Goal: Task Accomplishment & Management: Use online tool/utility

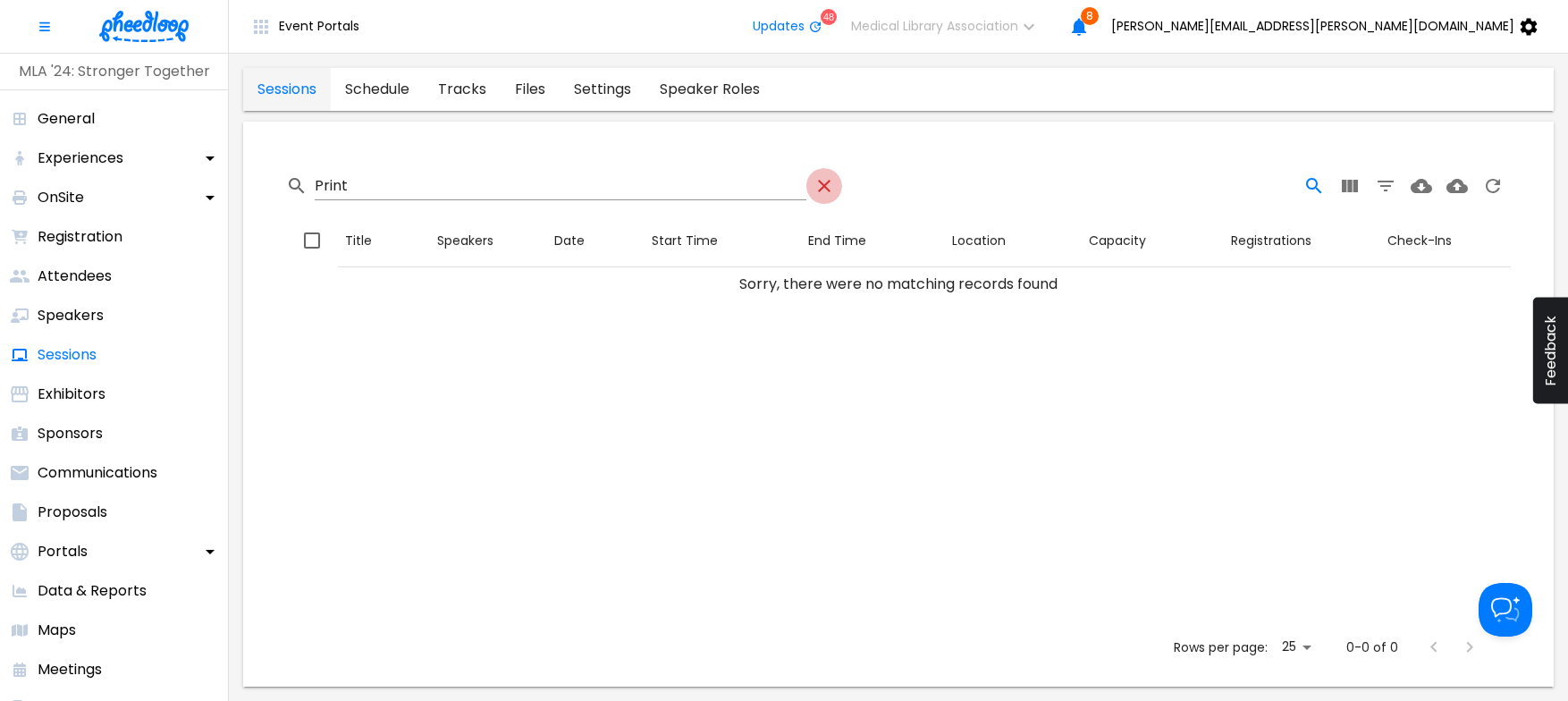
click at [815, 183] on icon "Table Toolbar" at bounding box center [823, 185] width 21 height 21
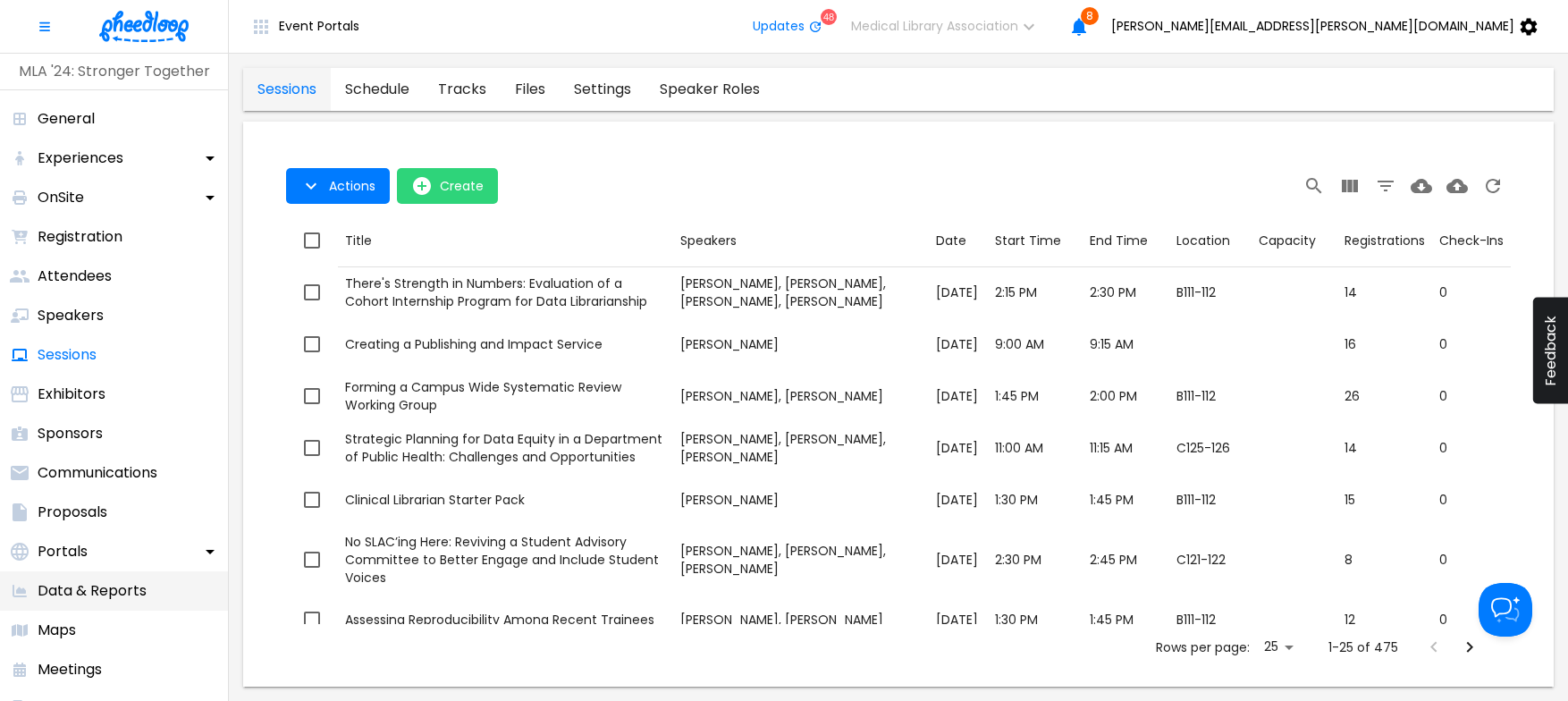
click at [129, 592] on p "Data & Reports" at bounding box center [92, 591] width 109 height 21
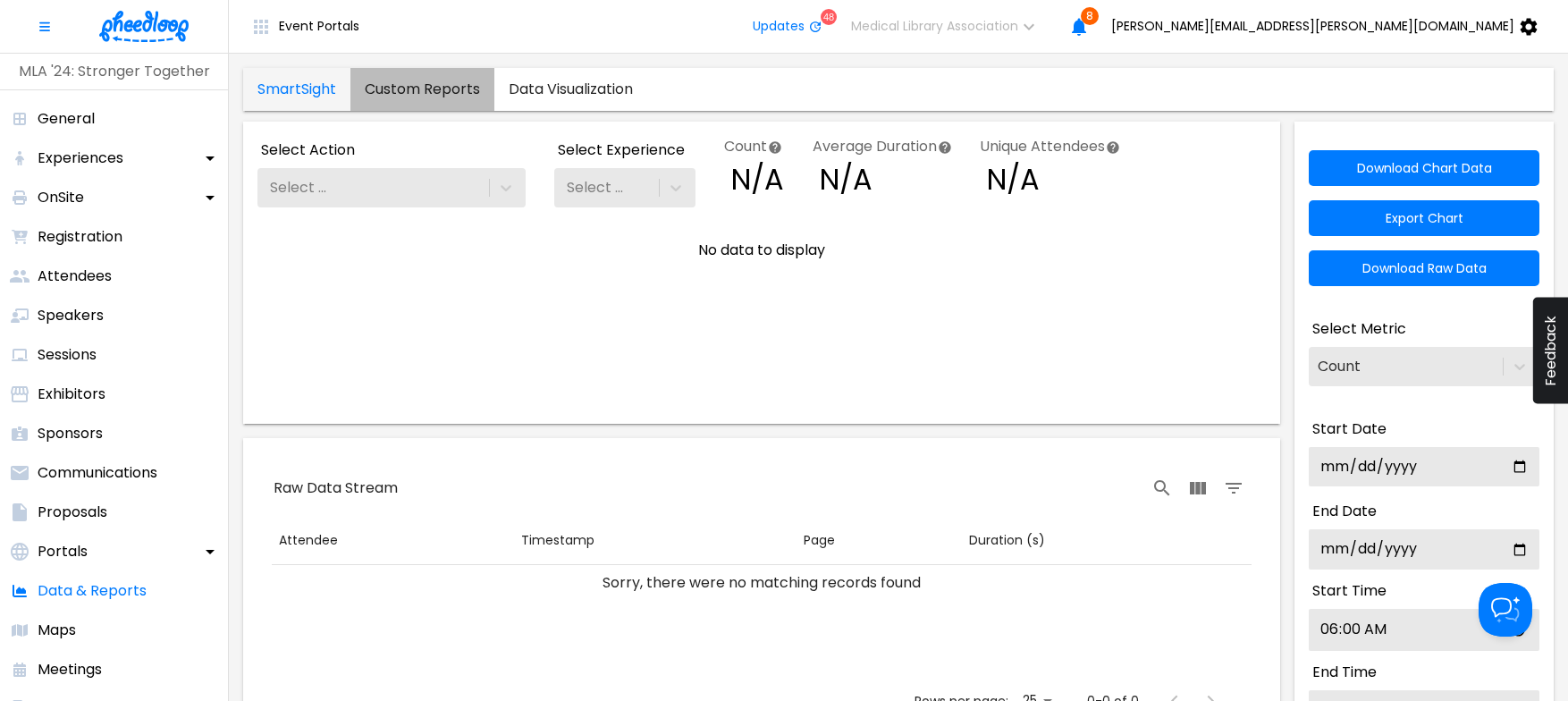
click at [446, 85] on link "Custom Reports" at bounding box center [422, 89] width 144 height 43
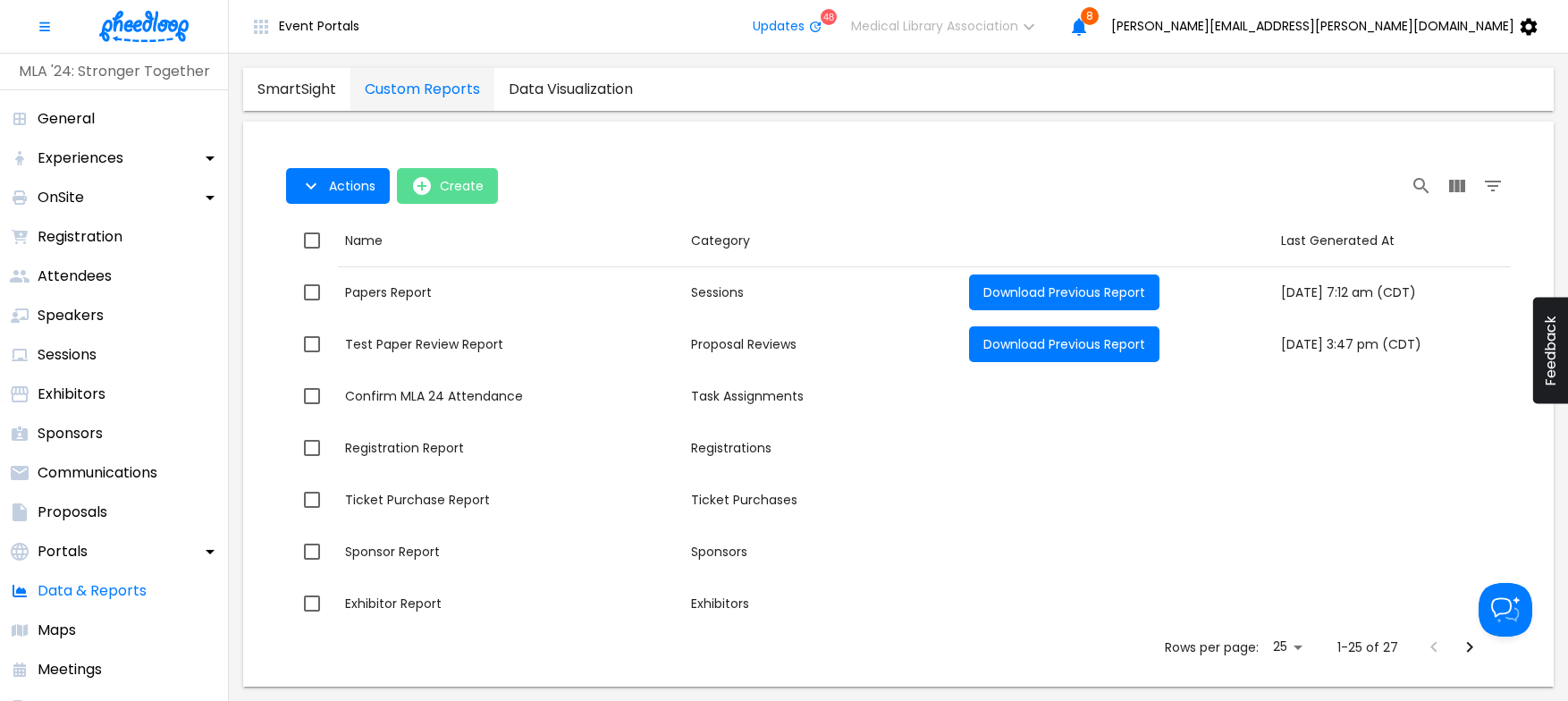
click at [422, 186] on icon "open-Create" at bounding box center [421, 185] width 21 height 21
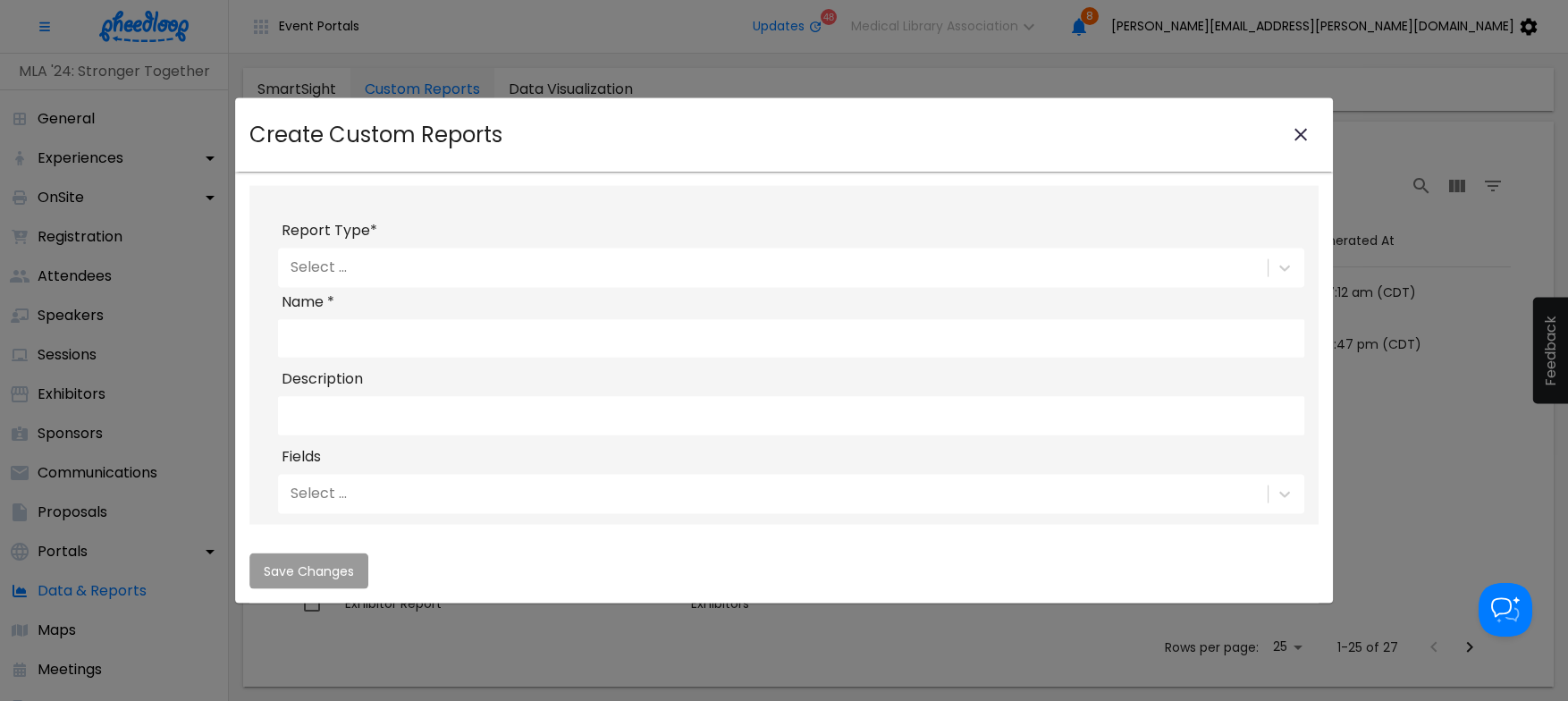
click at [486, 262] on div "Select ..." at bounding box center [771, 267] width 986 height 31
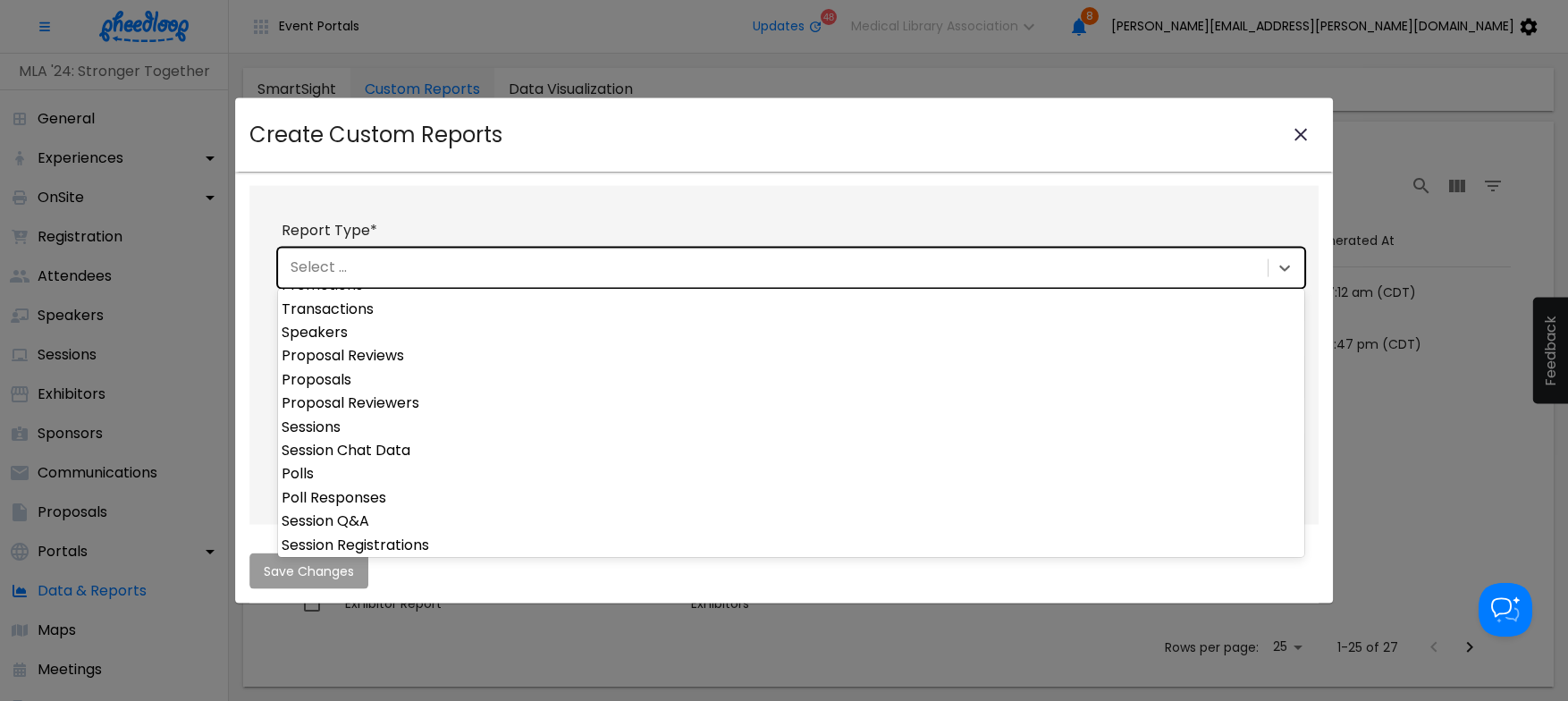
scroll to position [493, 0]
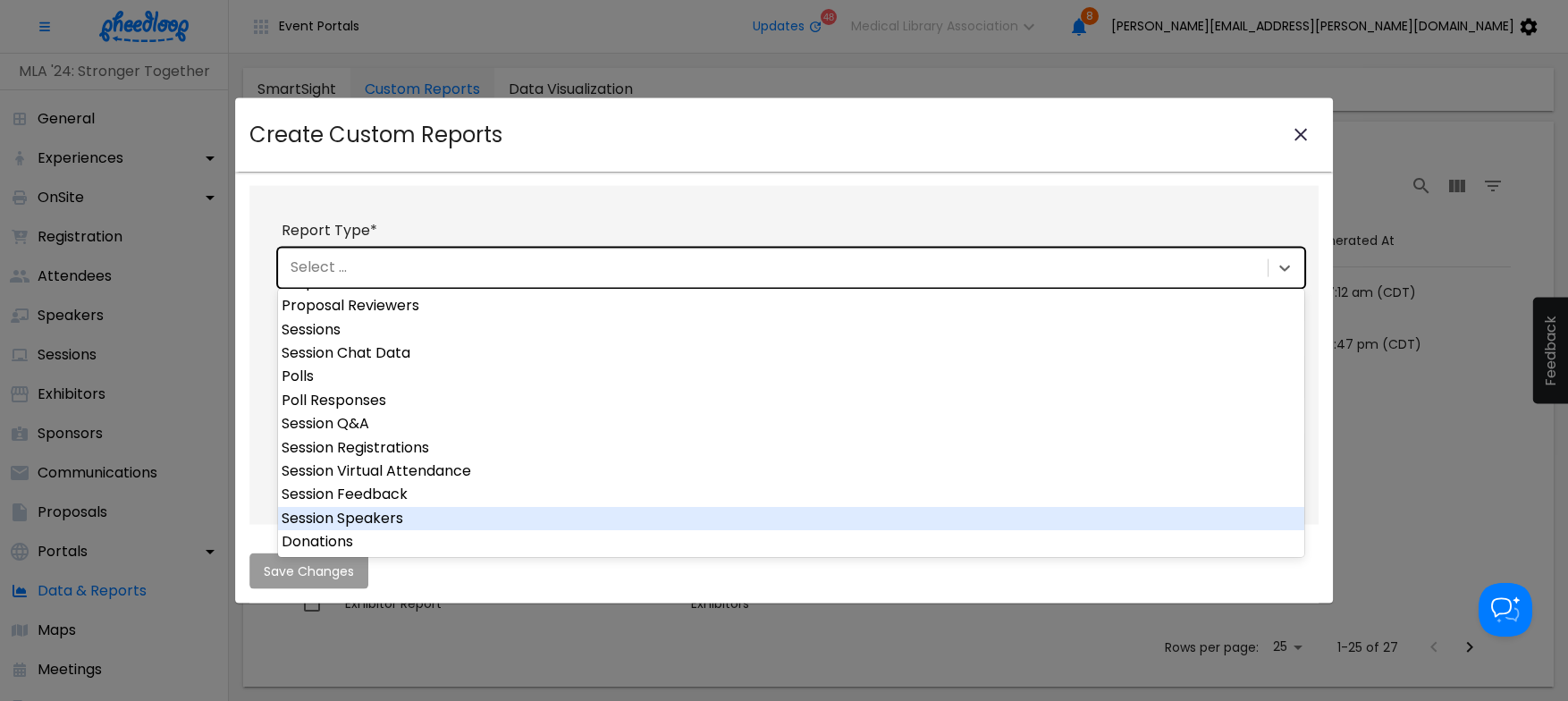
click at [383, 512] on div "Session Speakers" at bounding box center [791, 518] width 1026 height 23
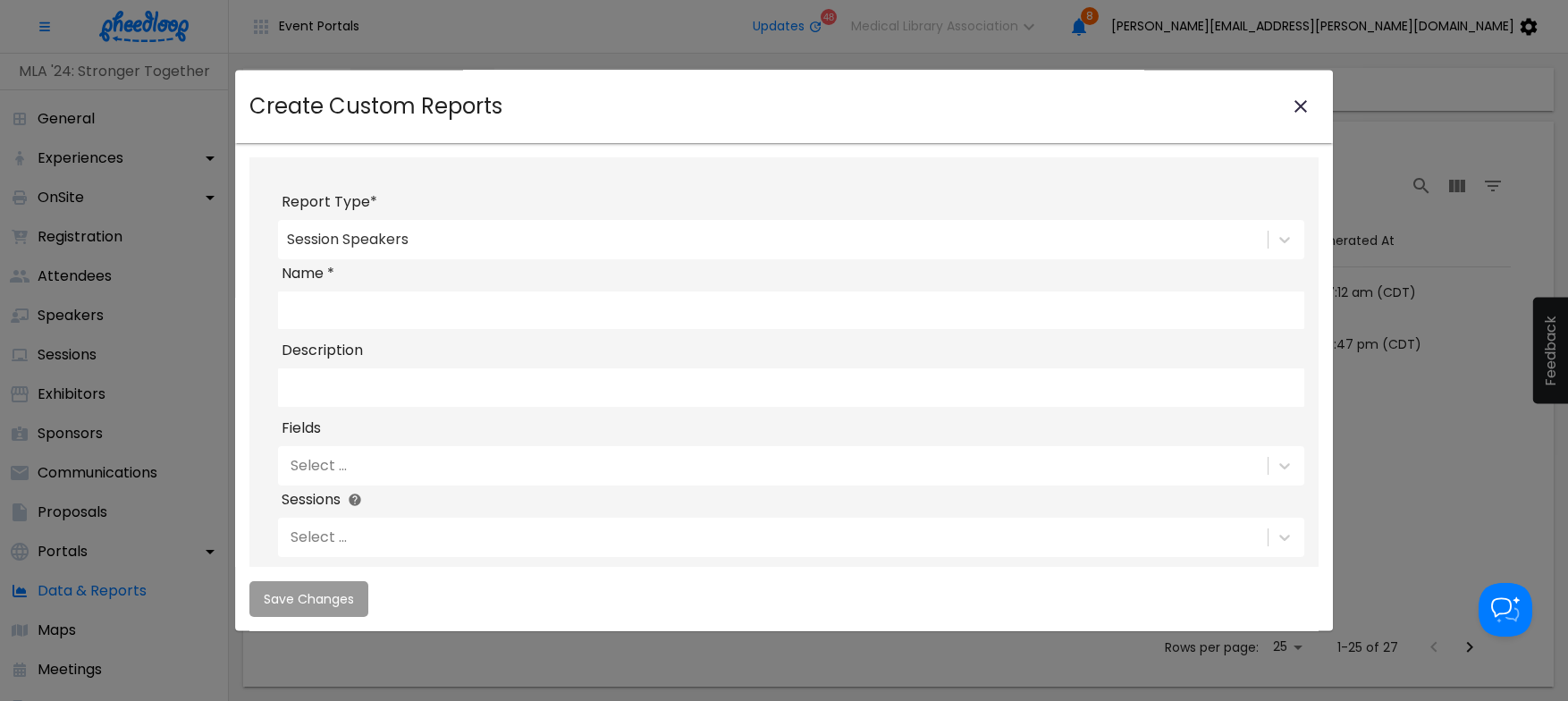
click at [391, 308] on input "Name *" at bounding box center [791, 310] width 1026 height 37
type input "MLA24 Session speakers"
click at [385, 481] on div "Select ..." at bounding box center [771, 465] width 986 height 31
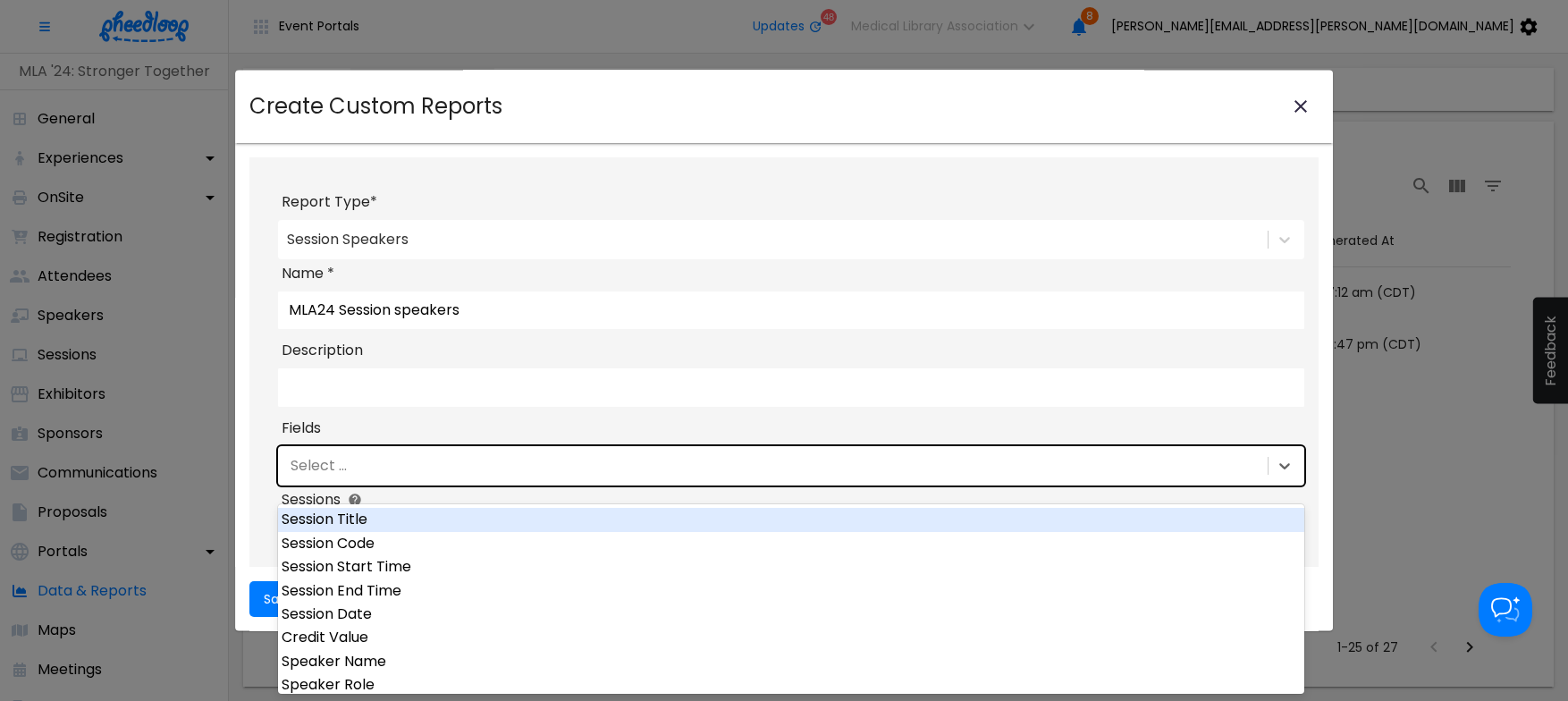
click at [385, 520] on div "Session Title" at bounding box center [791, 519] width 1026 height 23
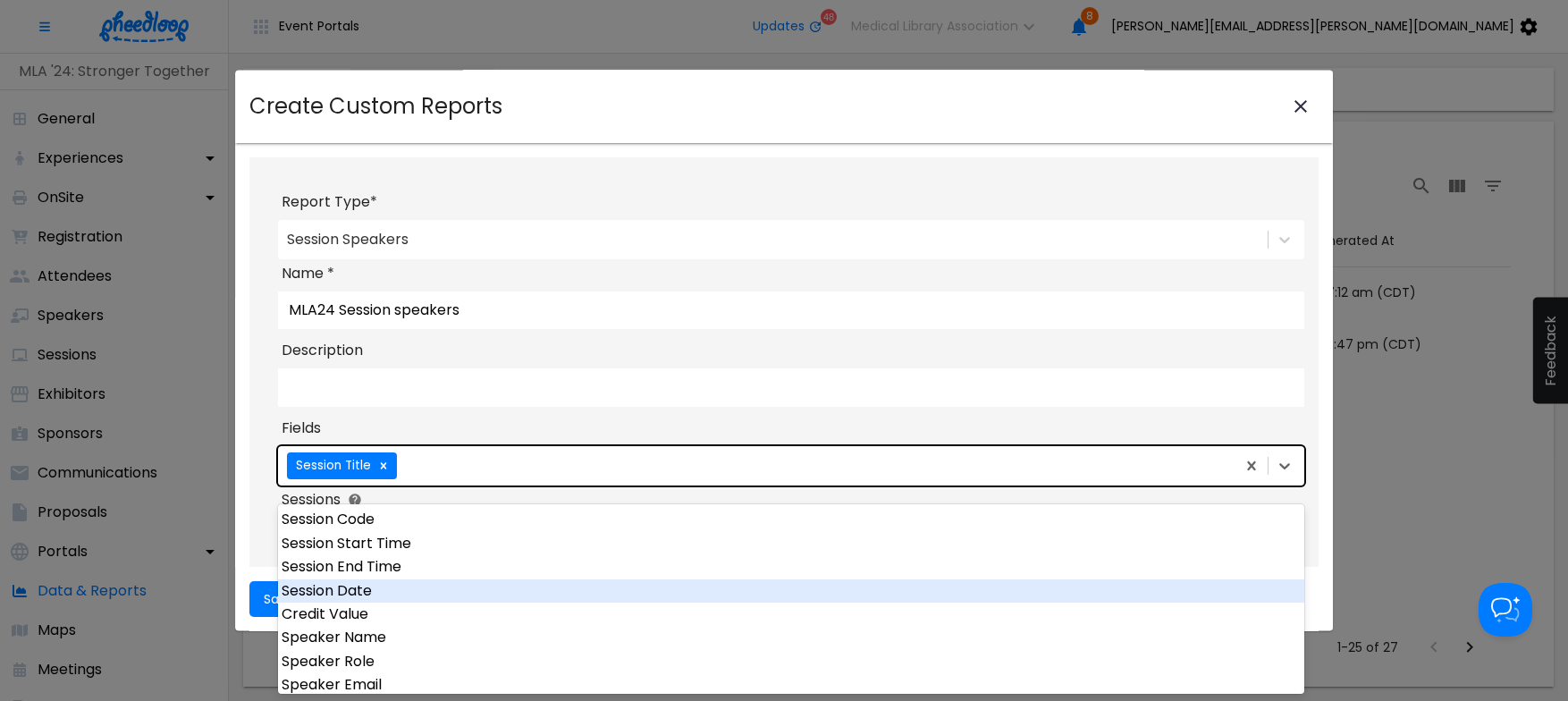
scroll to position [7, 0]
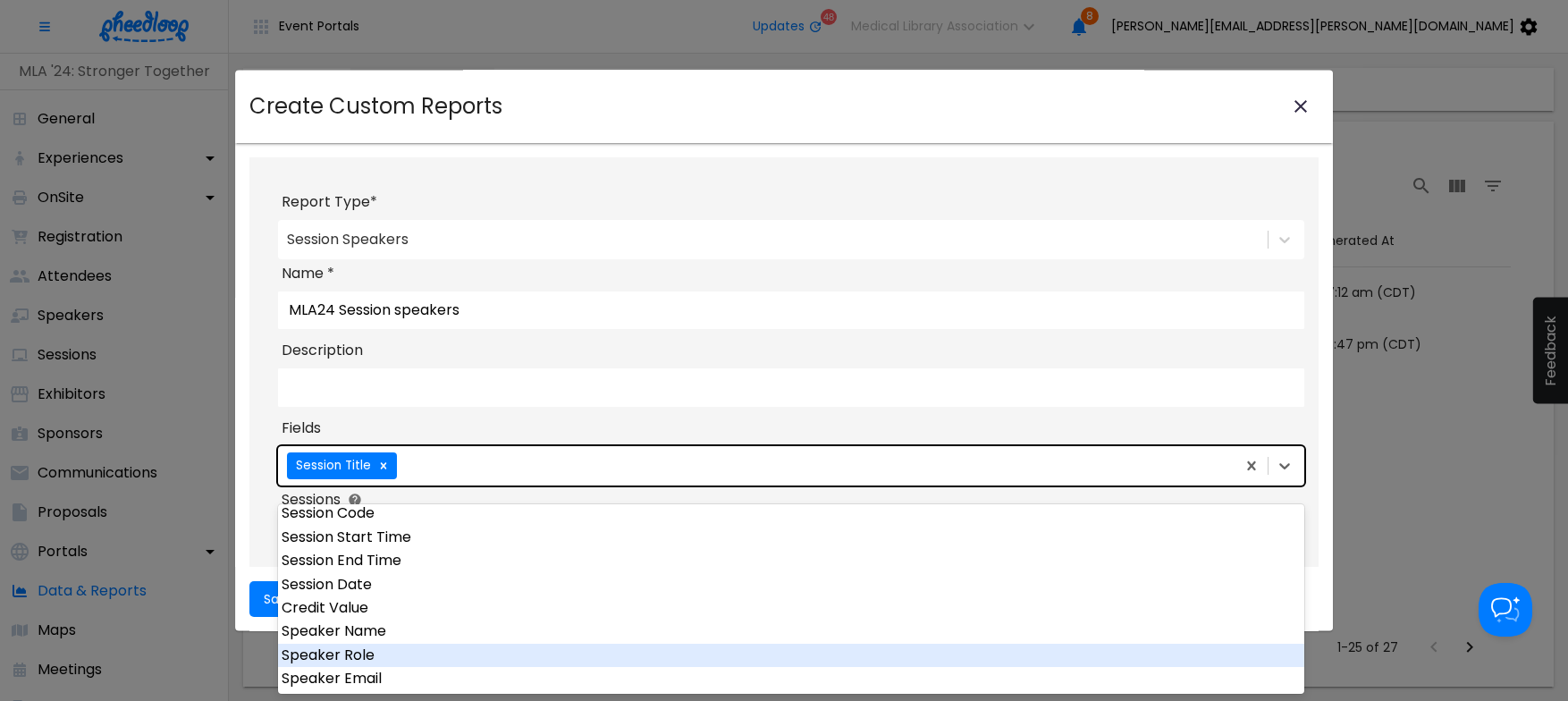
click at [355, 656] on div "Speaker Role" at bounding box center [791, 655] width 1026 height 23
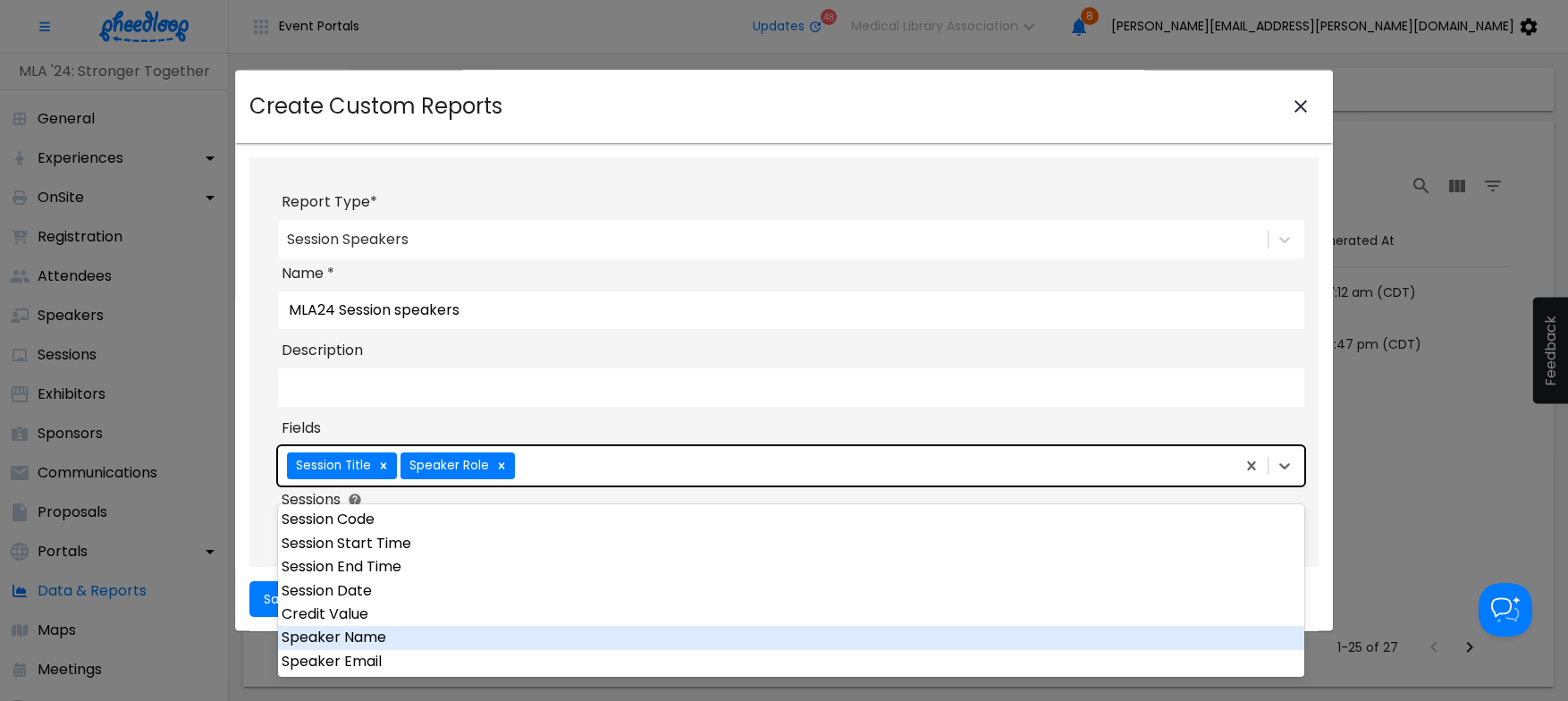
click at [369, 635] on div "Speaker Name" at bounding box center [791, 637] width 1026 height 23
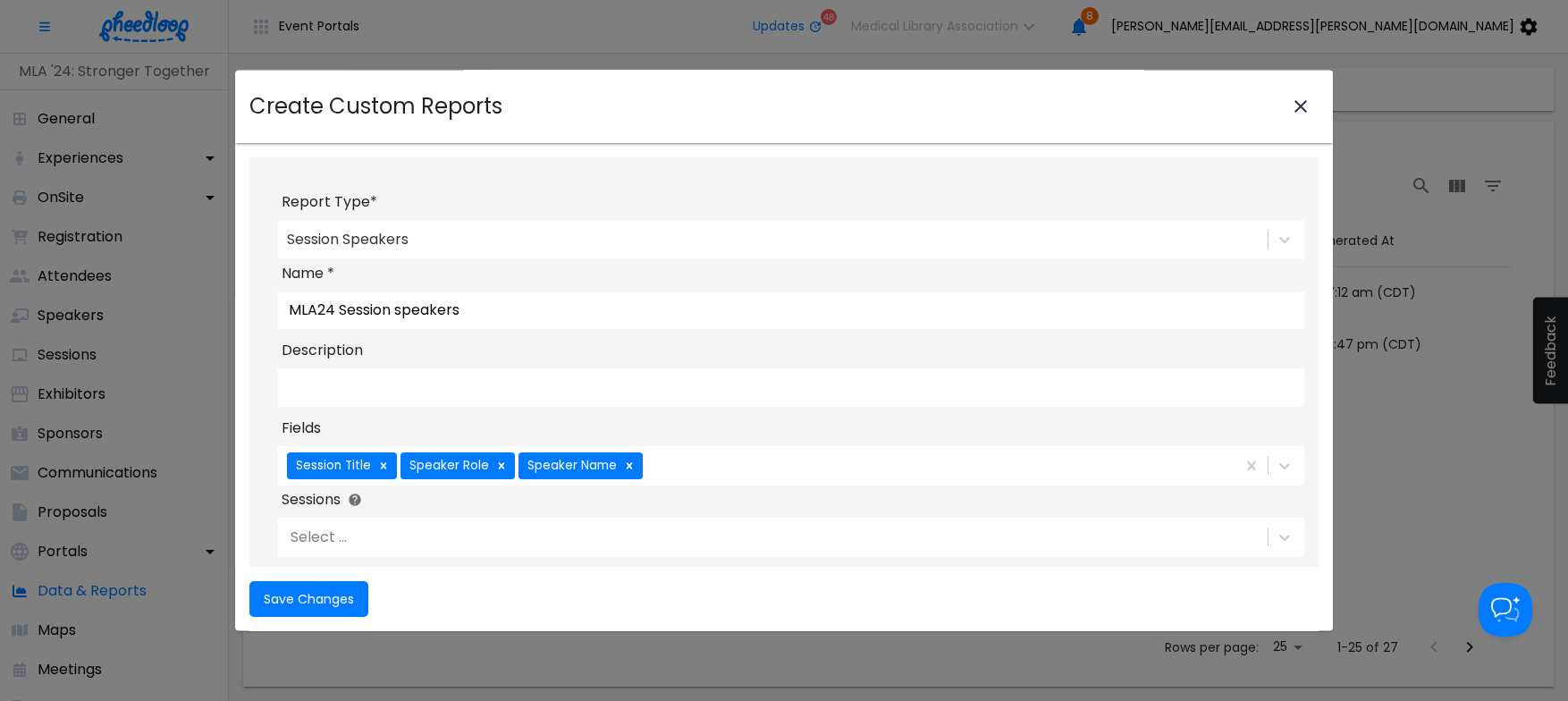
click at [807, 438] on label "Fields" at bounding box center [791, 427] width 1019 height 21
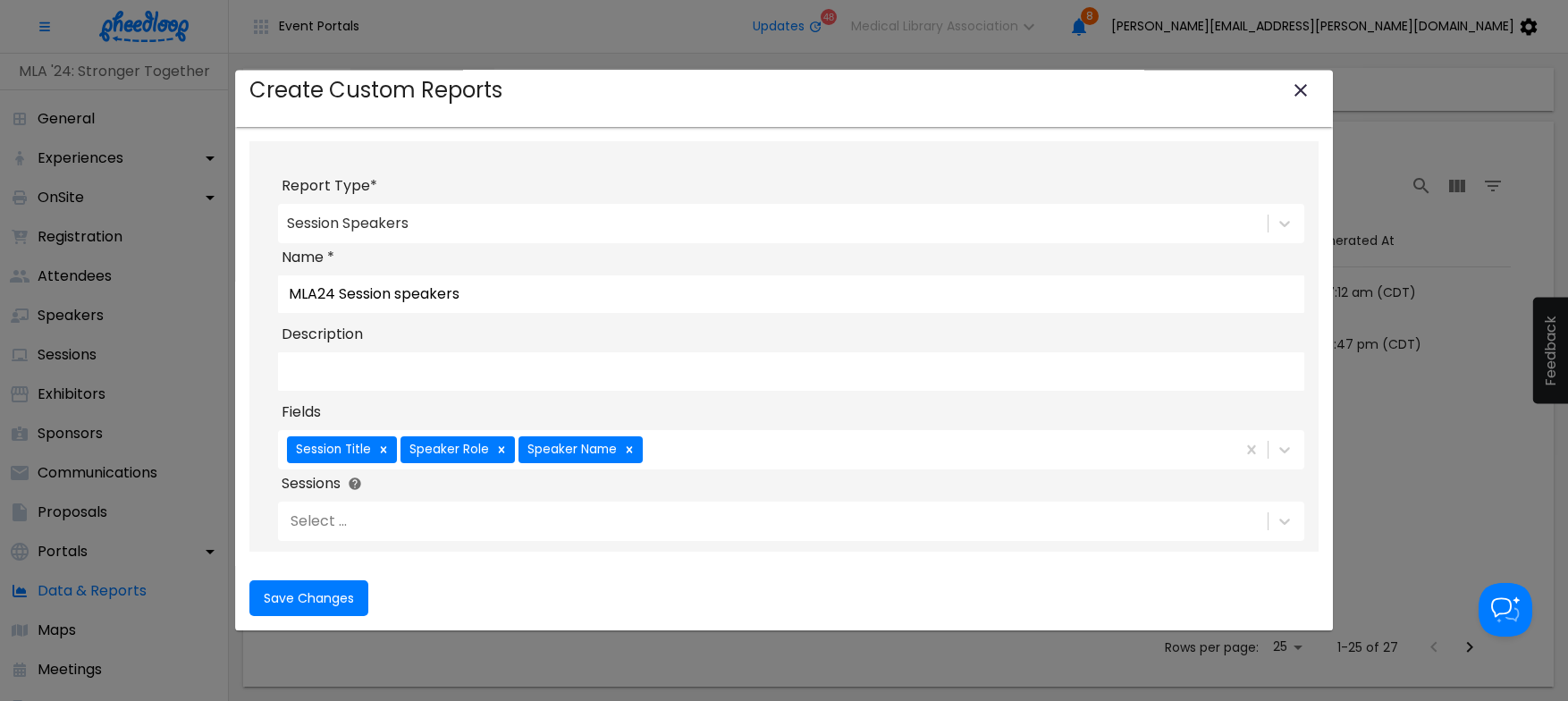
click at [564, 517] on div "Select ..." at bounding box center [771, 521] width 986 height 31
click at [360, 483] on icon "Click for more info" at bounding box center [354, 483] width 14 height 14
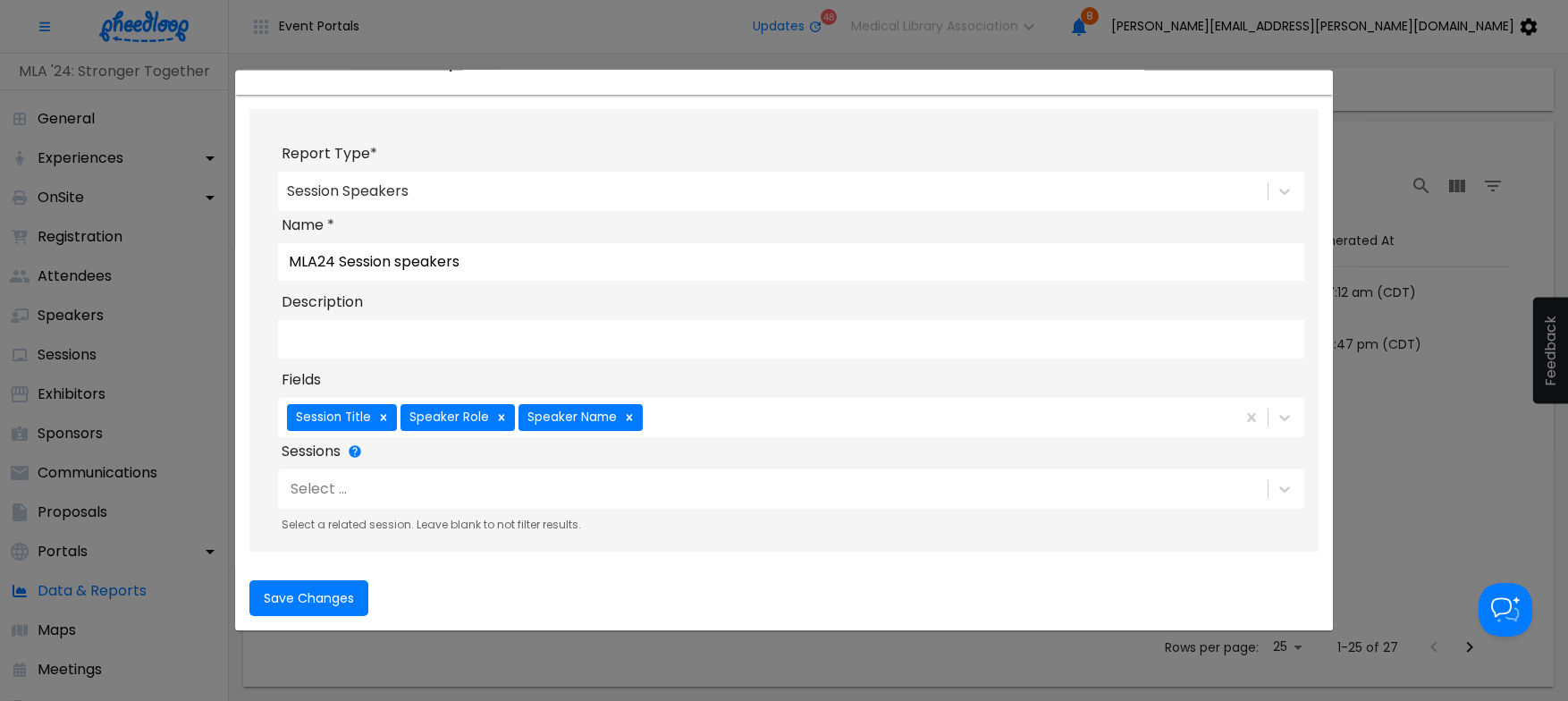
scroll to position [60, 0]
click at [607, 526] on p "Select a related session. Leave blank to not filter results." at bounding box center [795, 524] width 1026 height 18
click at [310, 596] on span "Save Changes" at bounding box center [308, 597] width 90 height 14
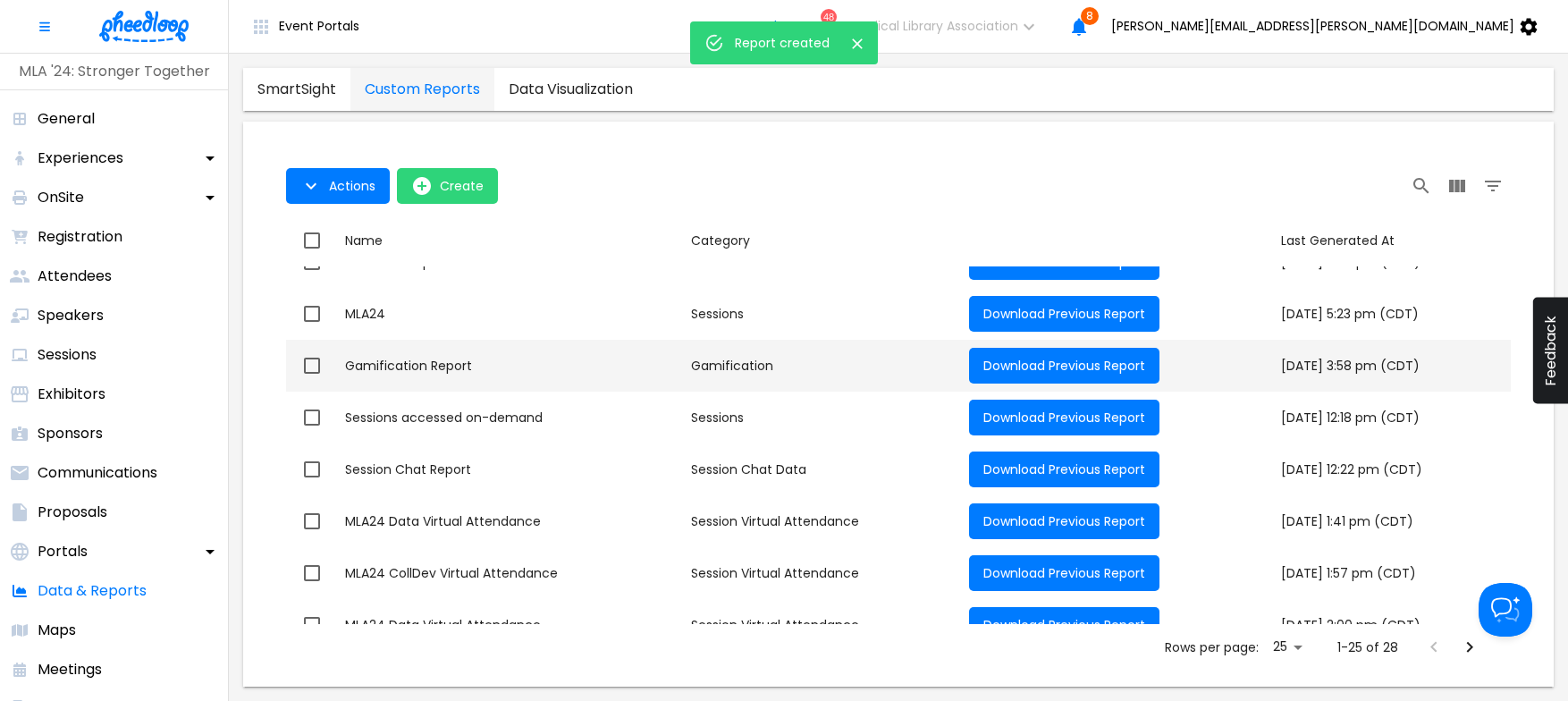
scroll to position [938, 0]
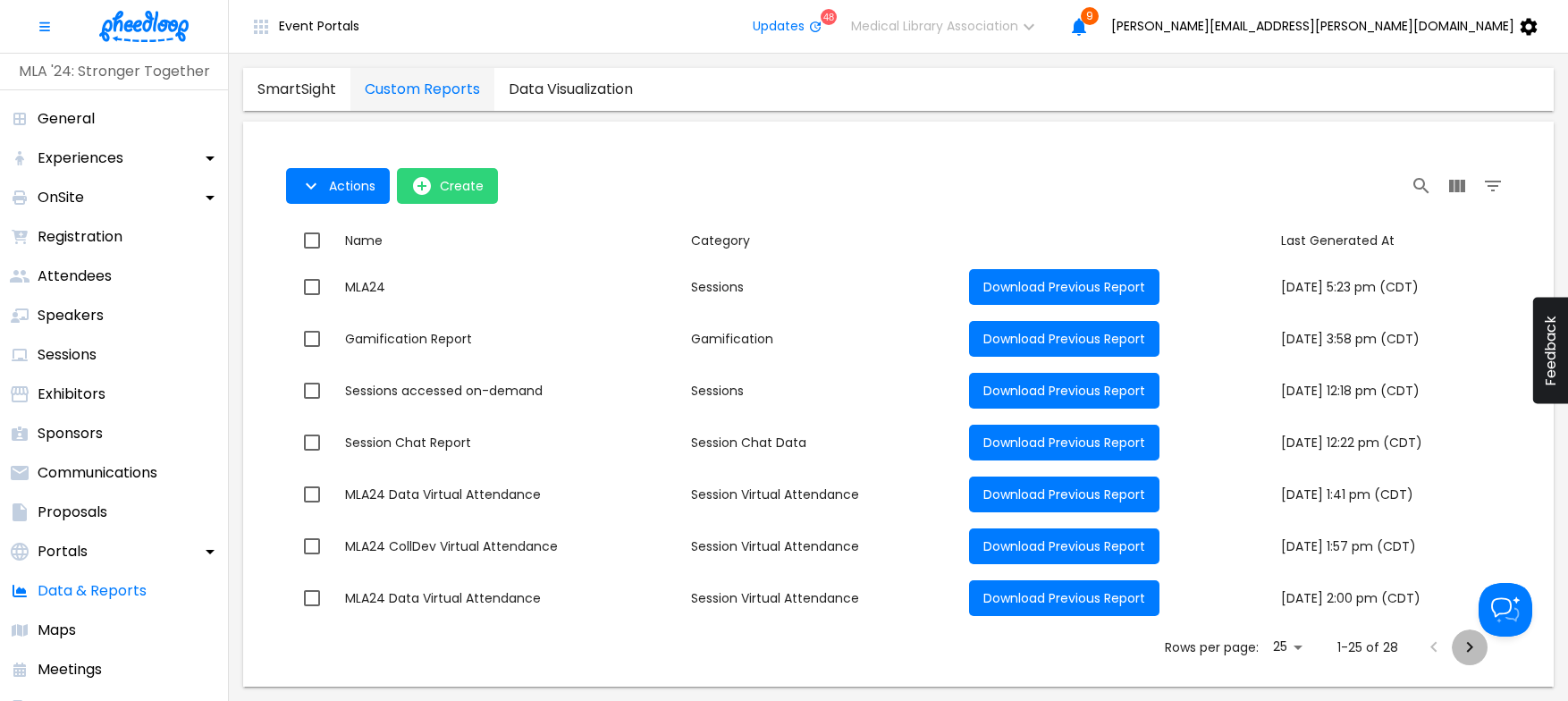
click at [1463, 644] on icon "Next Page" at bounding box center [1469, 646] width 21 height 21
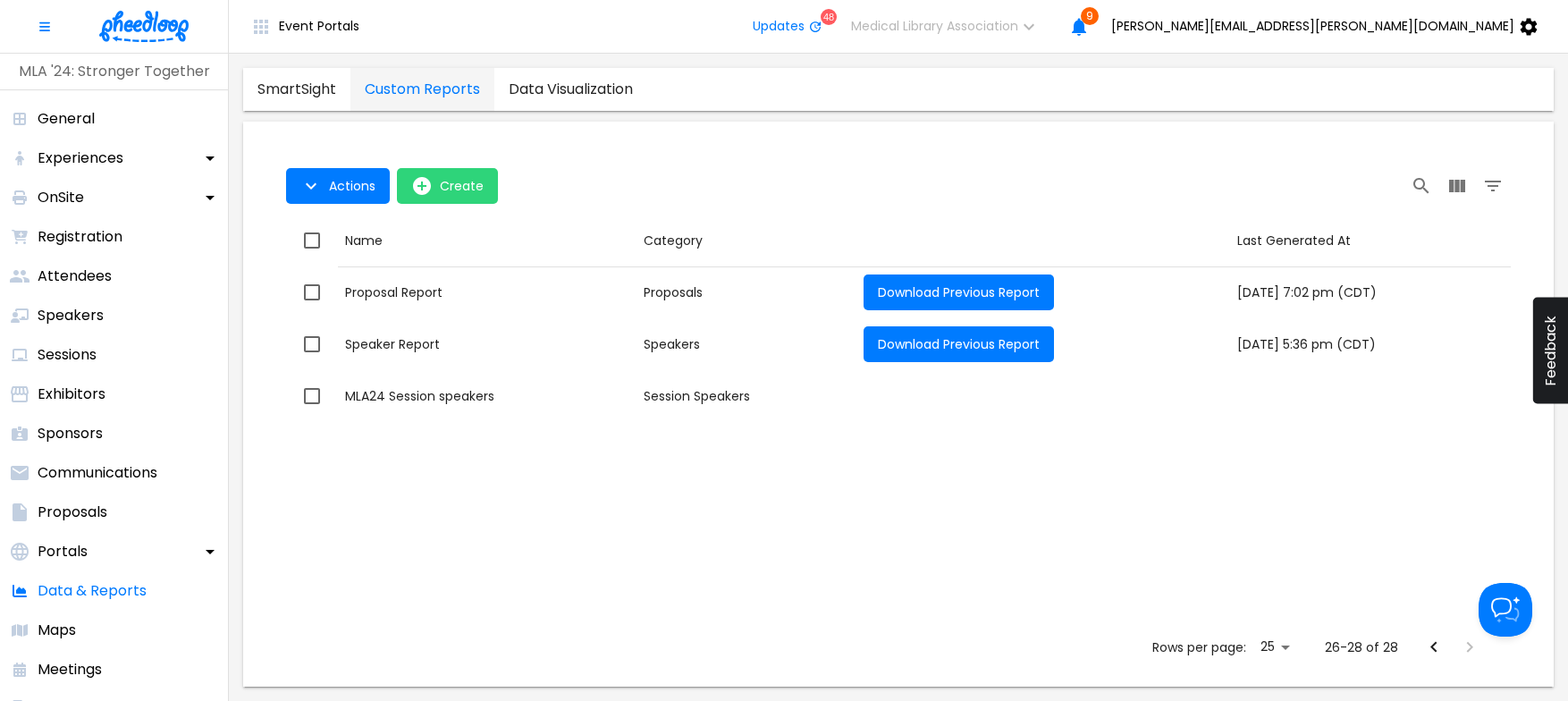
scroll to position [0, 0]
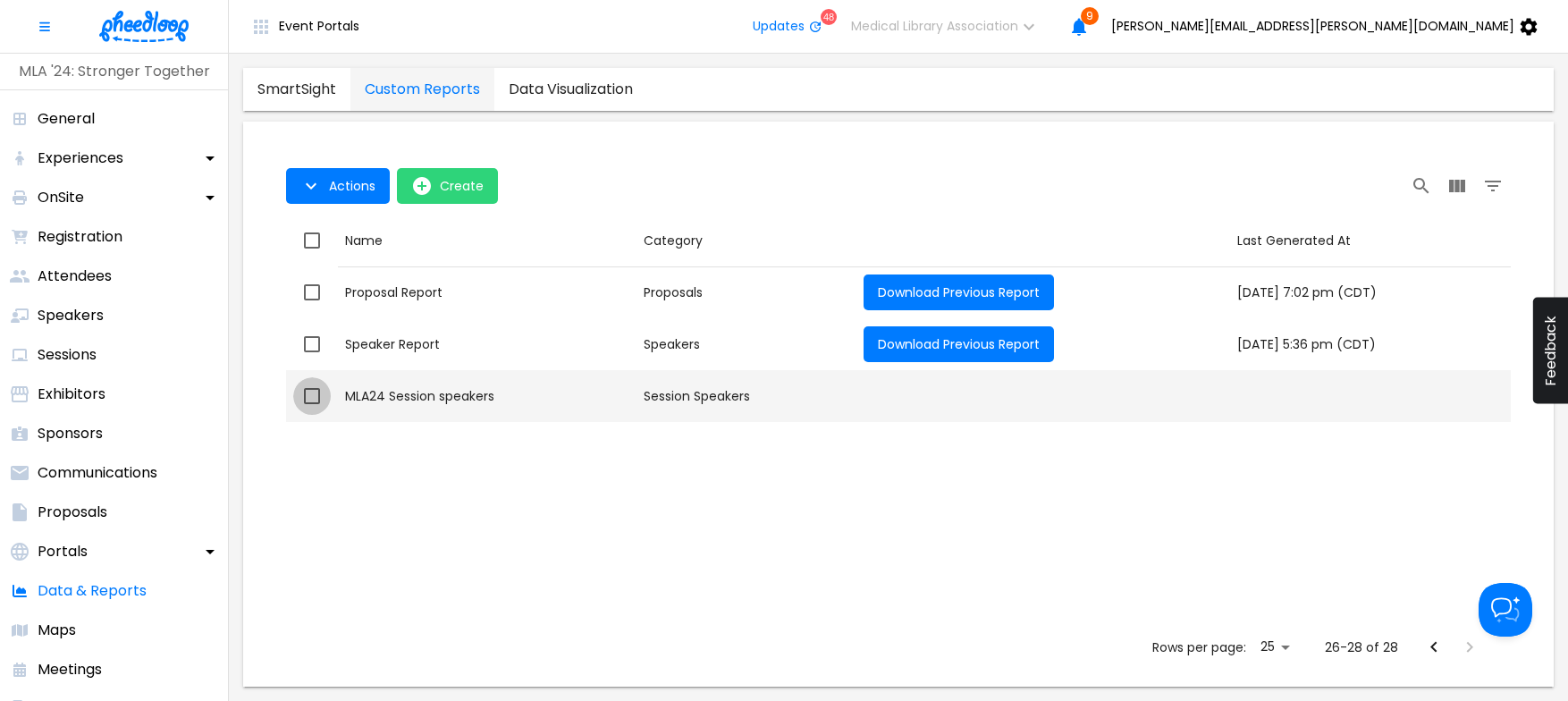
click at [310, 393] on input "checkbox" at bounding box center [312, 396] width 37 height 37
checkbox input "true"
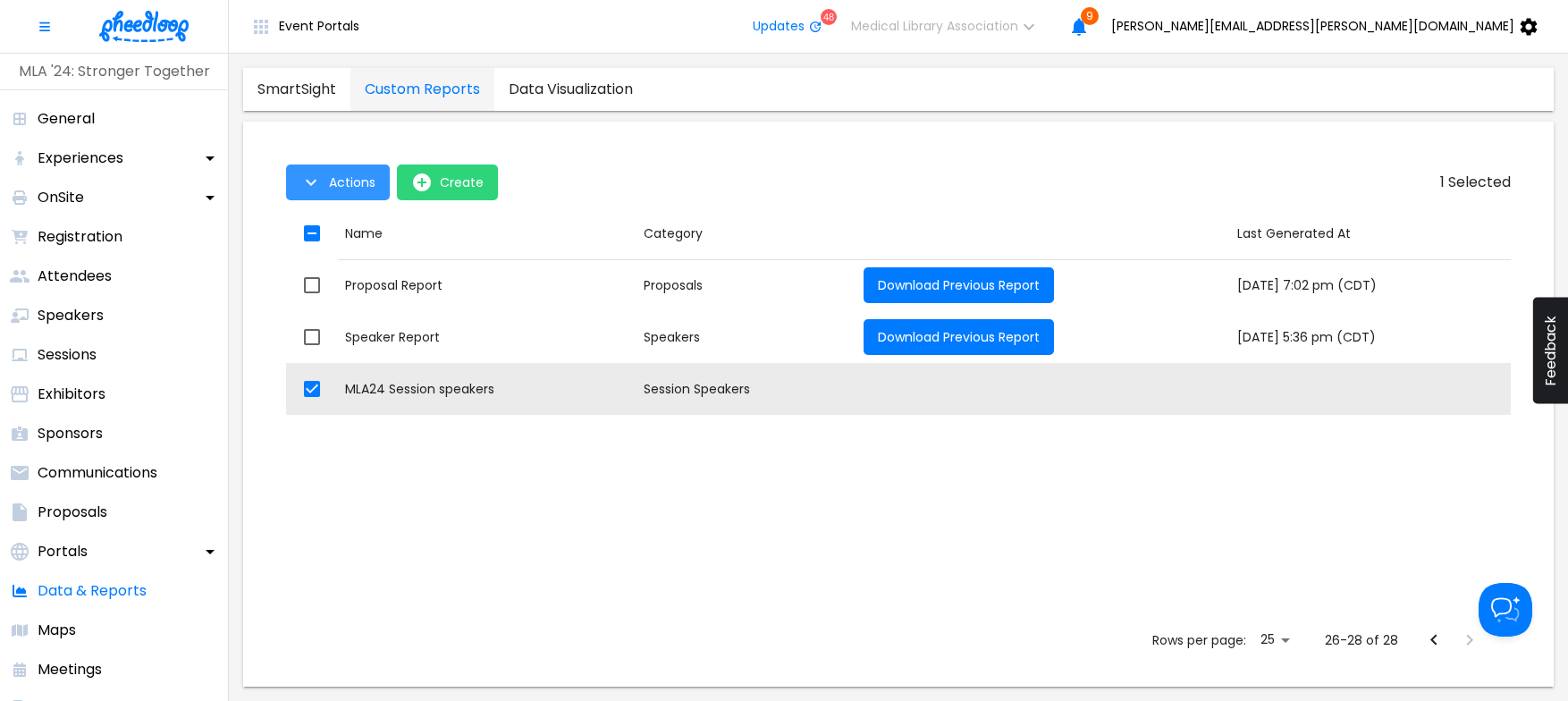
click at [312, 178] on icon "button" at bounding box center [311, 182] width 21 height 21
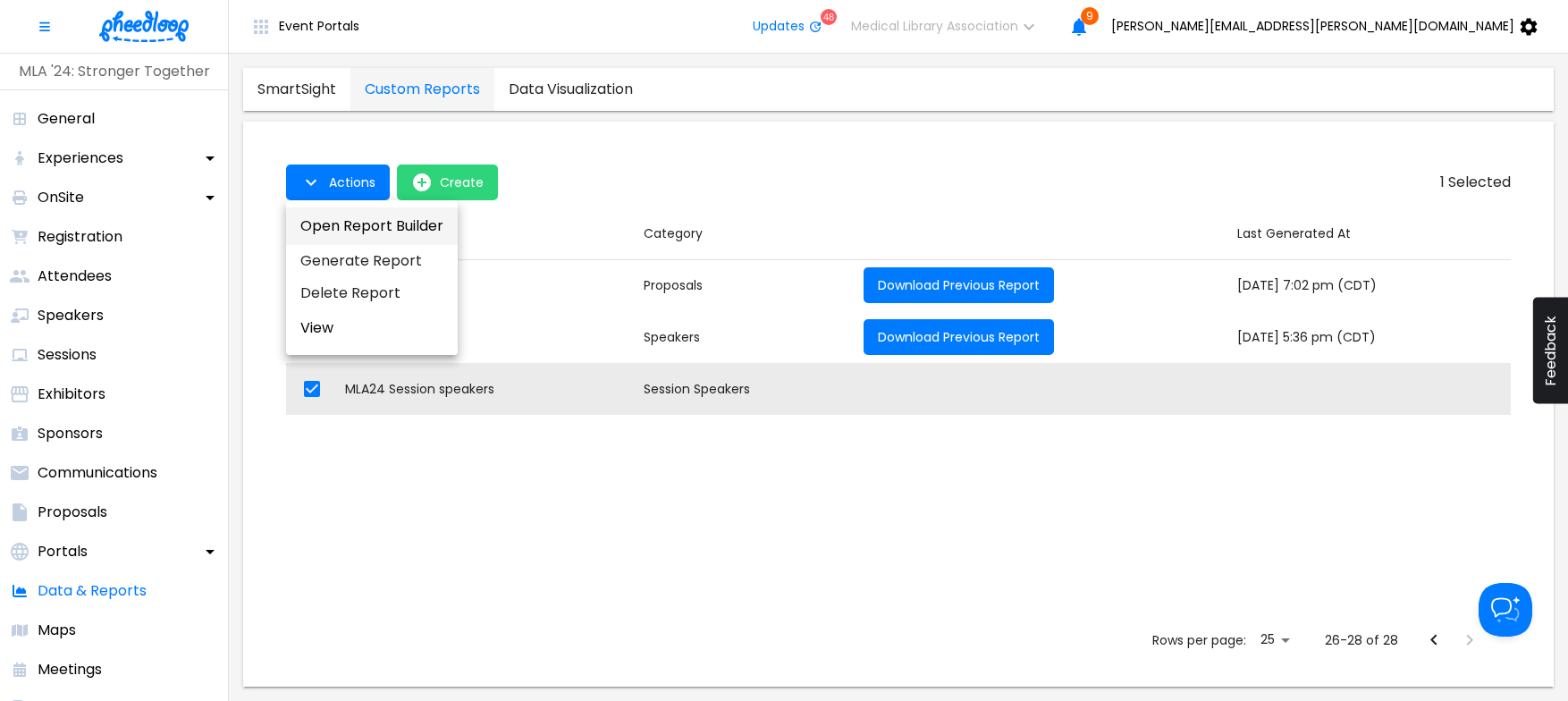
click at [310, 229] on button "Open Report Builder" at bounding box center [371, 226] width 172 height 37
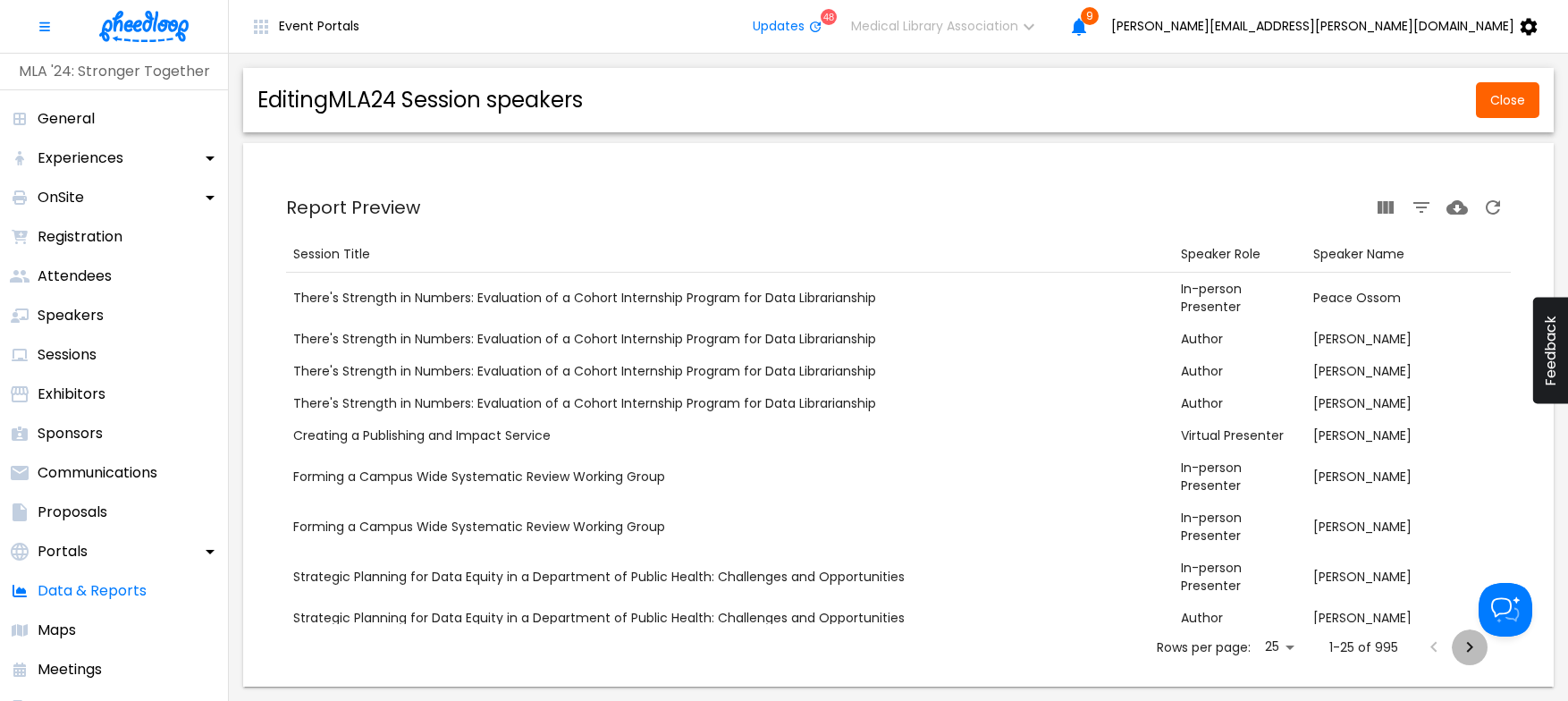
click at [1467, 645] on icon "Next Page" at bounding box center [1469, 646] width 21 height 21
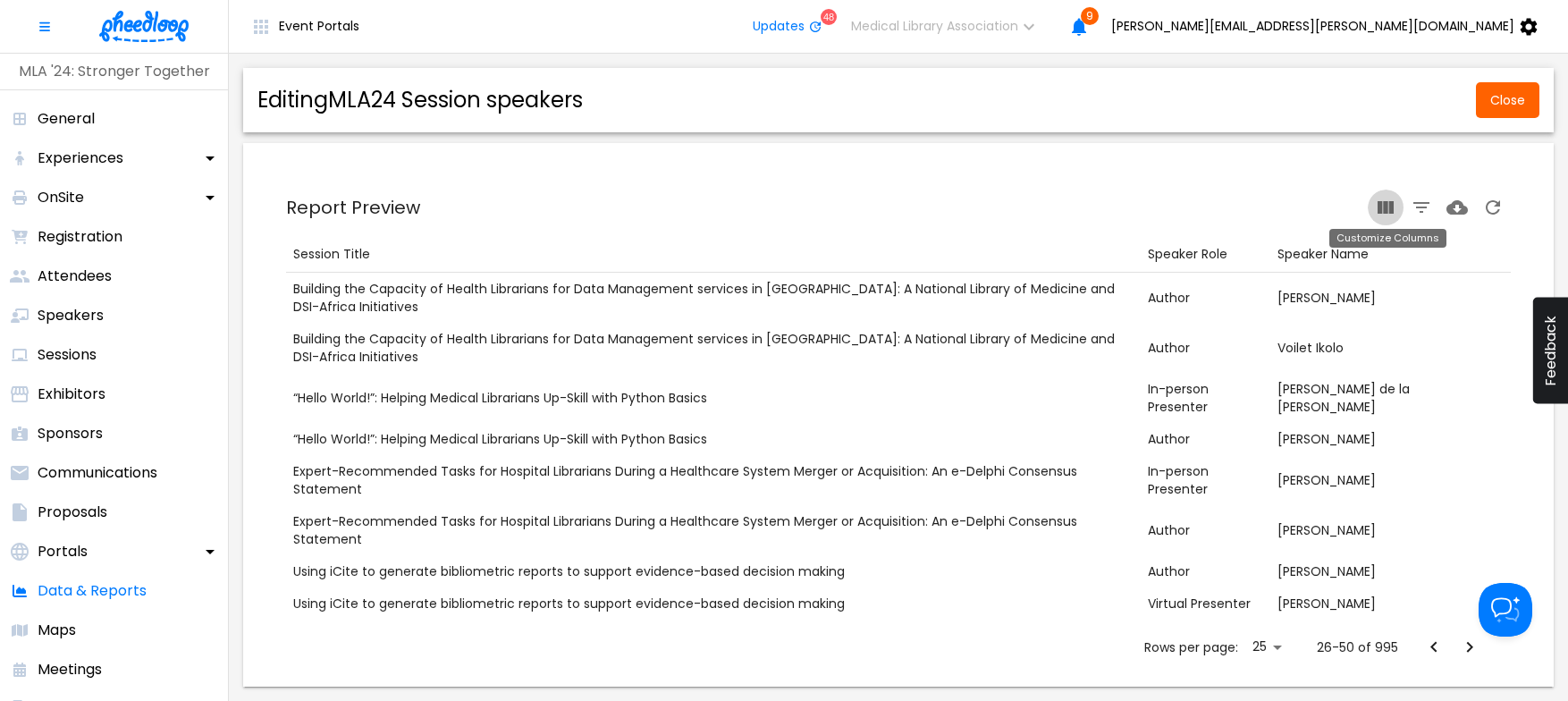
click at [1385, 206] on icon "Customize Columns" at bounding box center [1384, 207] width 16 height 12
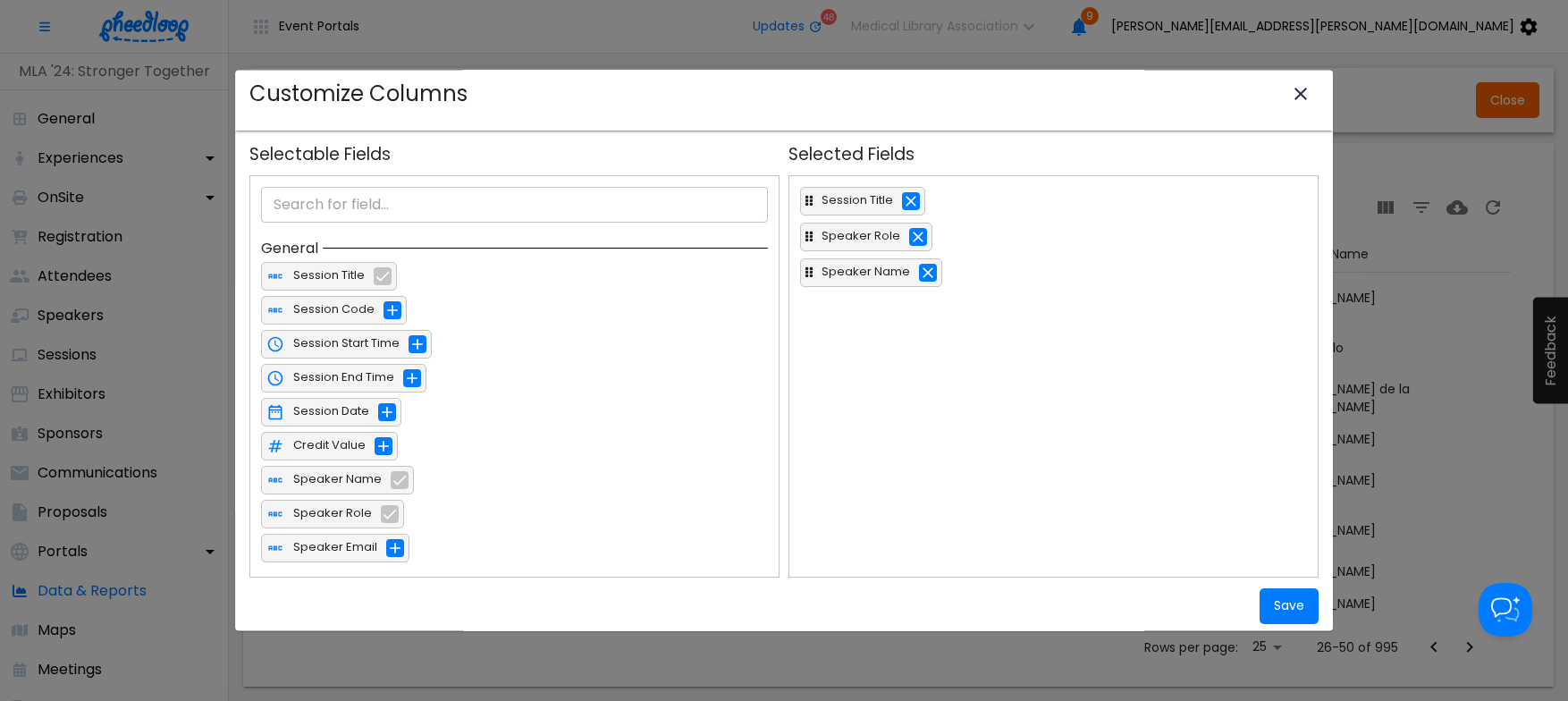
scroll to position [17, 0]
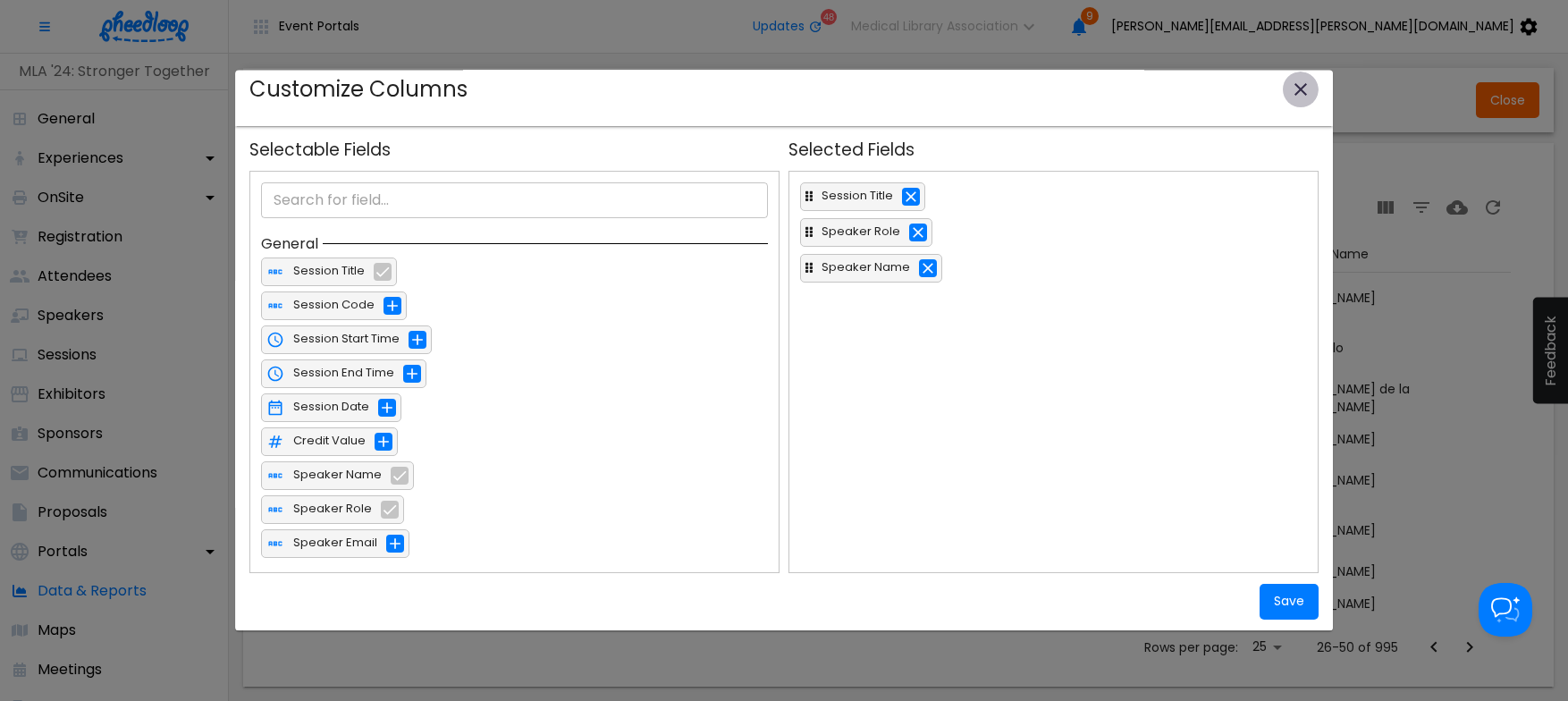
click at [1300, 91] on icon "close-modal" at bounding box center [1300, 89] width 12 height 12
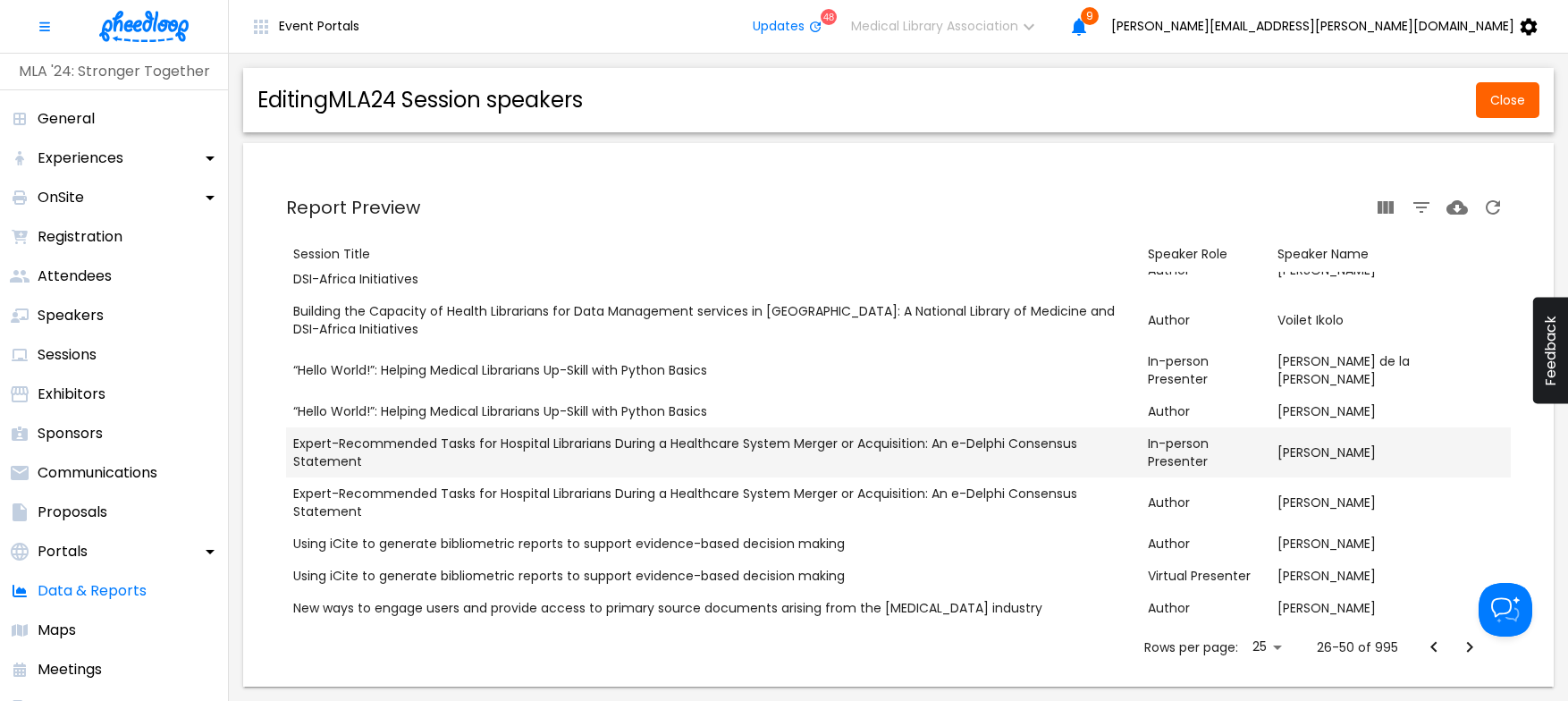
scroll to position [0, 0]
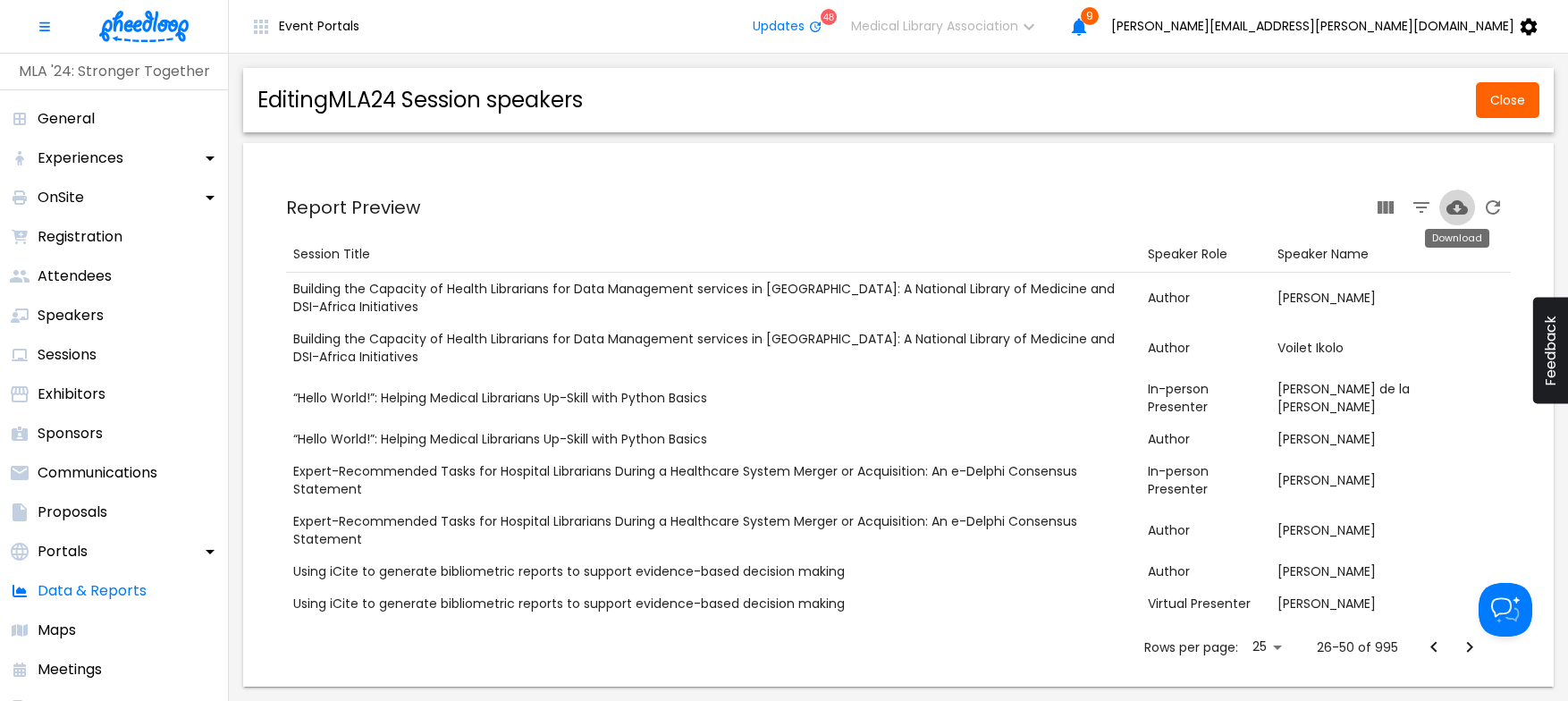
click at [1456, 202] on icon "Download" at bounding box center [1457, 207] width 21 height 14
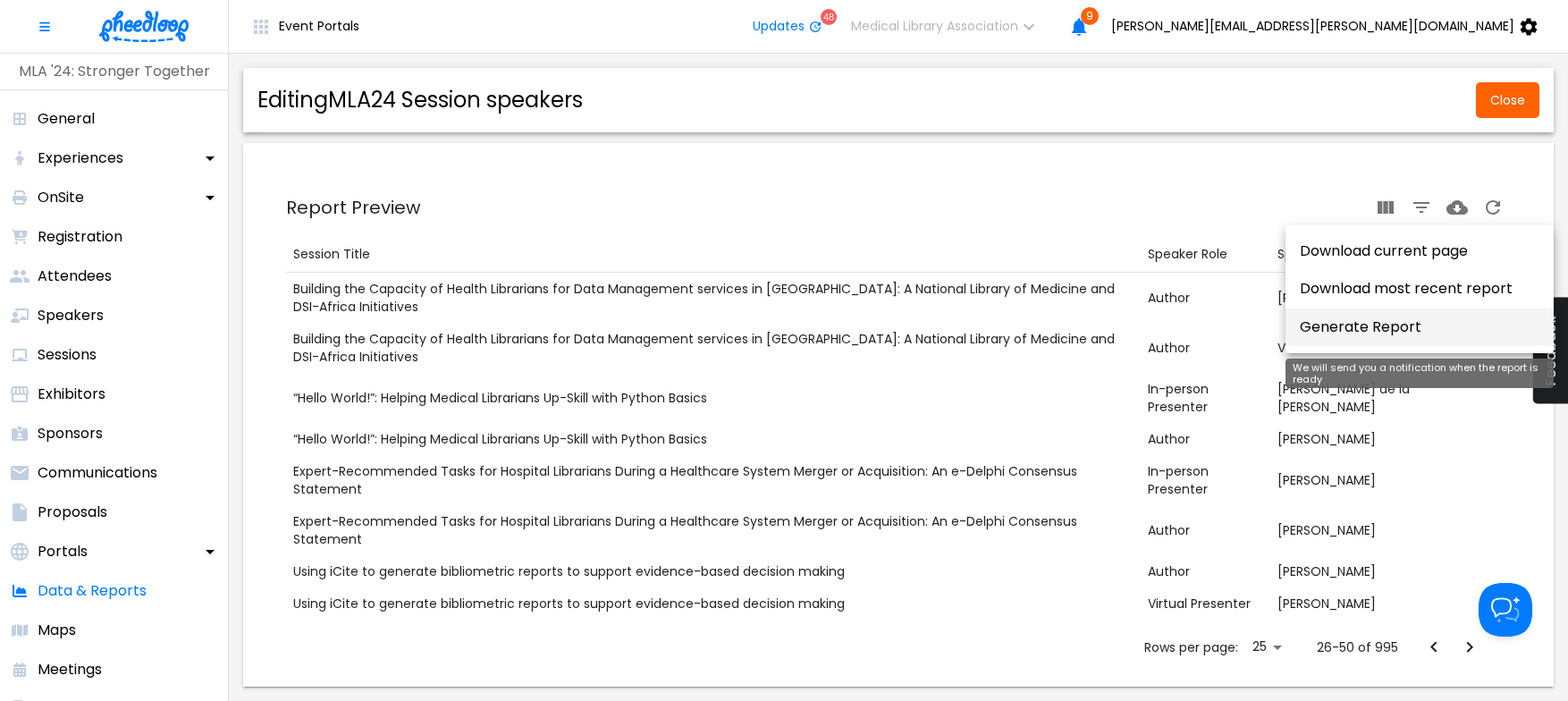
click at [1313, 322] on button "Generate Report" at bounding box center [1419, 327] width 268 height 37
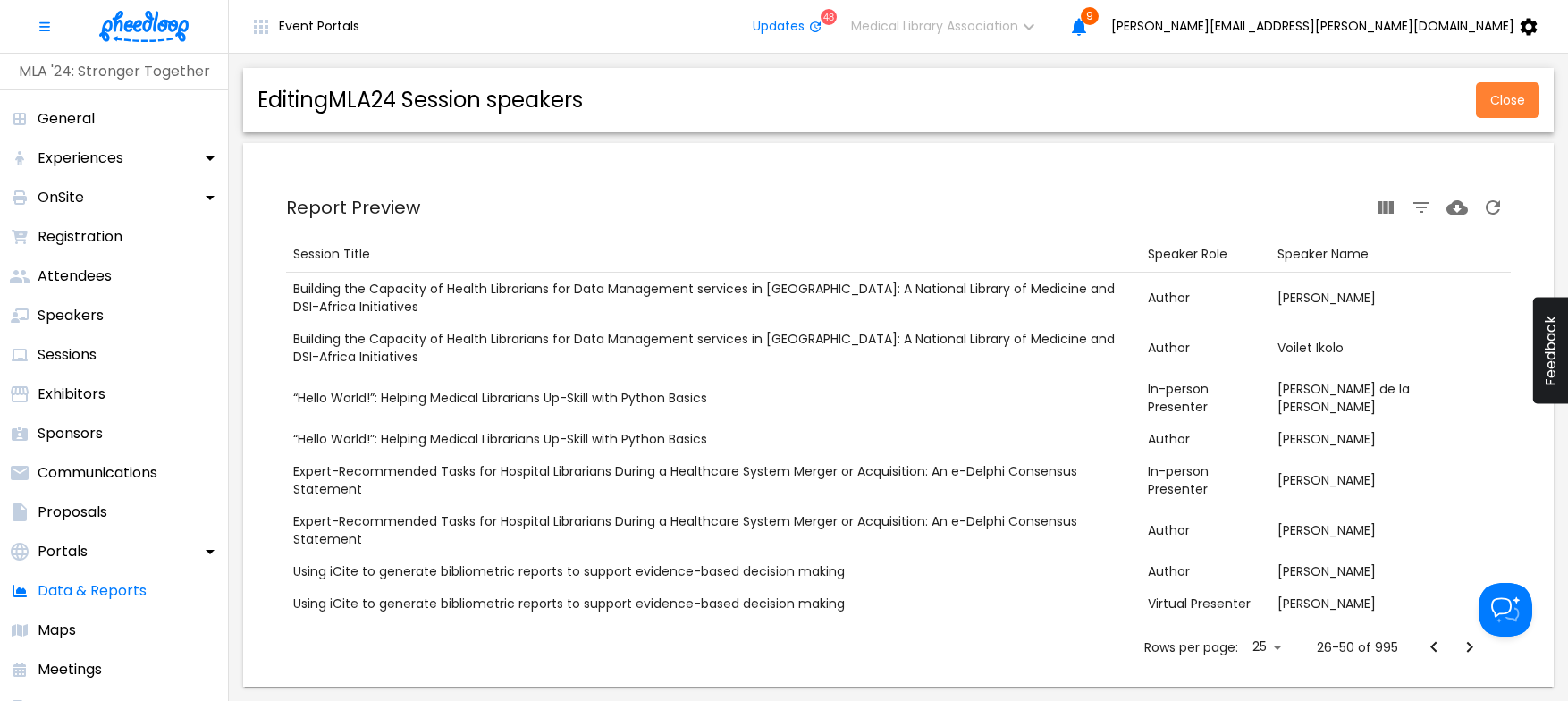
click at [1502, 94] on span "Close" at bounding box center [1508, 99] width 35 height 14
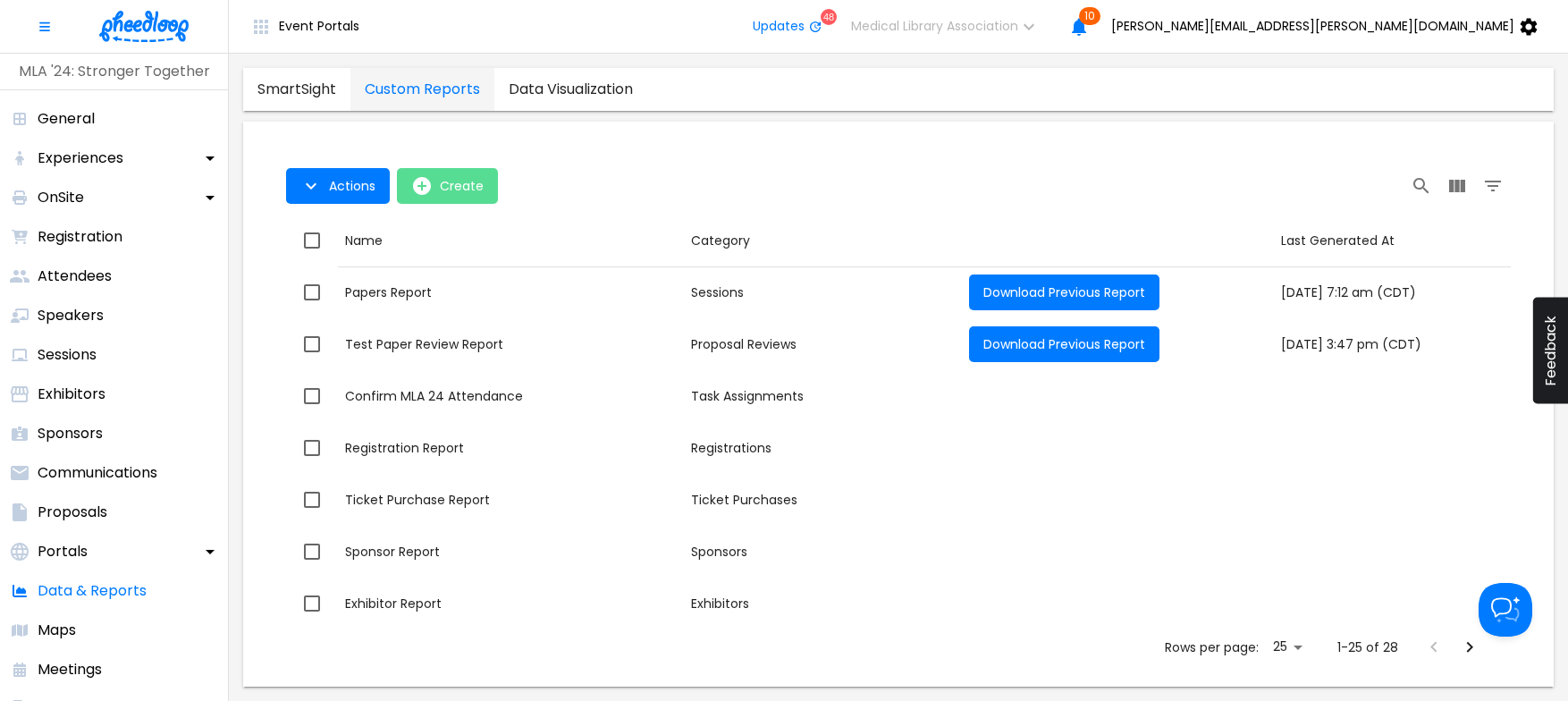
click at [425, 182] on icon "open-Create" at bounding box center [421, 185] width 18 height 18
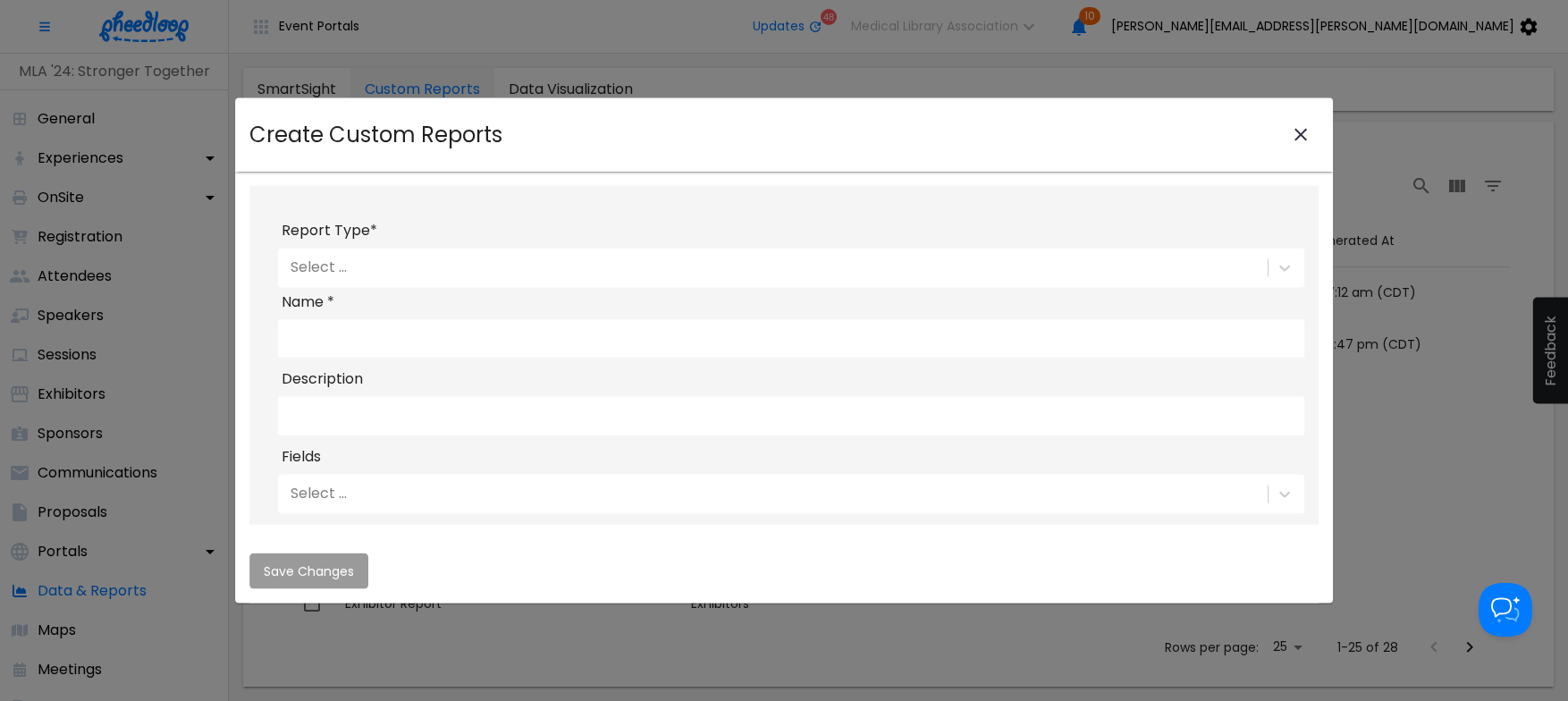
click at [447, 261] on div "Select ..." at bounding box center [771, 267] width 986 height 31
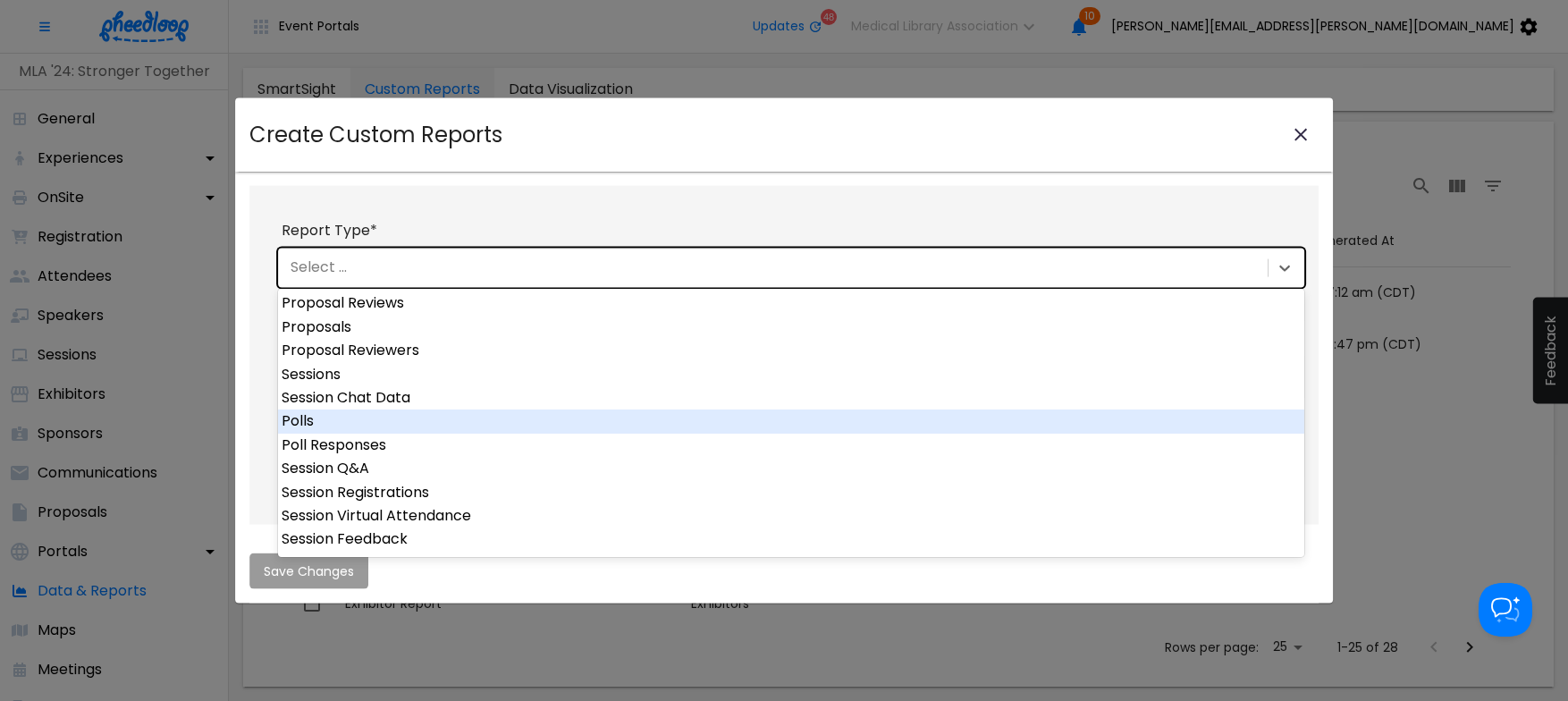
scroll to position [493, 0]
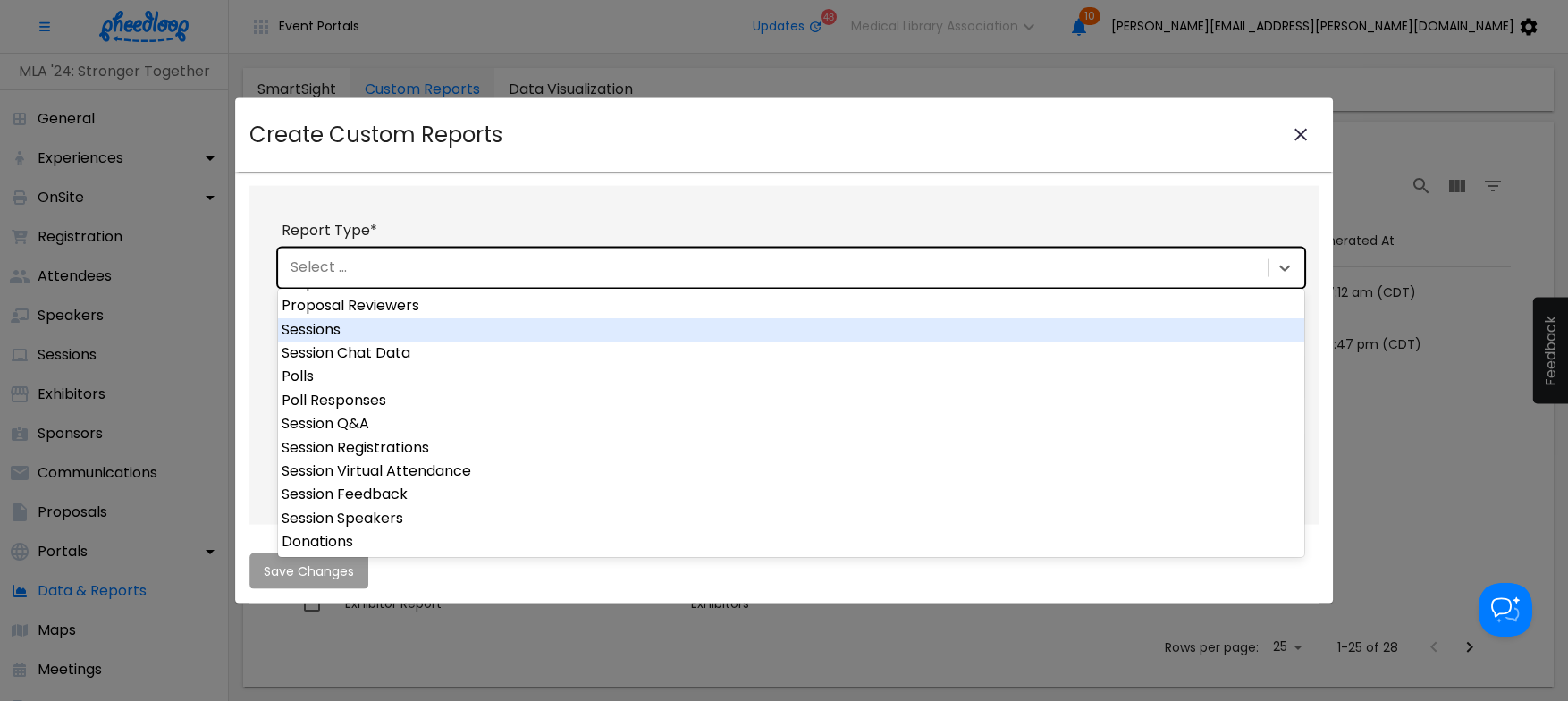
click at [547, 325] on div "Sessions" at bounding box center [791, 329] width 1026 height 23
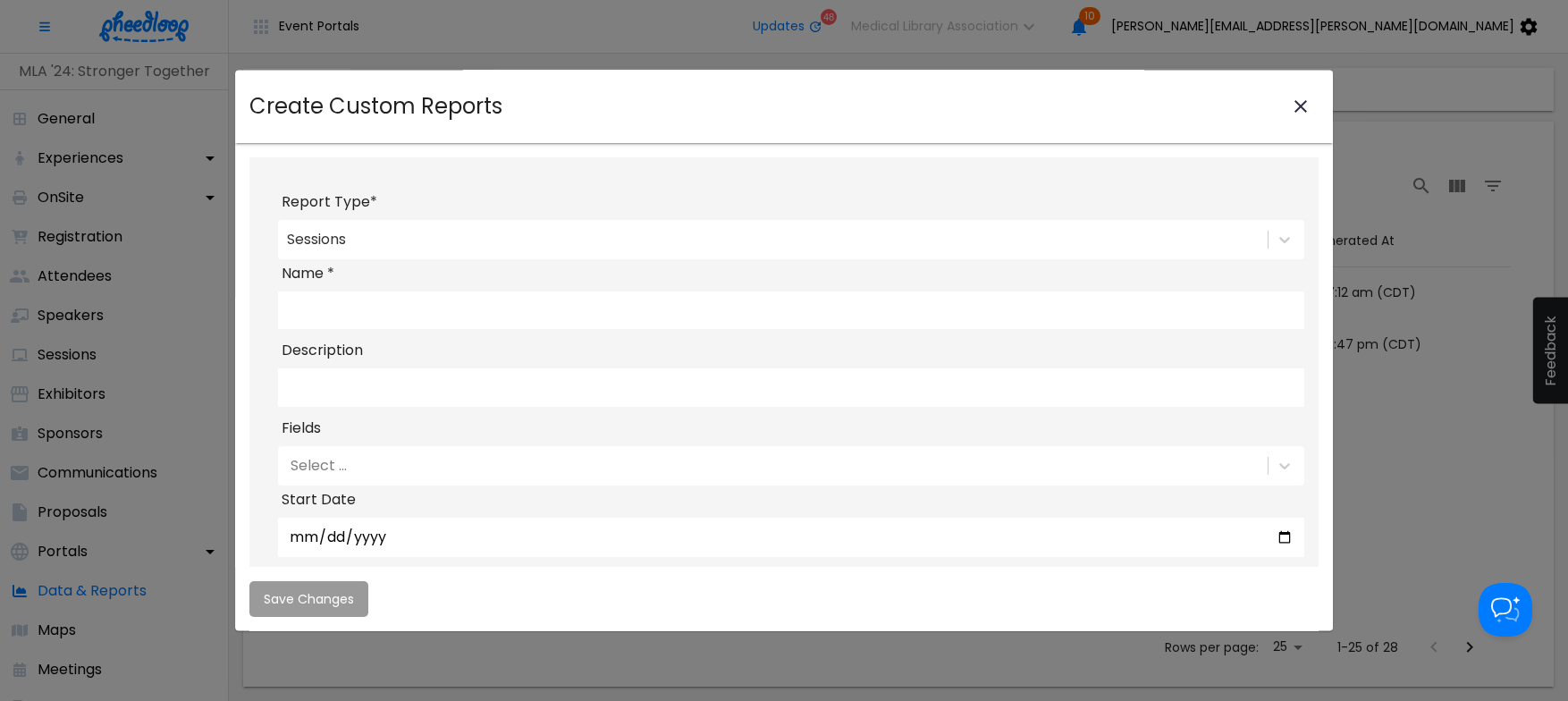
click at [547, 319] on input "Name *" at bounding box center [791, 310] width 1026 height 37
type input "MLA24 Sessions"
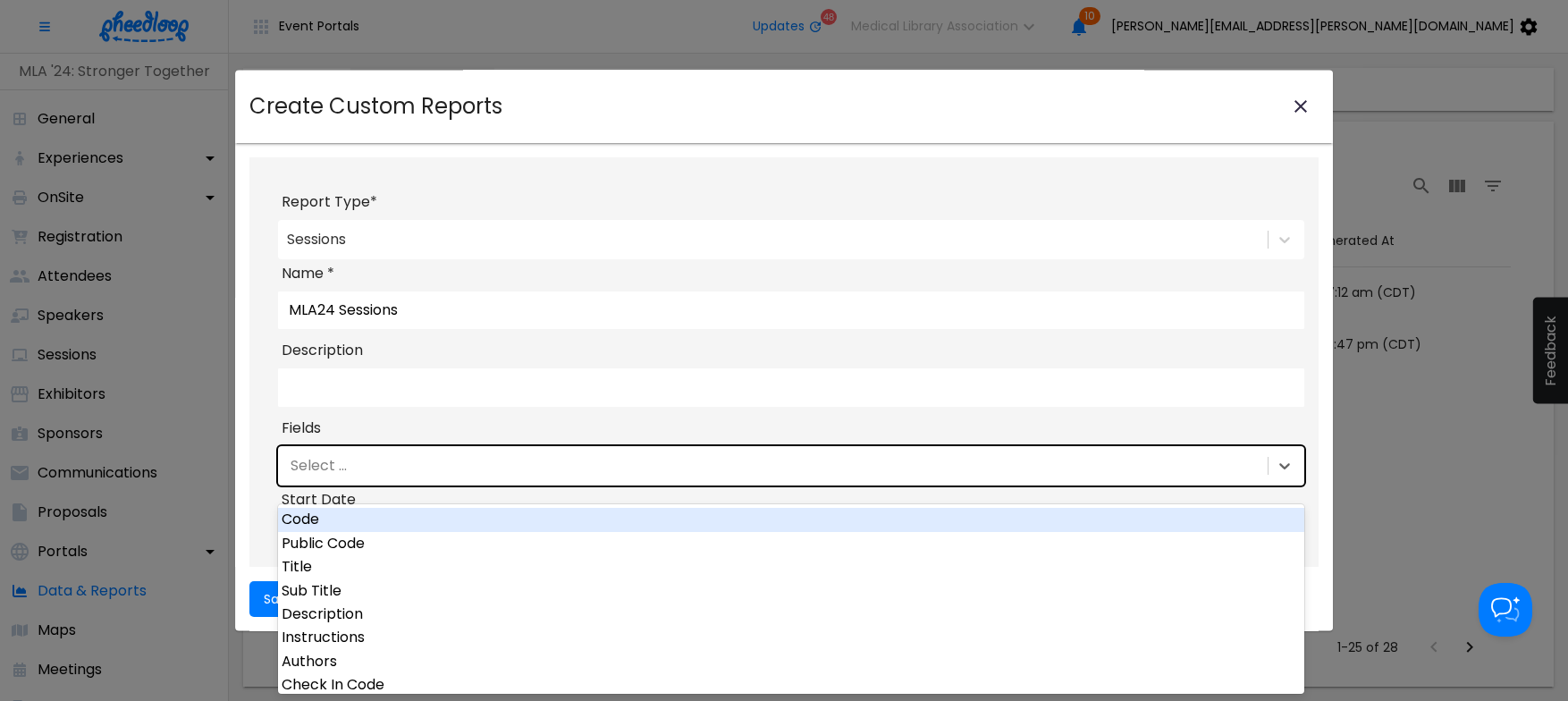
click at [406, 474] on div "Select ..." at bounding box center [771, 465] width 986 height 31
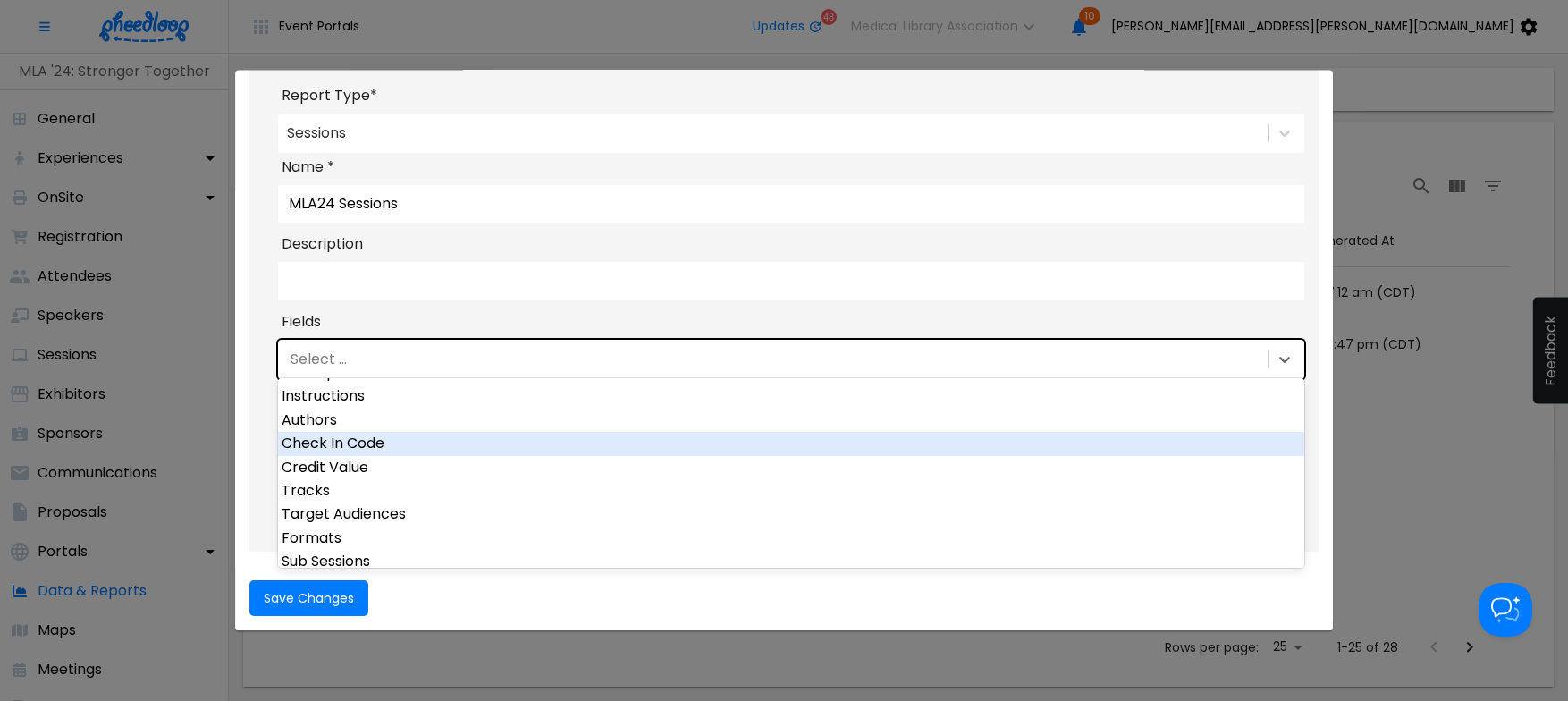
scroll to position [0, 0]
click at [580, 443] on div "Title" at bounding box center [791, 440] width 1026 height 23
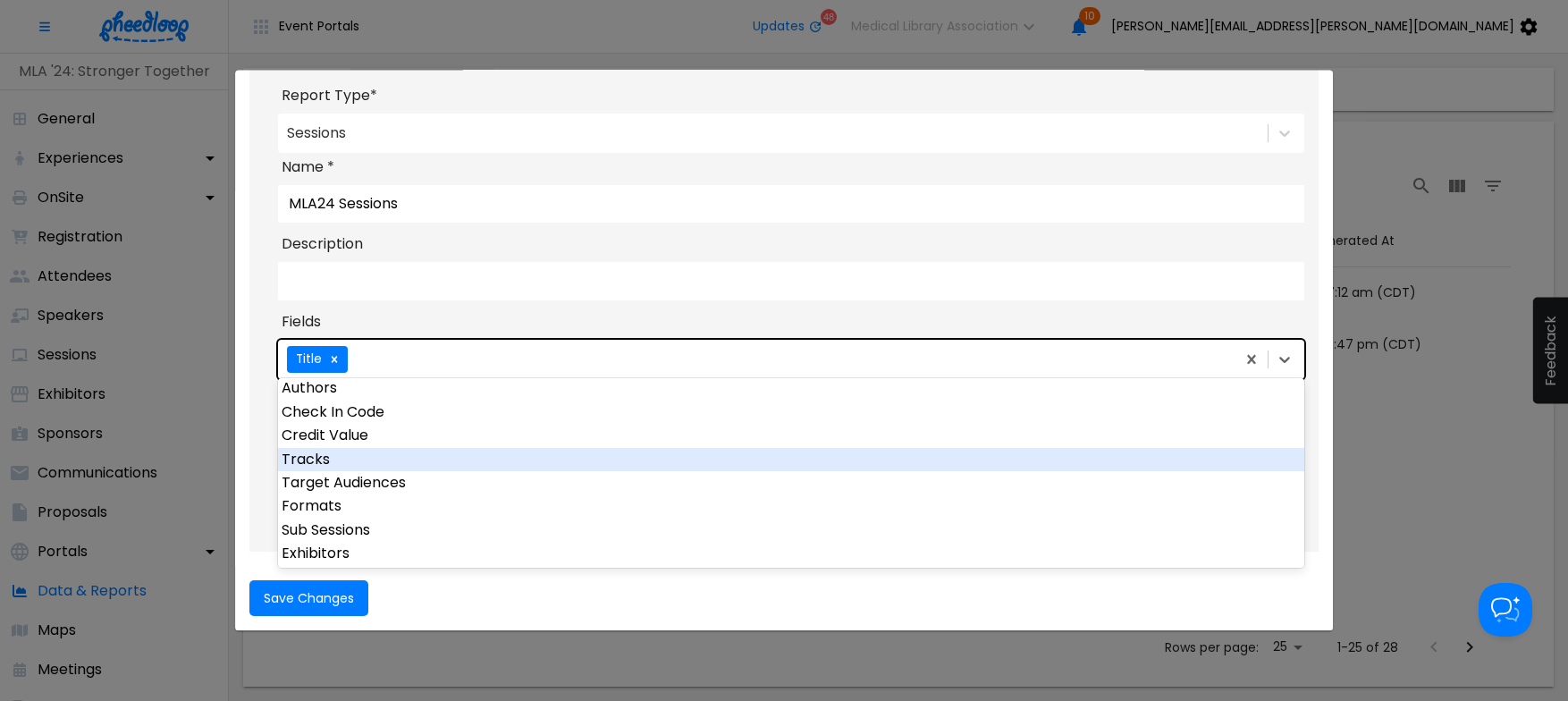
click at [500, 459] on div "Tracks" at bounding box center [791, 459] width 1026 height 23
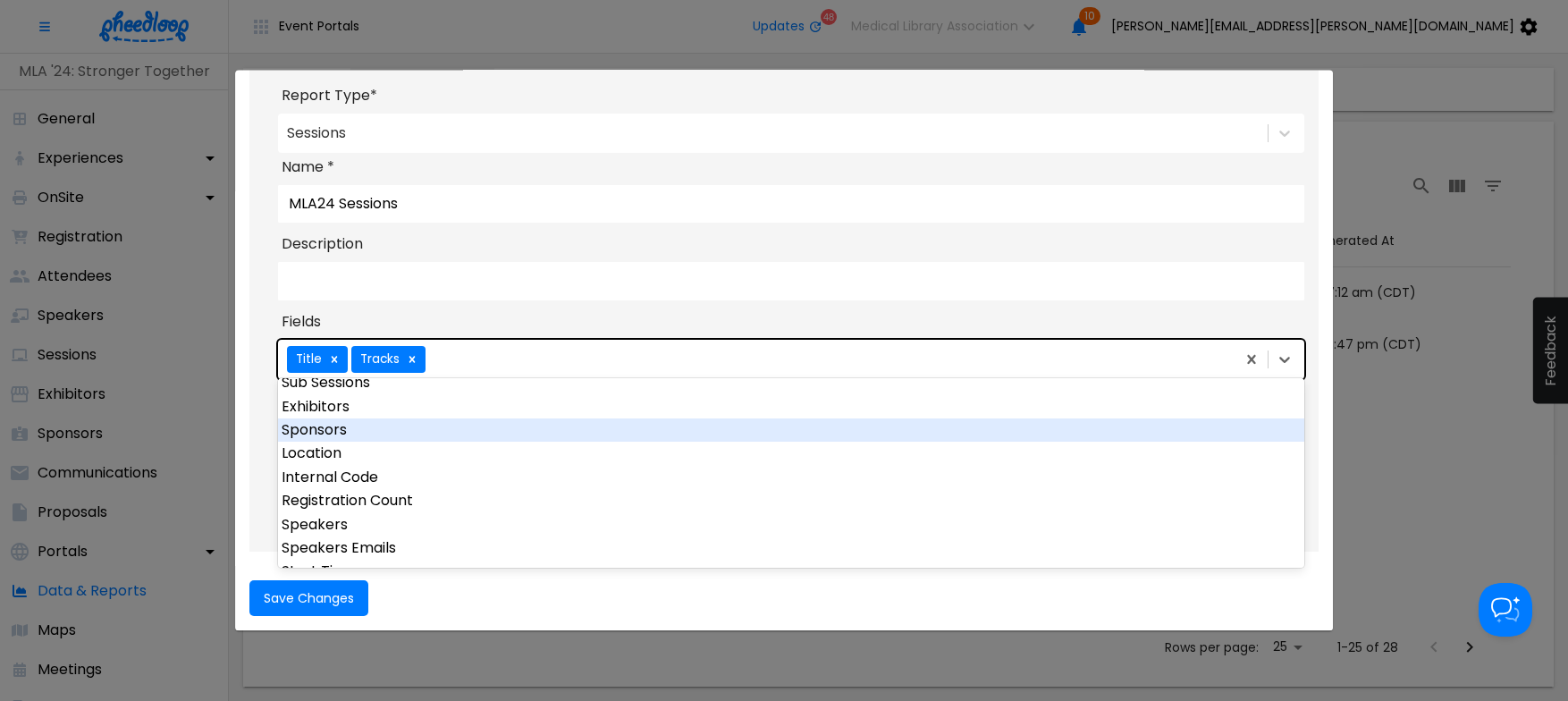
scroll to position [370, 0]
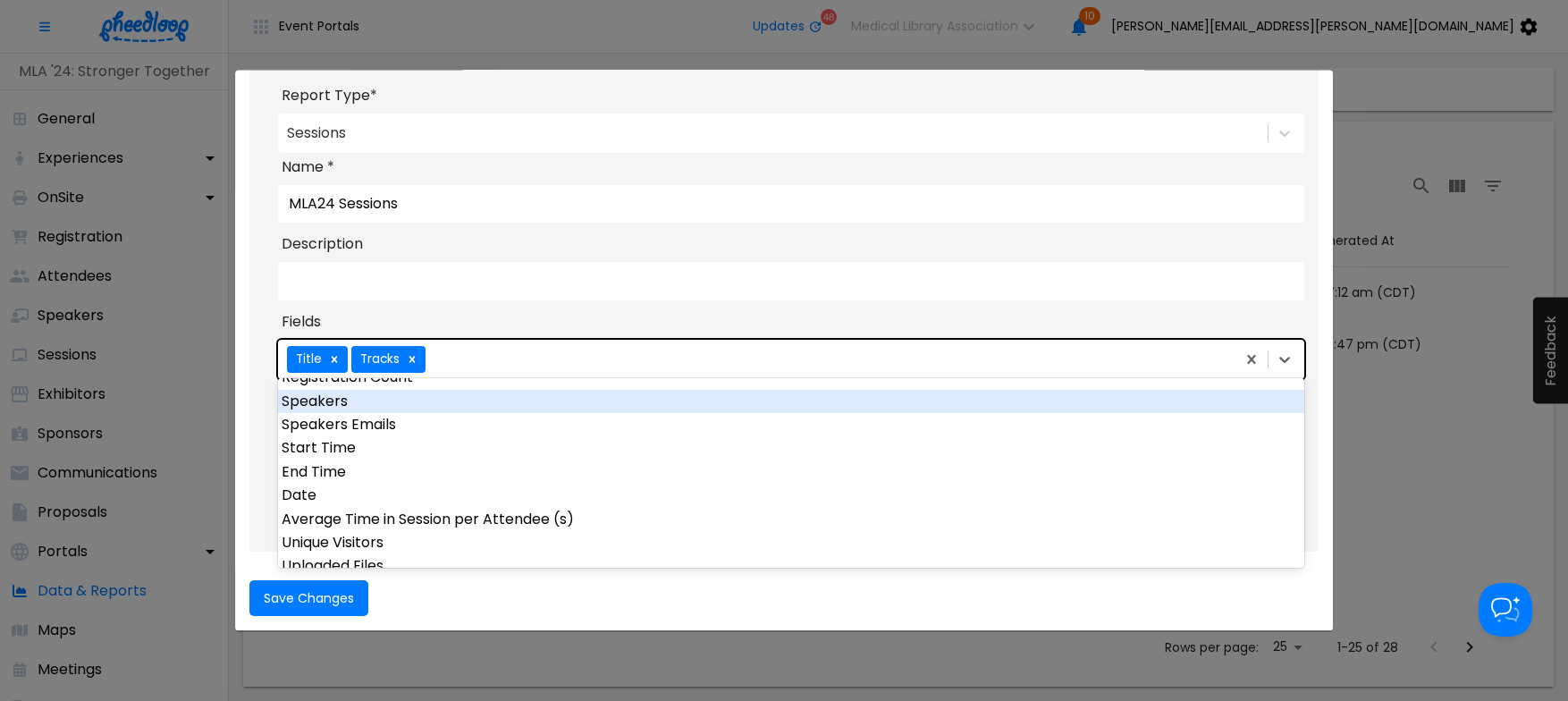
click at [524, 403] on div "Speakers" at bounding box center [791, 401] width 1026 height 23
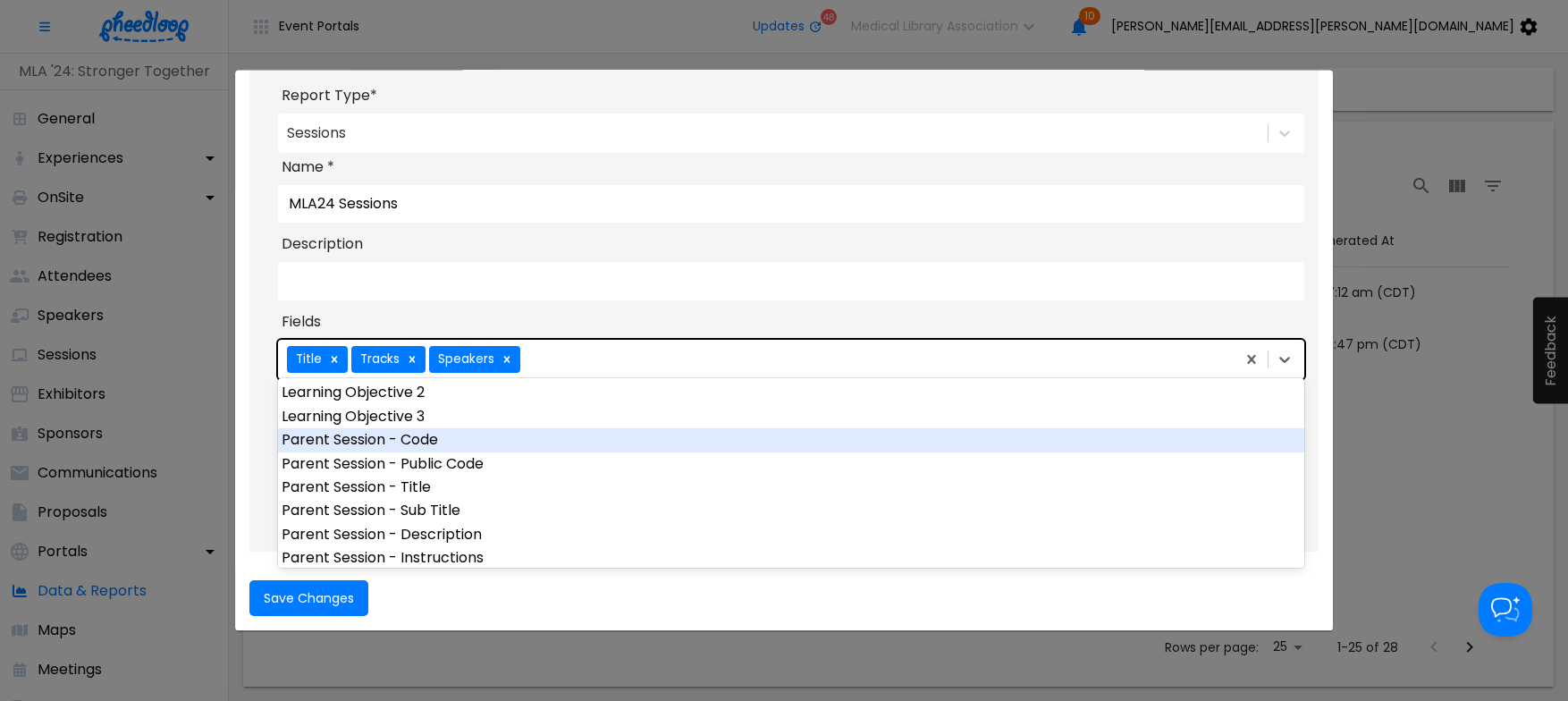
scroll to position [784, 0]
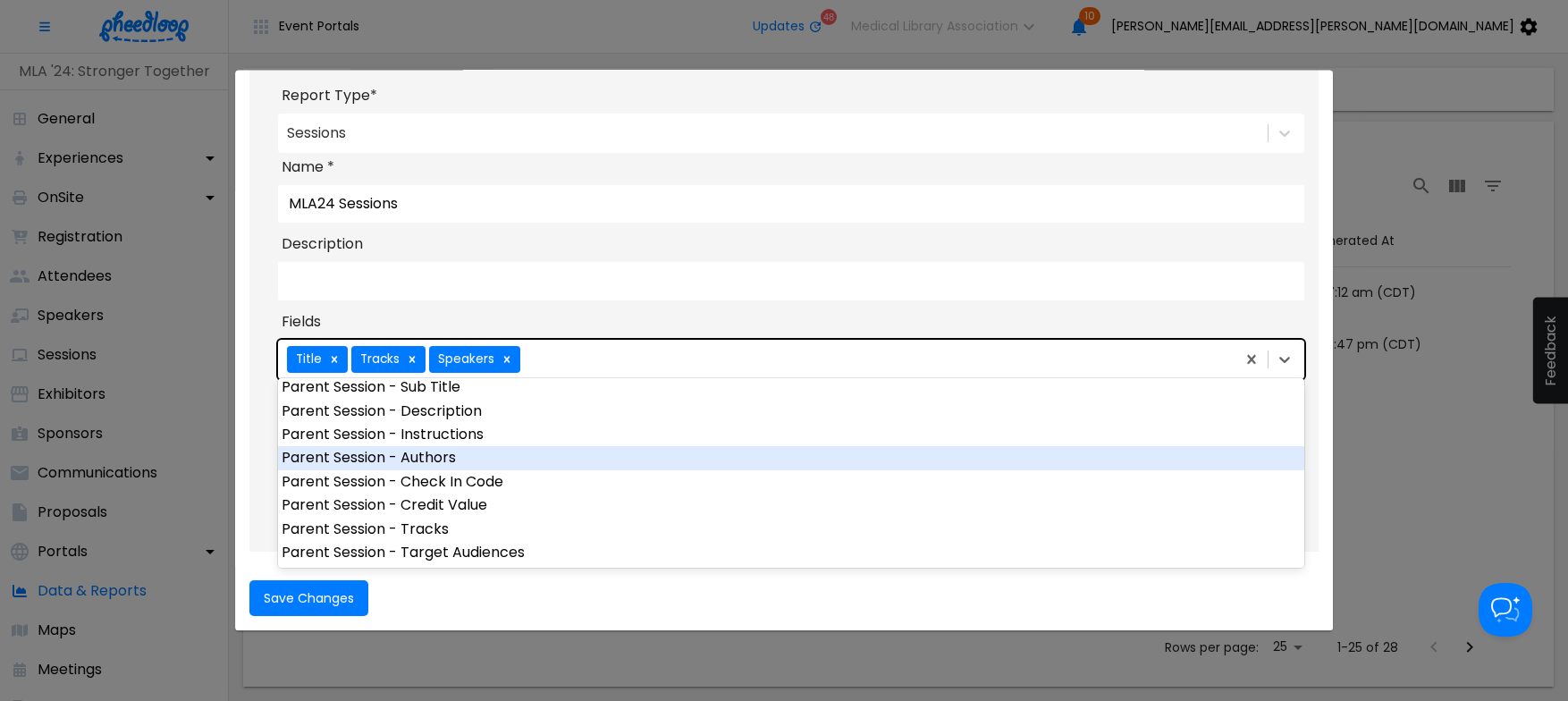
click at [529, 460] on div "Parent Session - Authors" at bounding box center [791, 457] width 1026 height 23
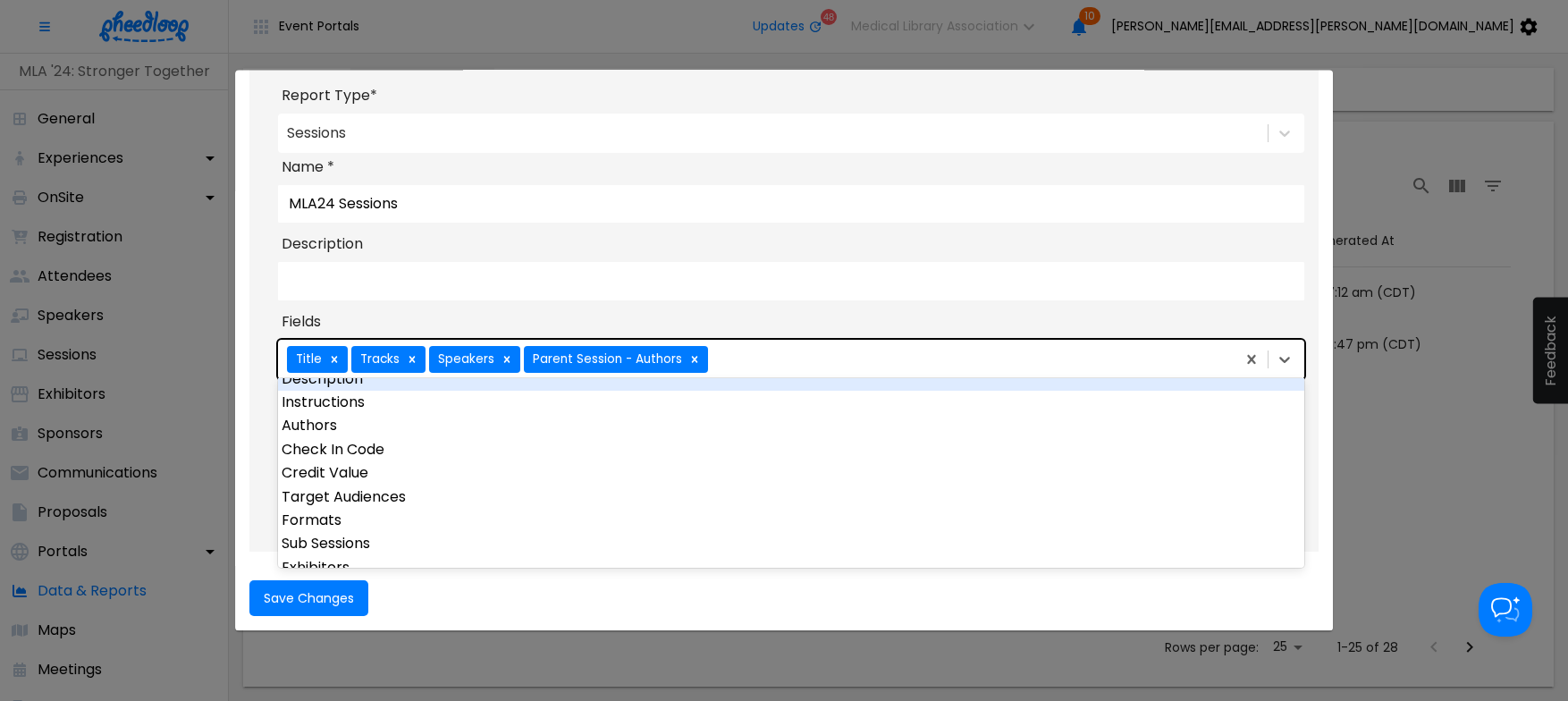
scroll to position [123, 0]
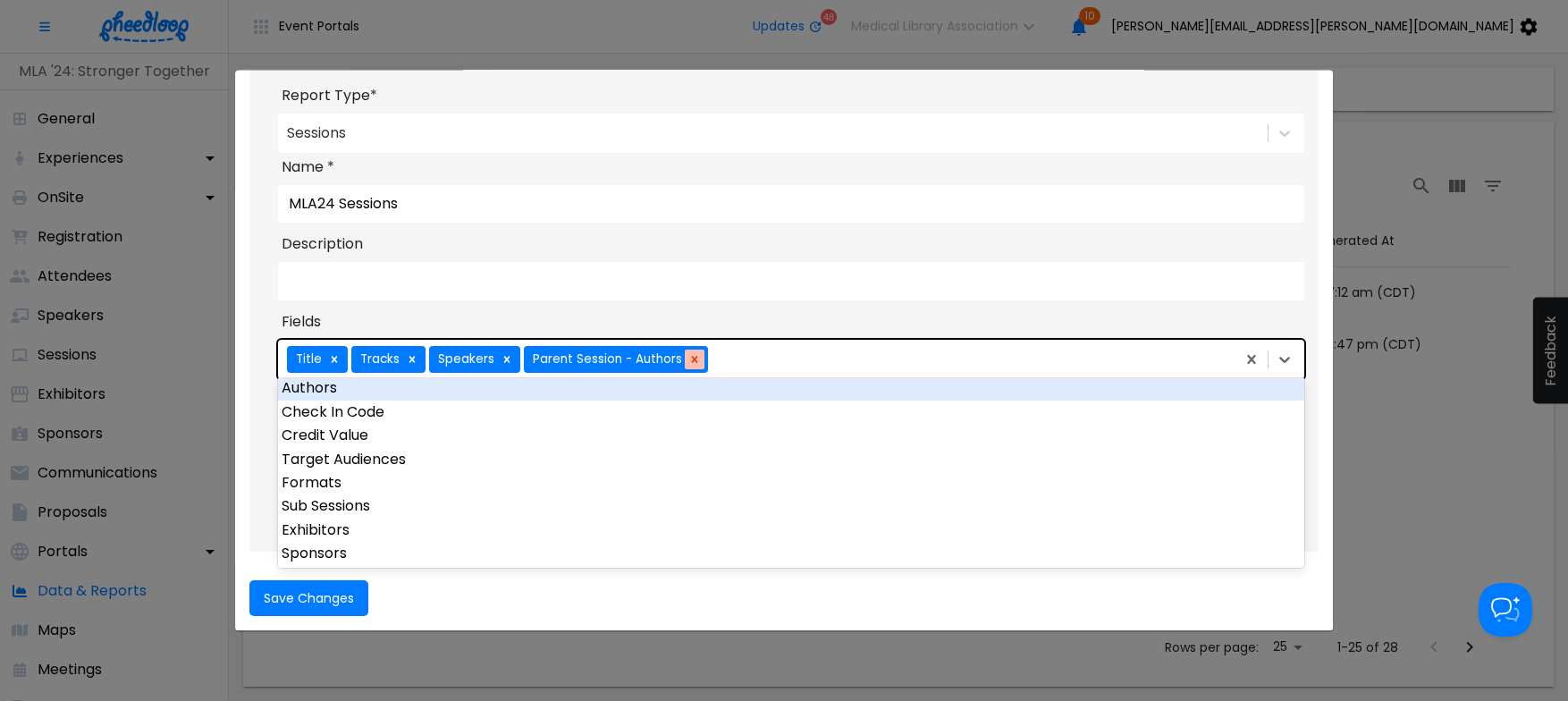
click at [693, 357] on icon "Create Custom Reports modal" at bounding box center [695, 360] width 6 height 6
click at [354, 390] on div "Authors" at bounding box center [791, 388] width 1026 height 23
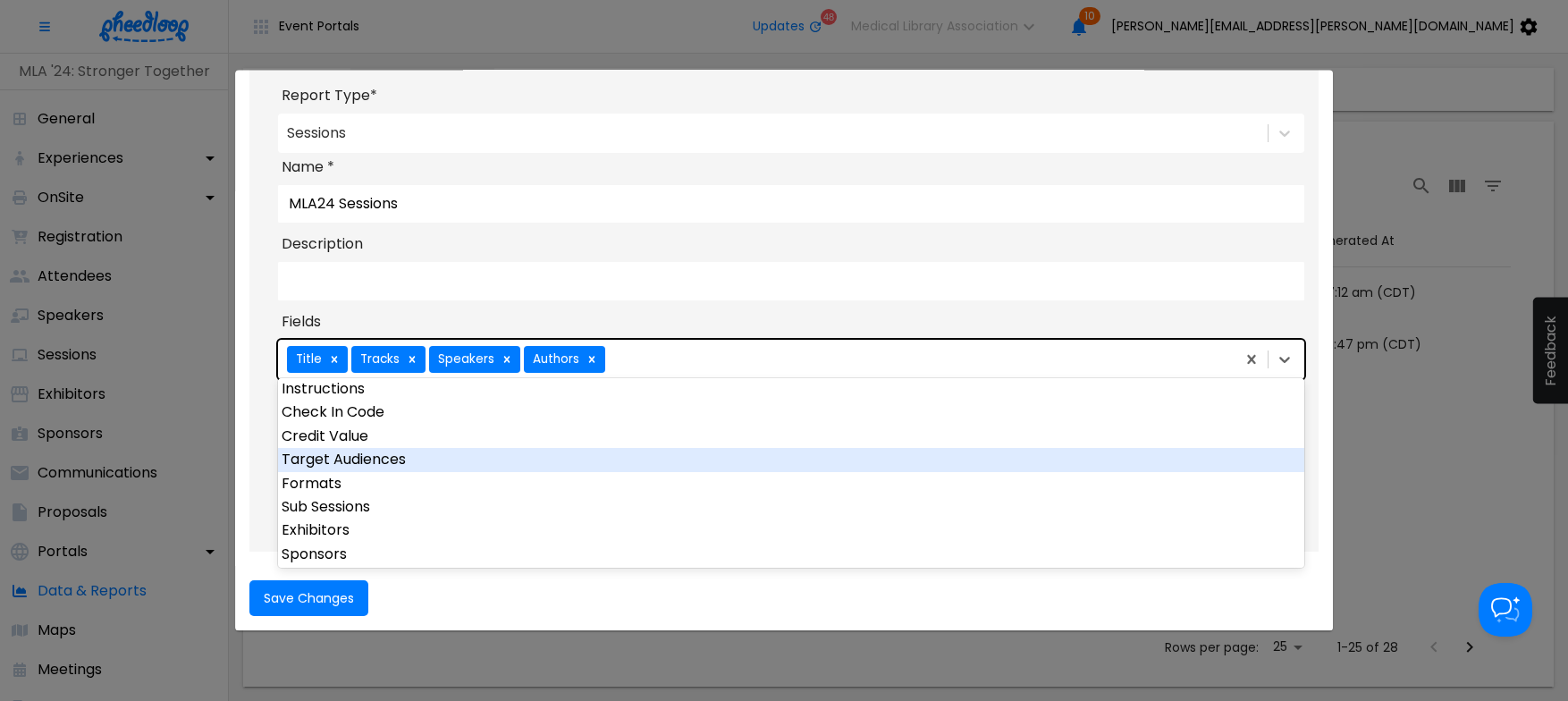
scroll to position [0, 0]
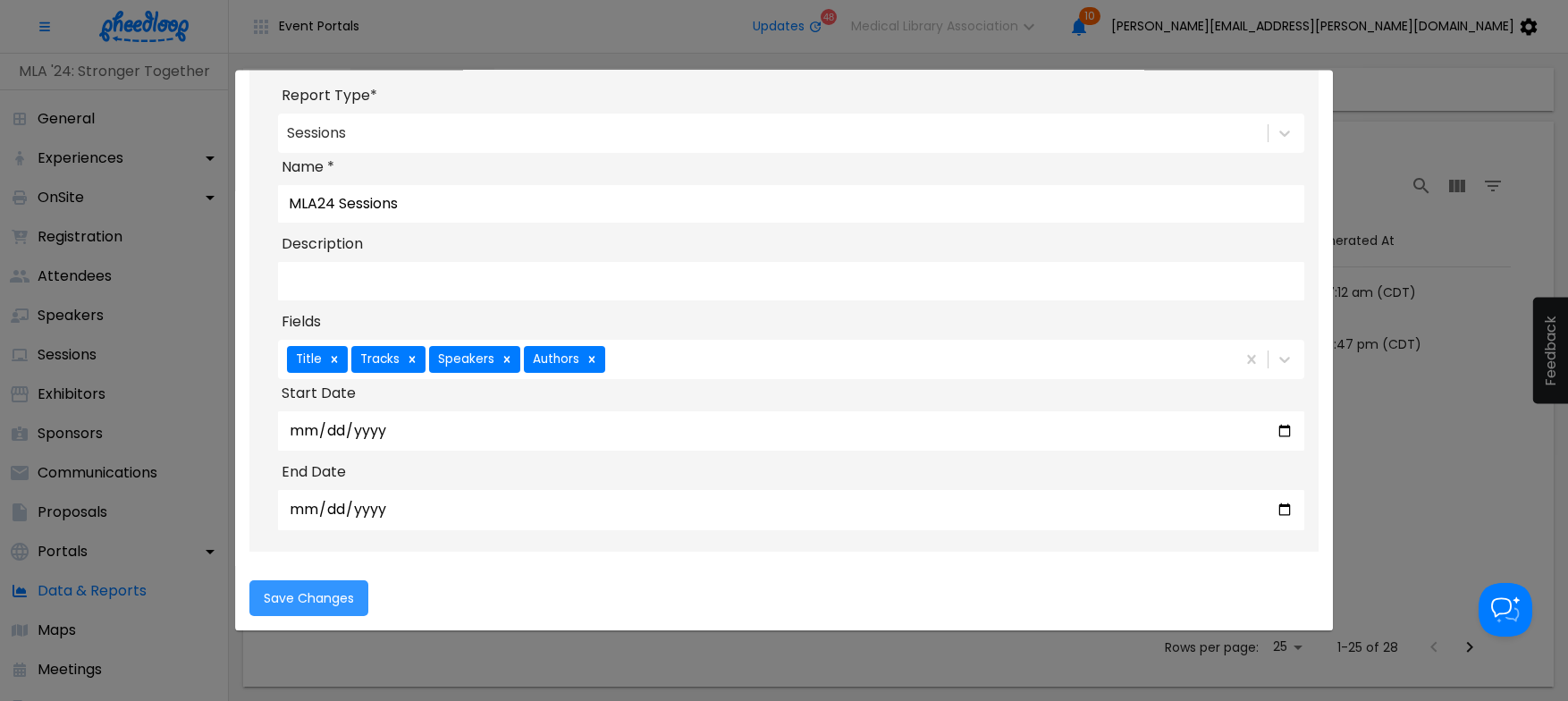
click at [322, 600] on span "Save Changes" at bounding box center [308, 597] width 90 height 14
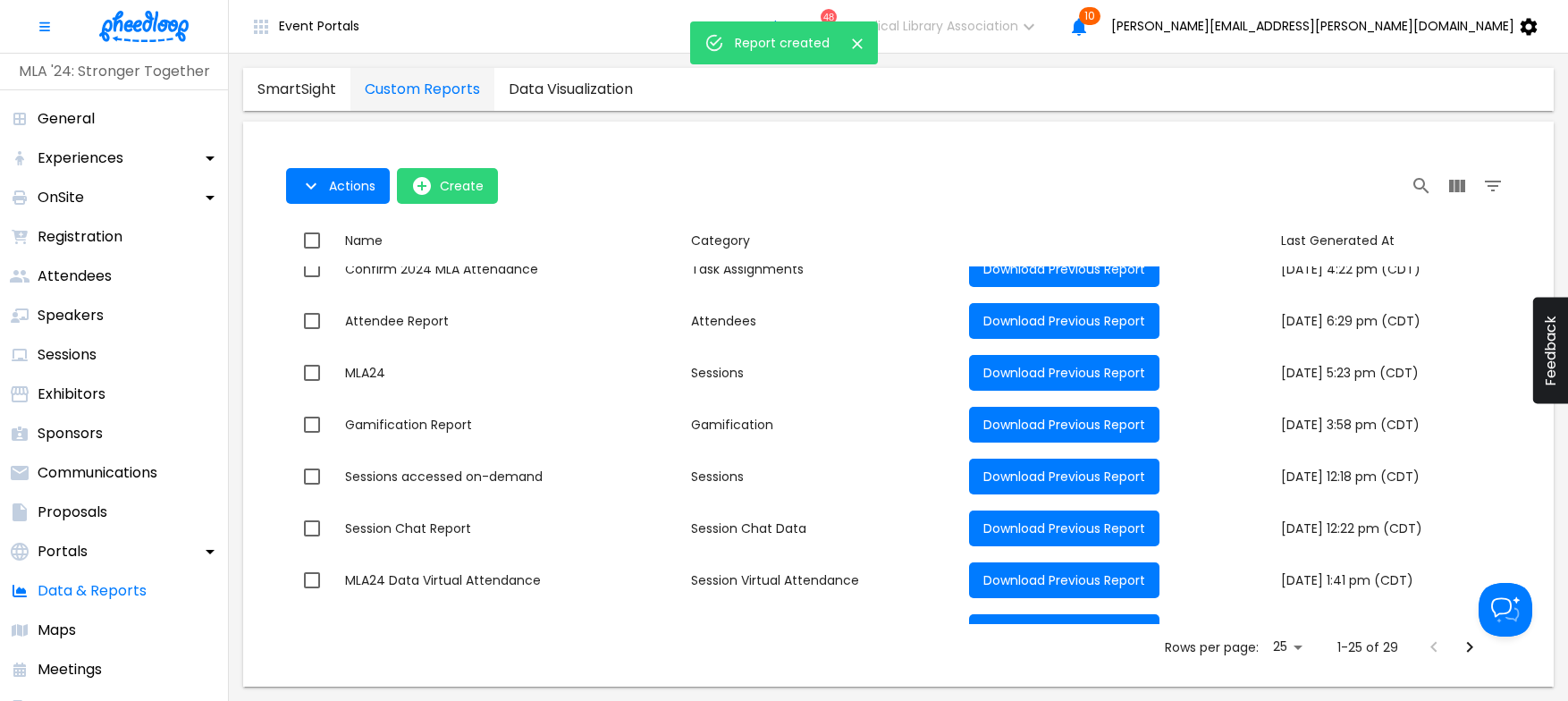
scroll to position [938, 0]
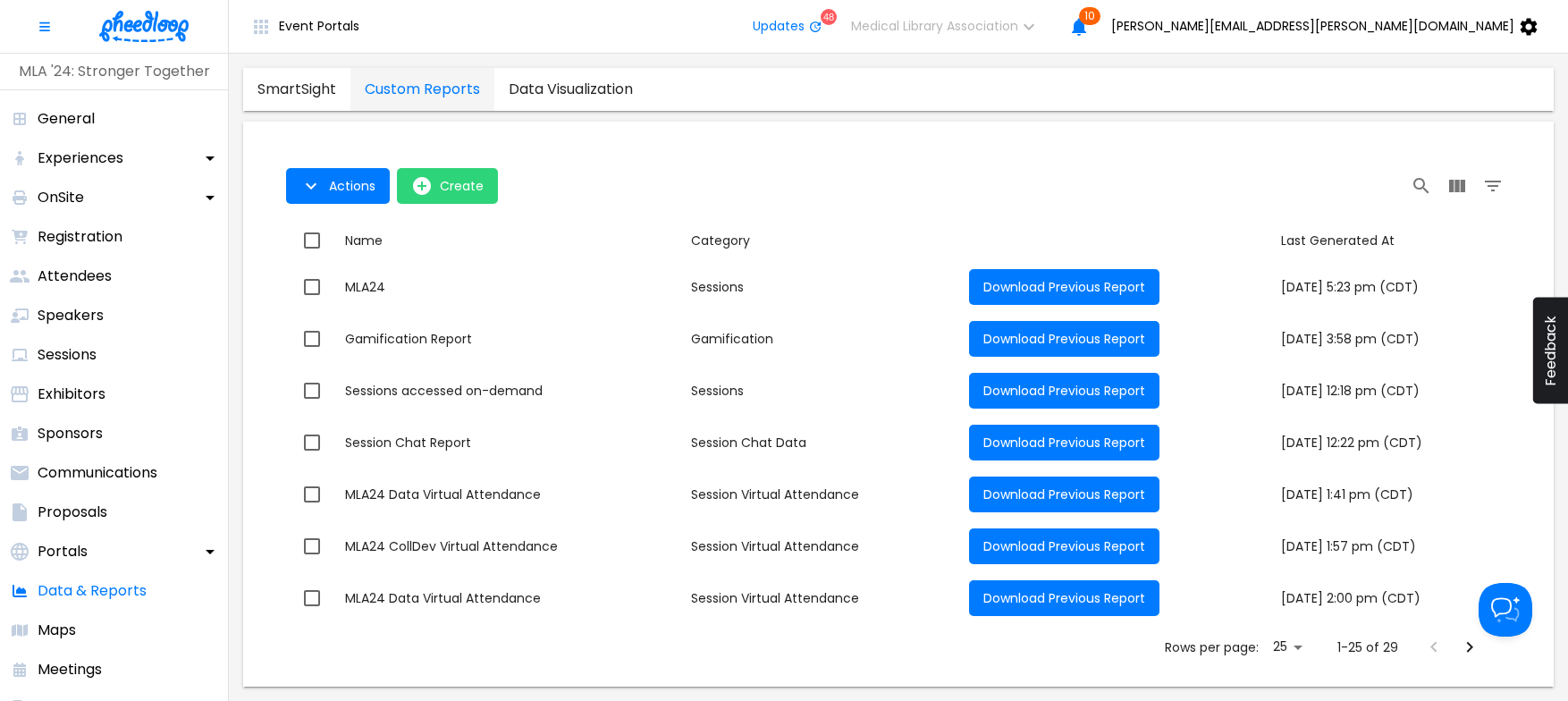
click at [1467, 645] on icon "Next Page" at bounding box center [1469, 646] width 21 height 21
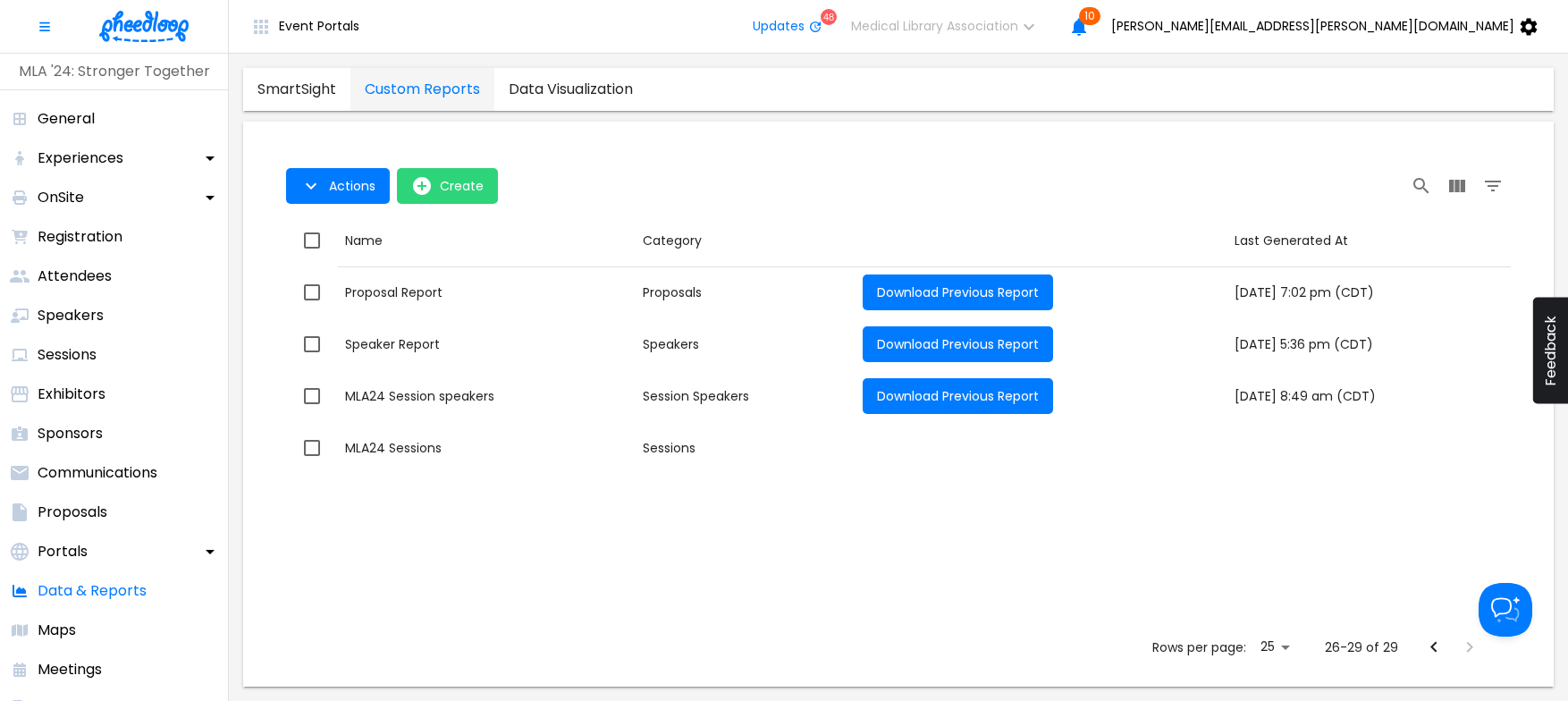
scroll to position [0, 0]
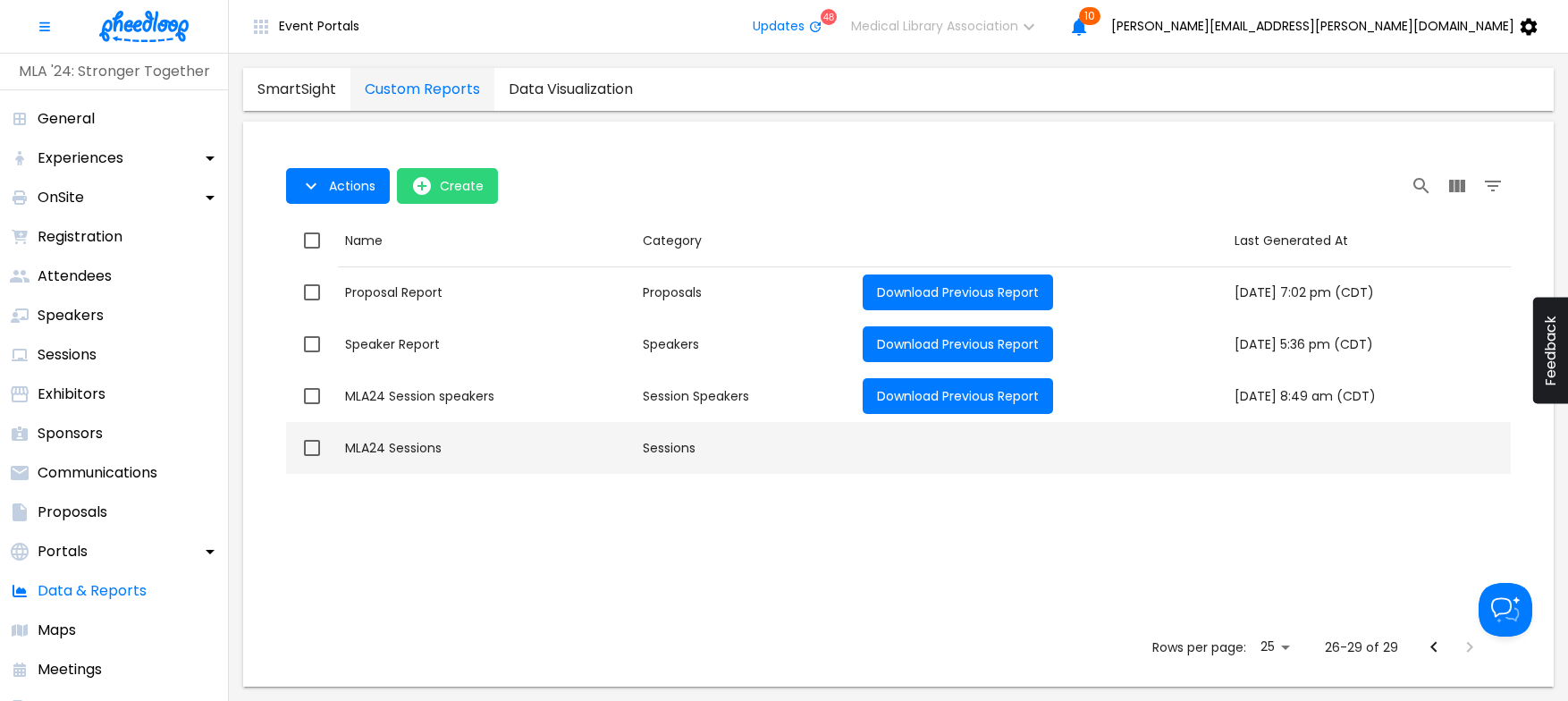
click at [313, 448] on input "checkbox" at bounding box center [312, 448] width 37 height 37
checkbox input "true"
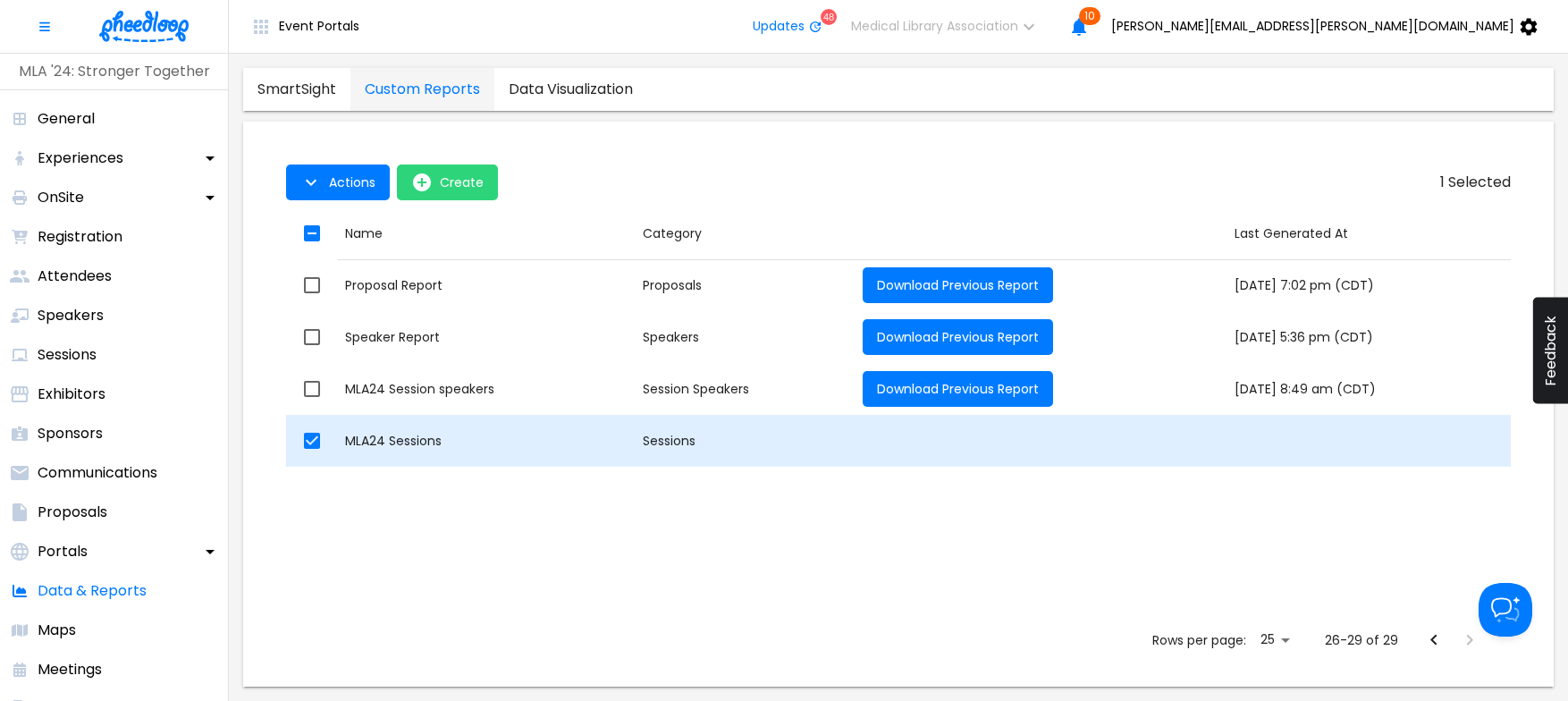
click at [643, 439] on div "Sessions" at bounding box center [746, 440] width 206 height 18
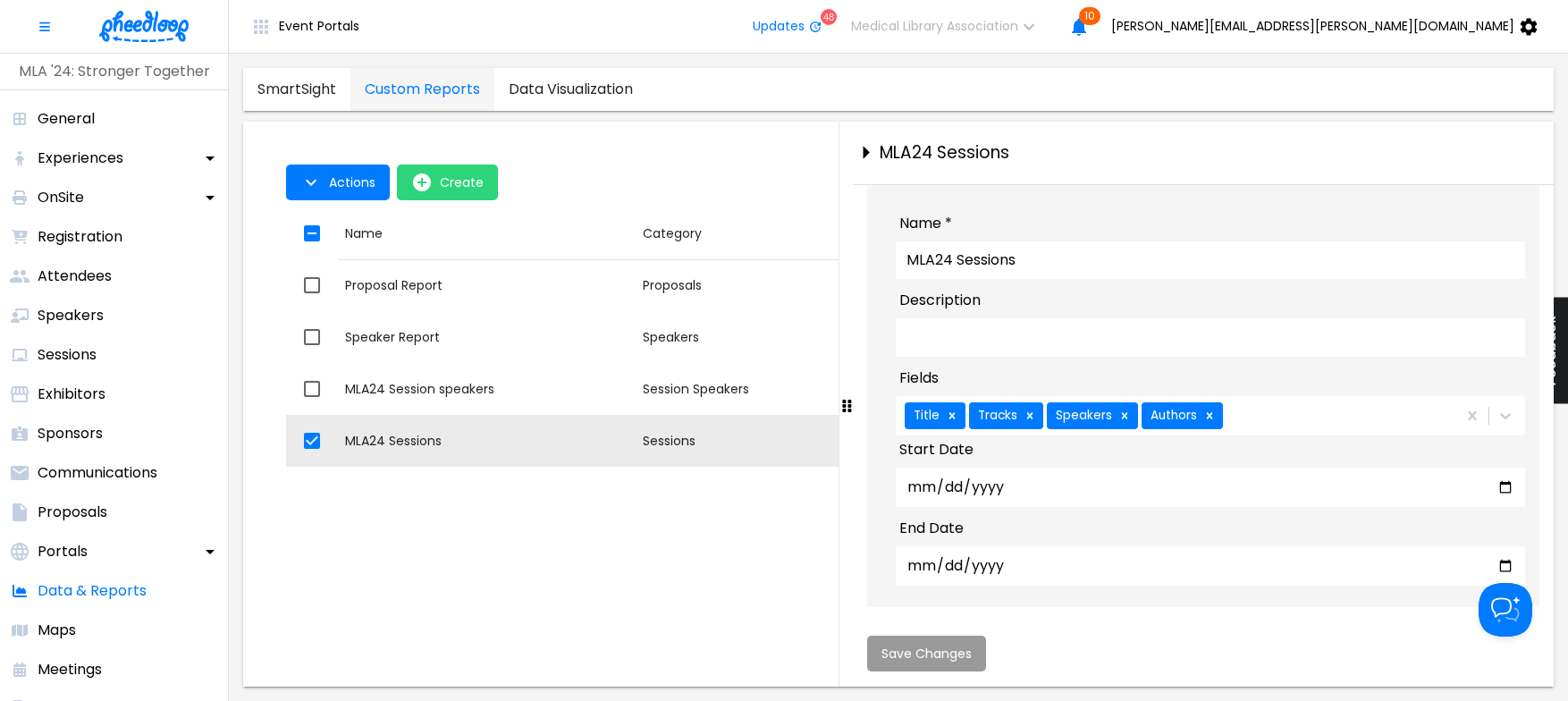
scroll to position [40, 0]
click at [311, 183] on icon "button" at bounding box center [311, 182] width 21 height 21
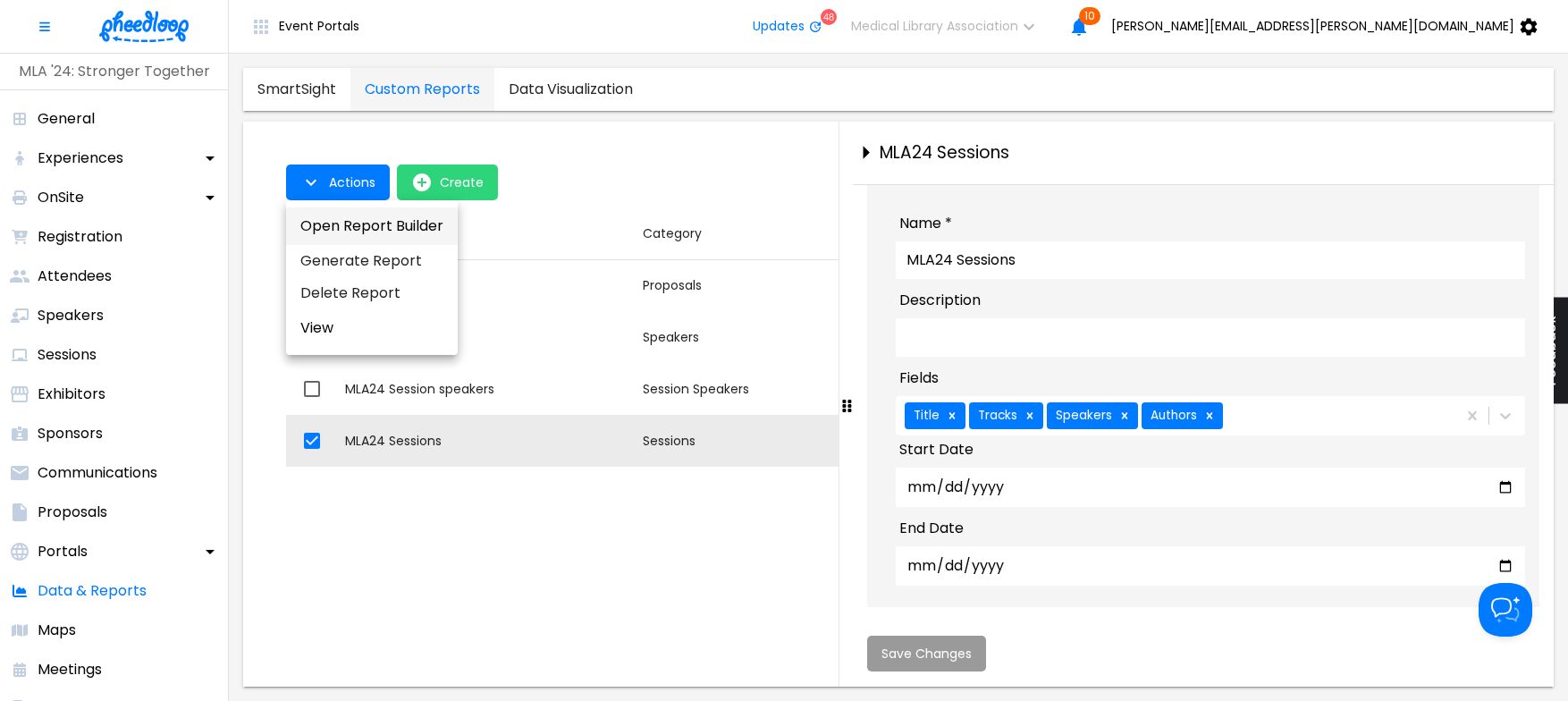
click at [317, 229] on button "Open Report Builder" at bounding box center [371, 226] width 172 height 37
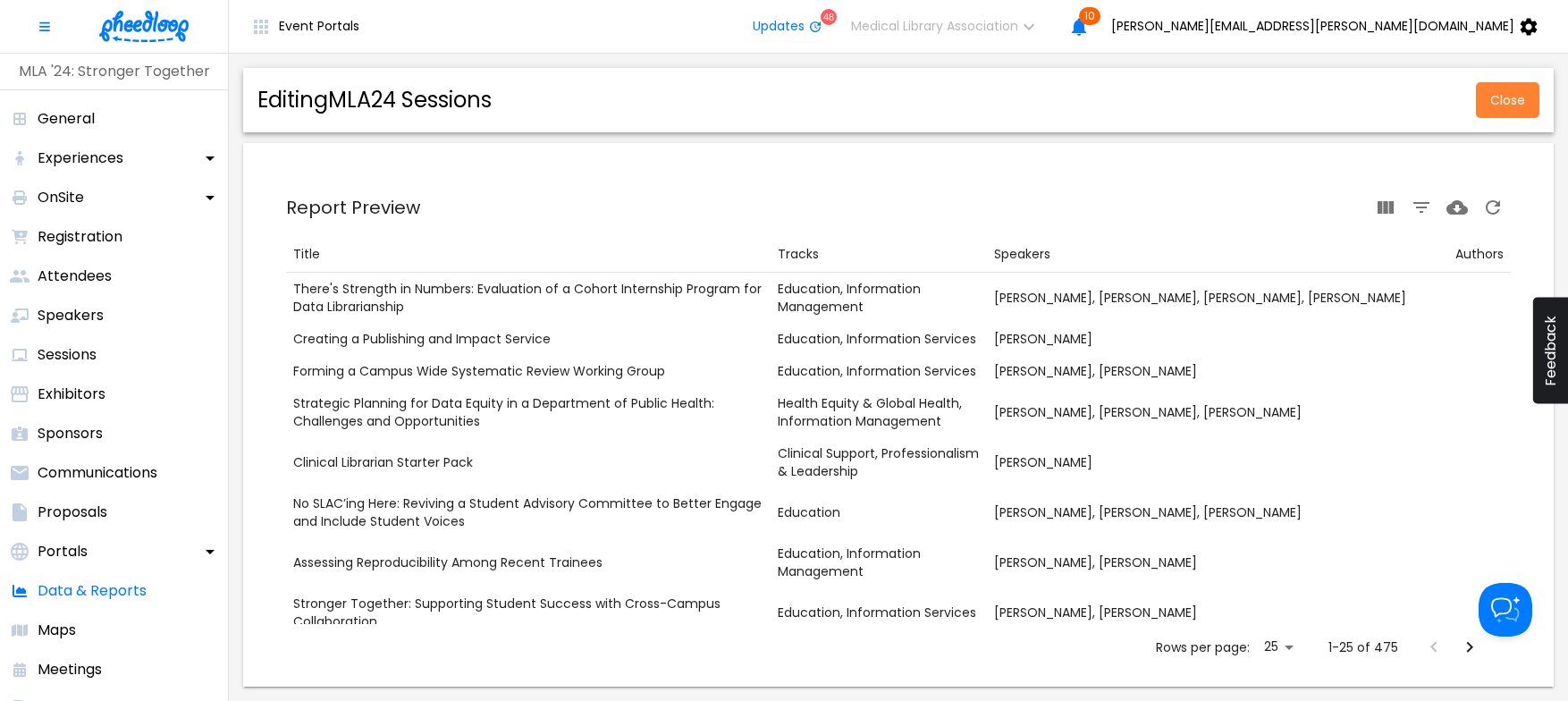
click at [1508, 102] on span "Close" at bounding box center [1508, 99] width 35 height 14
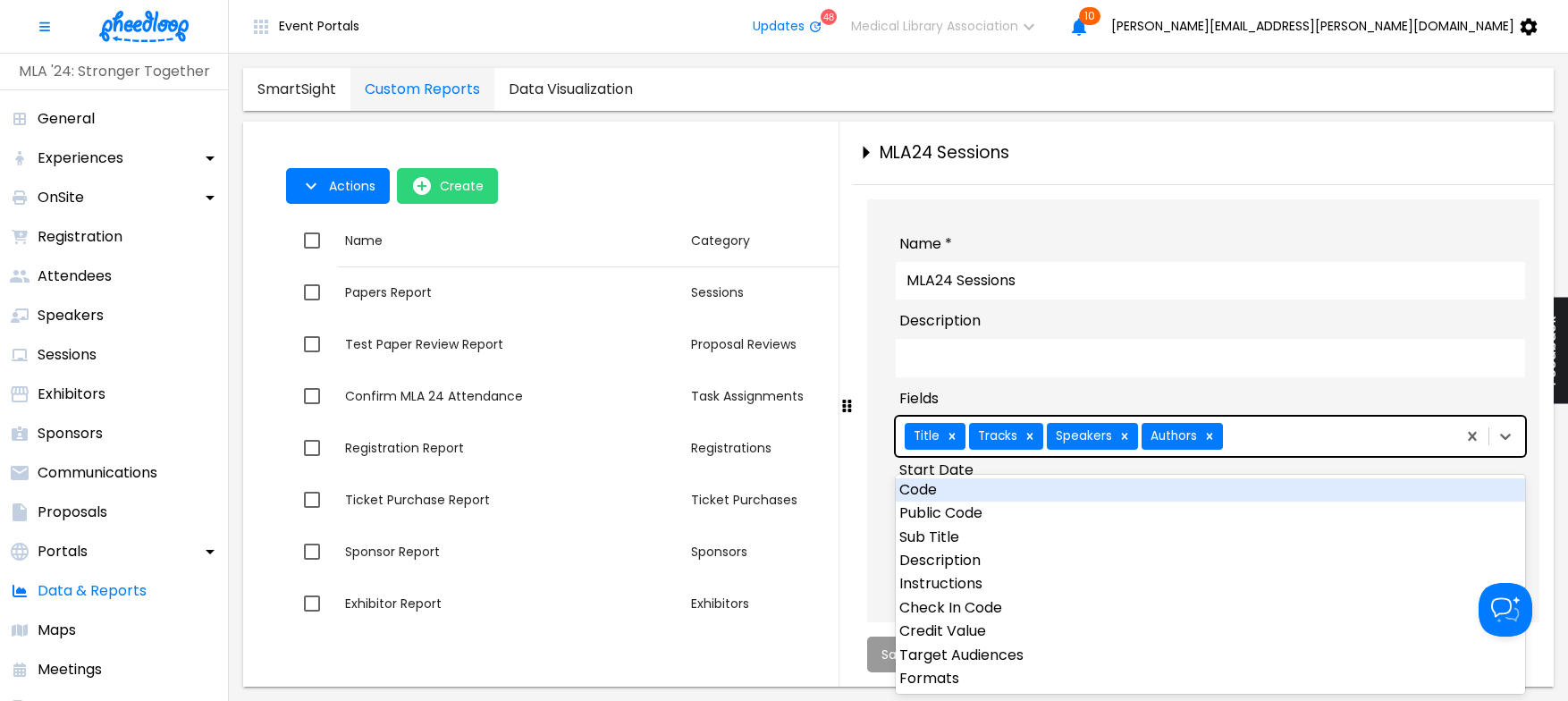
click at [1299, 447] on div "Title Tracks Speakers Authors" at bounding box center [1174, 436] width 557 height 37
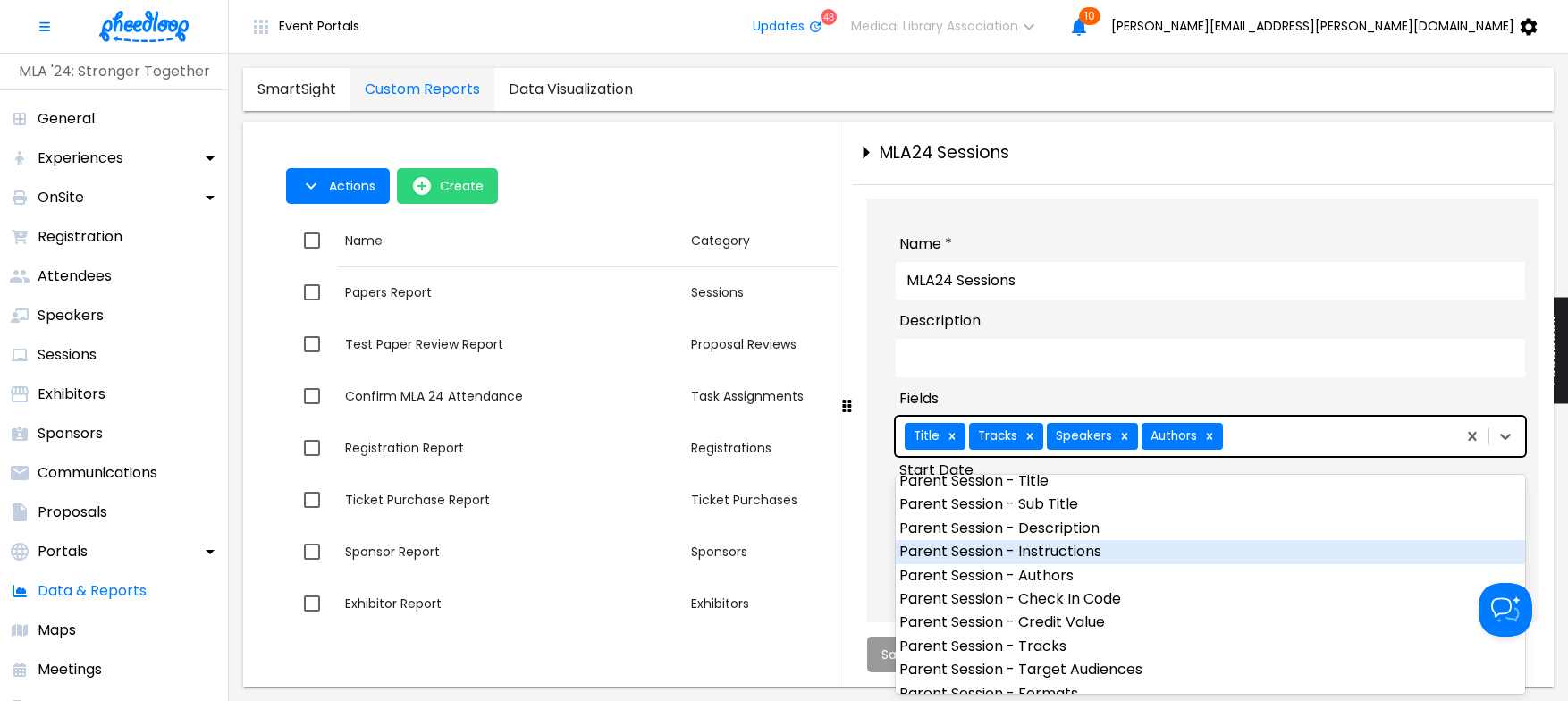
scroll to position [987, 0]
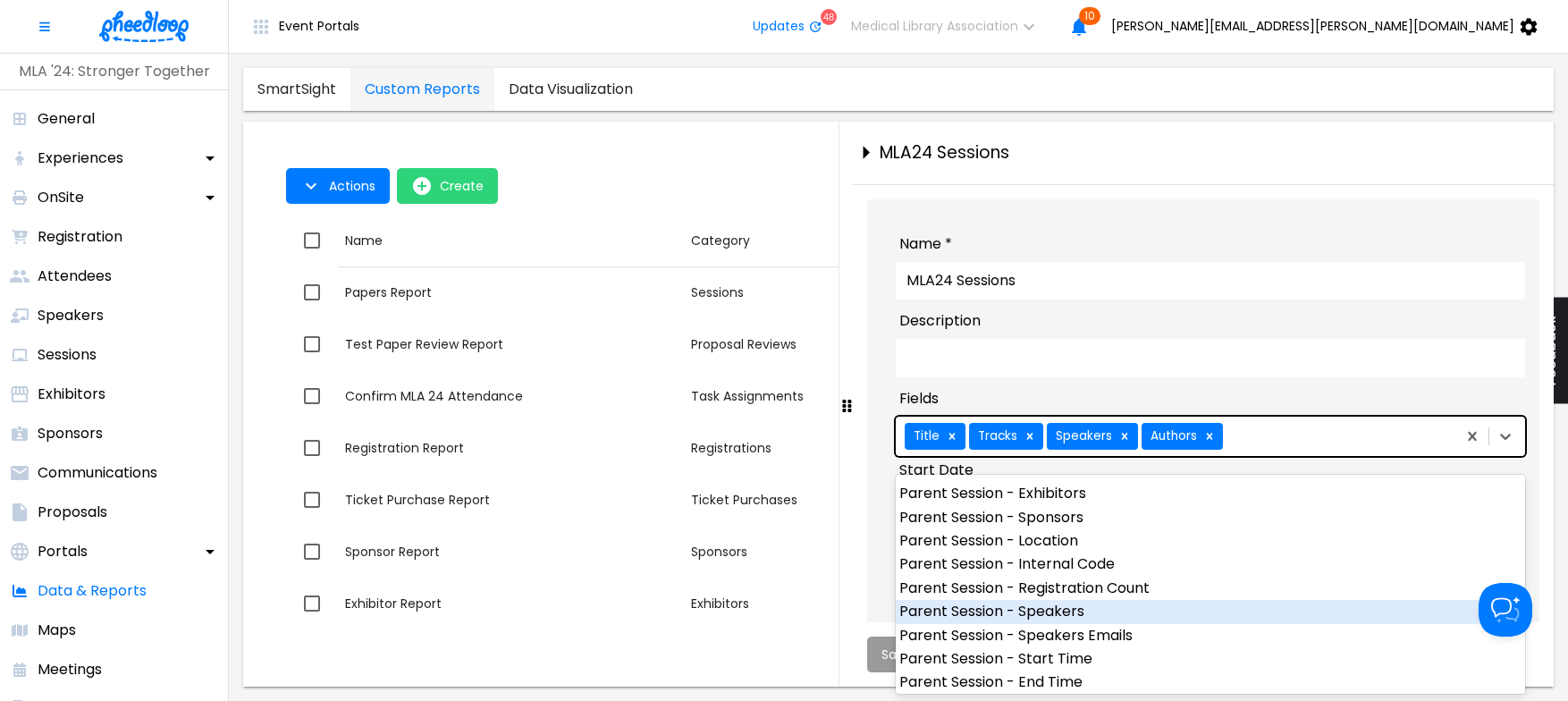
click at [1059, 609] on div "Parent Session - Speakers" at bounding box center [1210, 611] width 630 height 23
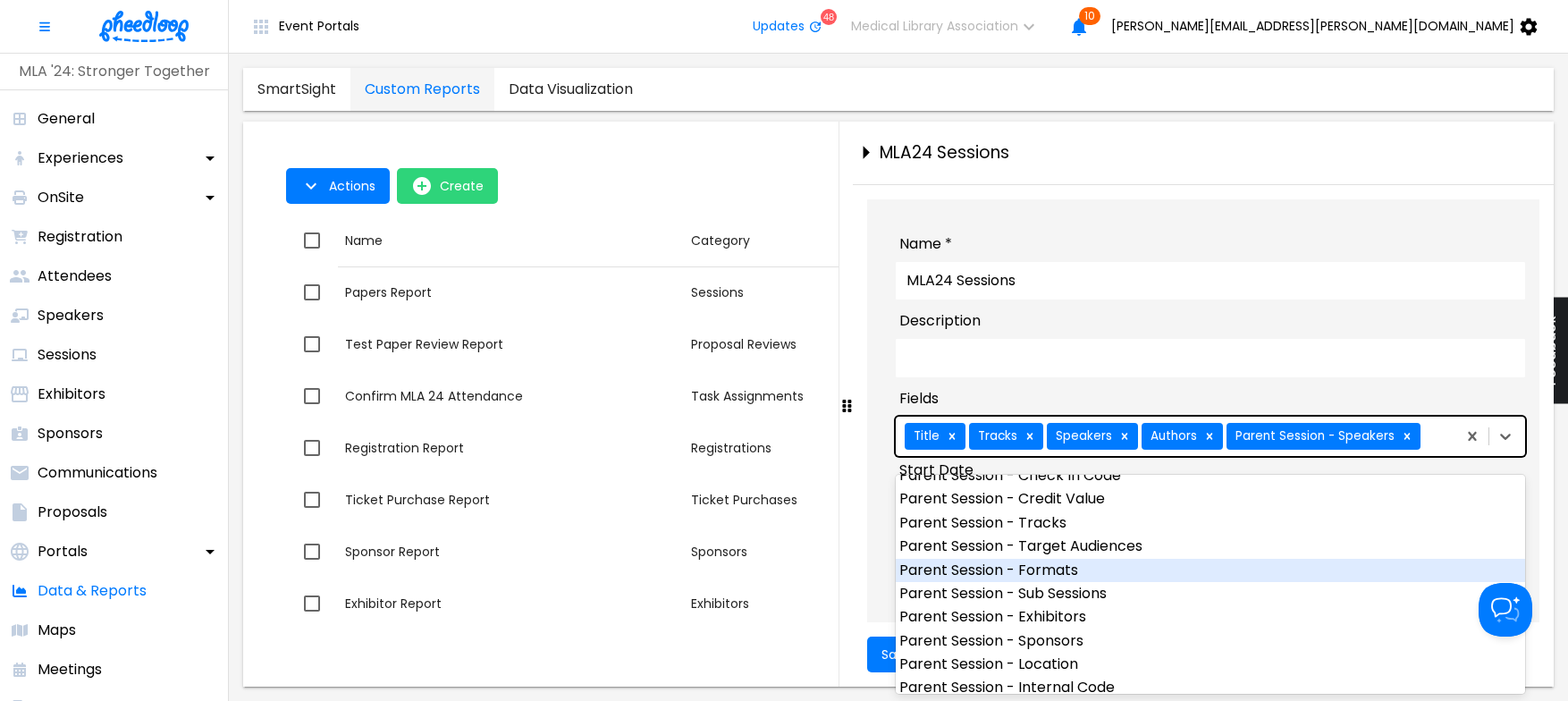
scroll to position [740, 0]
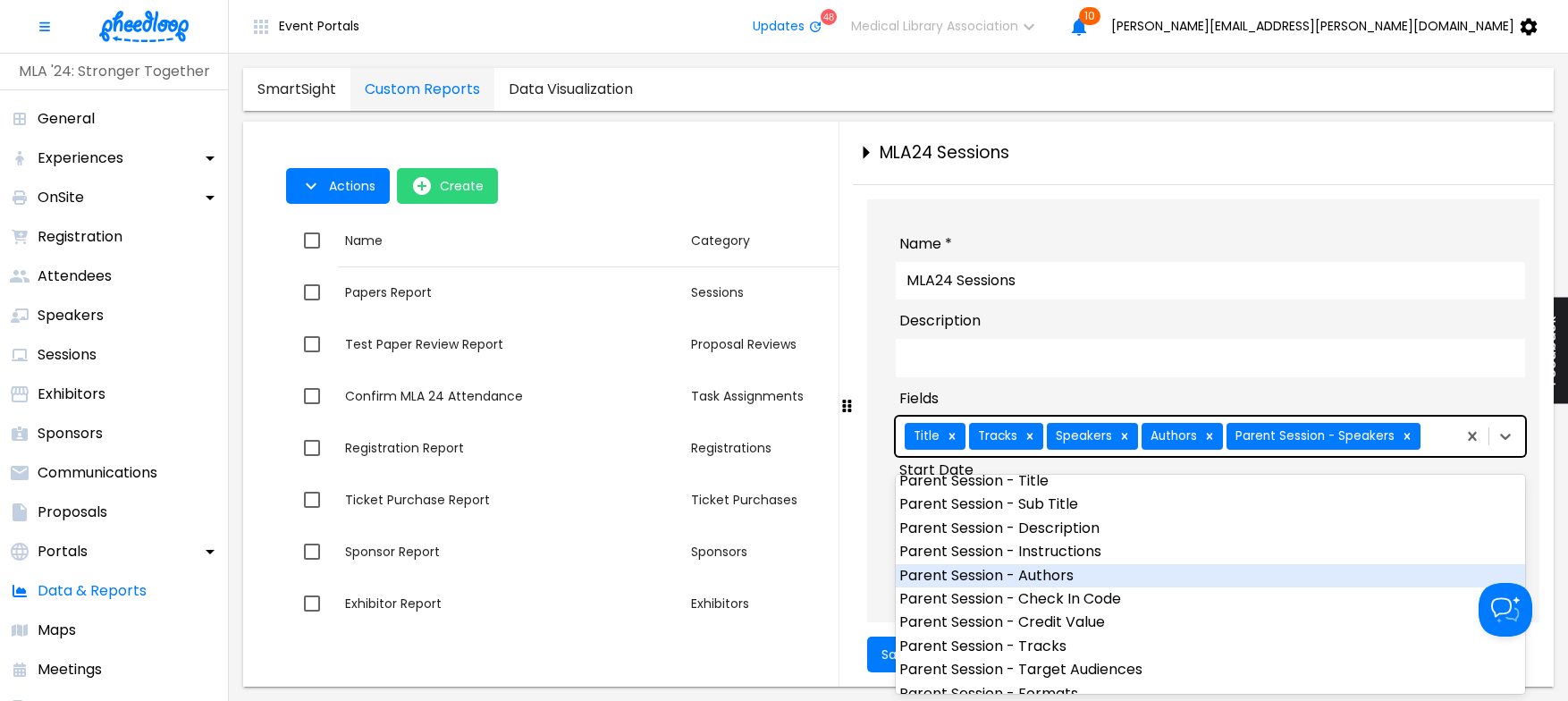
click at [1131, 574] on div "Parent Session - Authors" at bounding box center [1210, 575] width 630 height 23
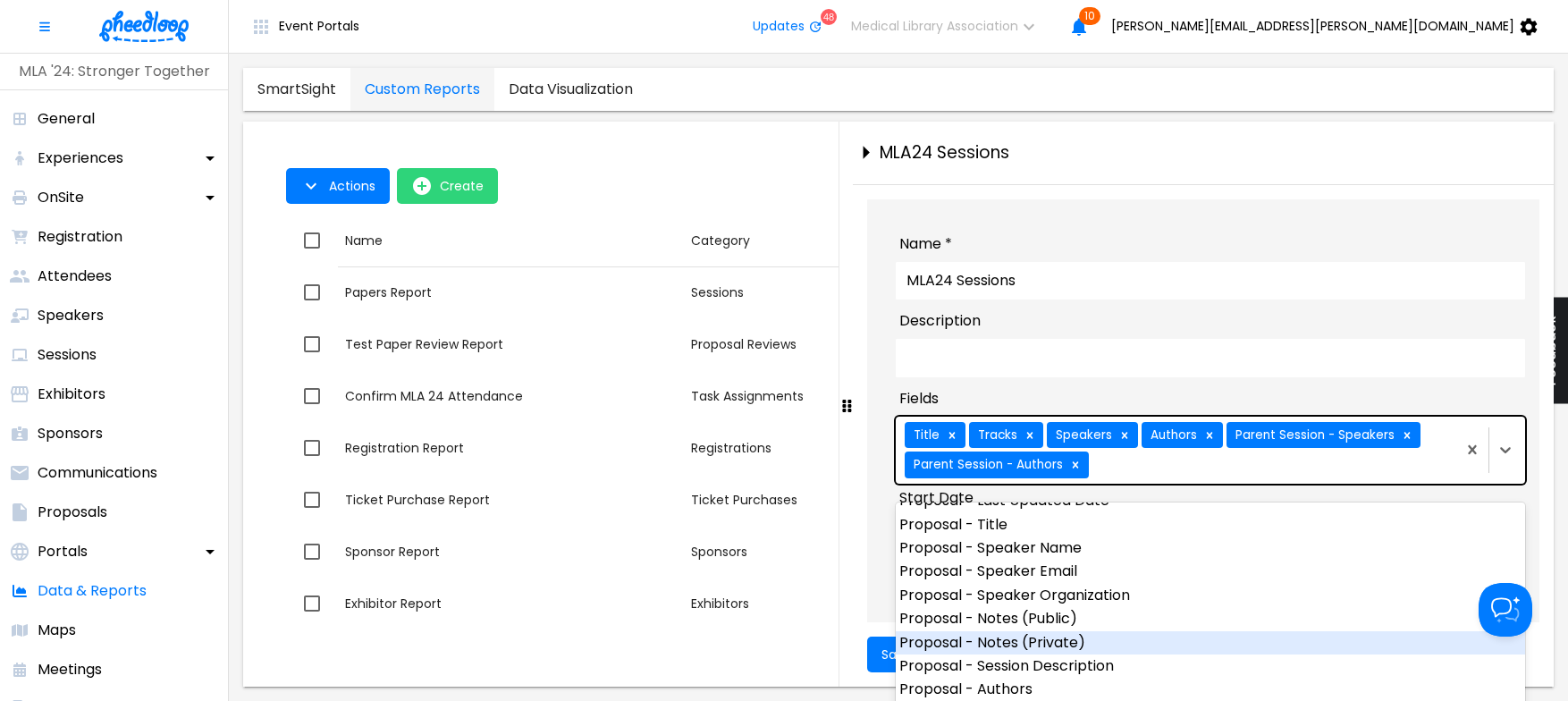
scroll to position [1480, 0]
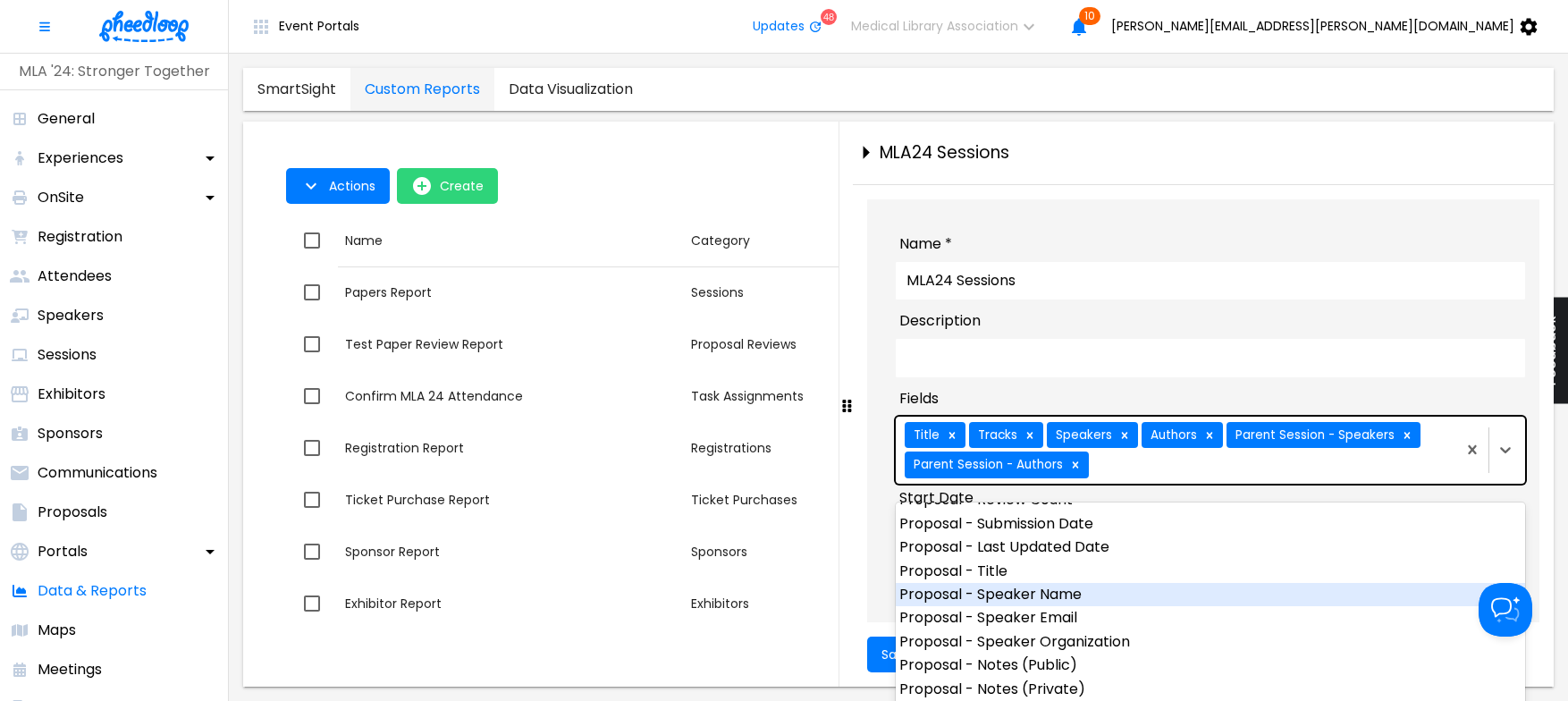
click at [1098, 595] on div "Proposal - Speaker Name" at bounding box center [1210, 594] width 630 height 23
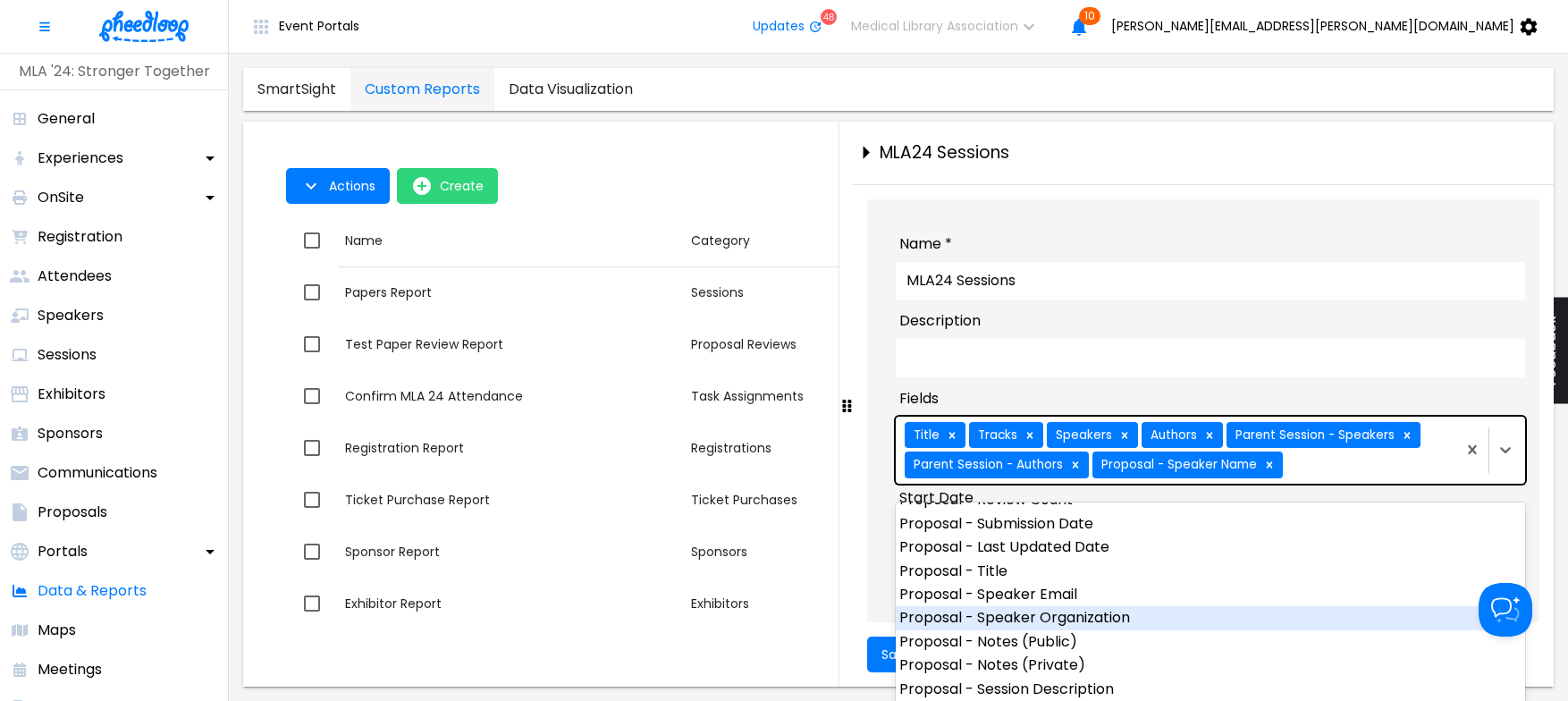
click at [1106, 615] on div "Proposal - Speaker Organization" at bounding box center [1210, 618] width 630 height 23
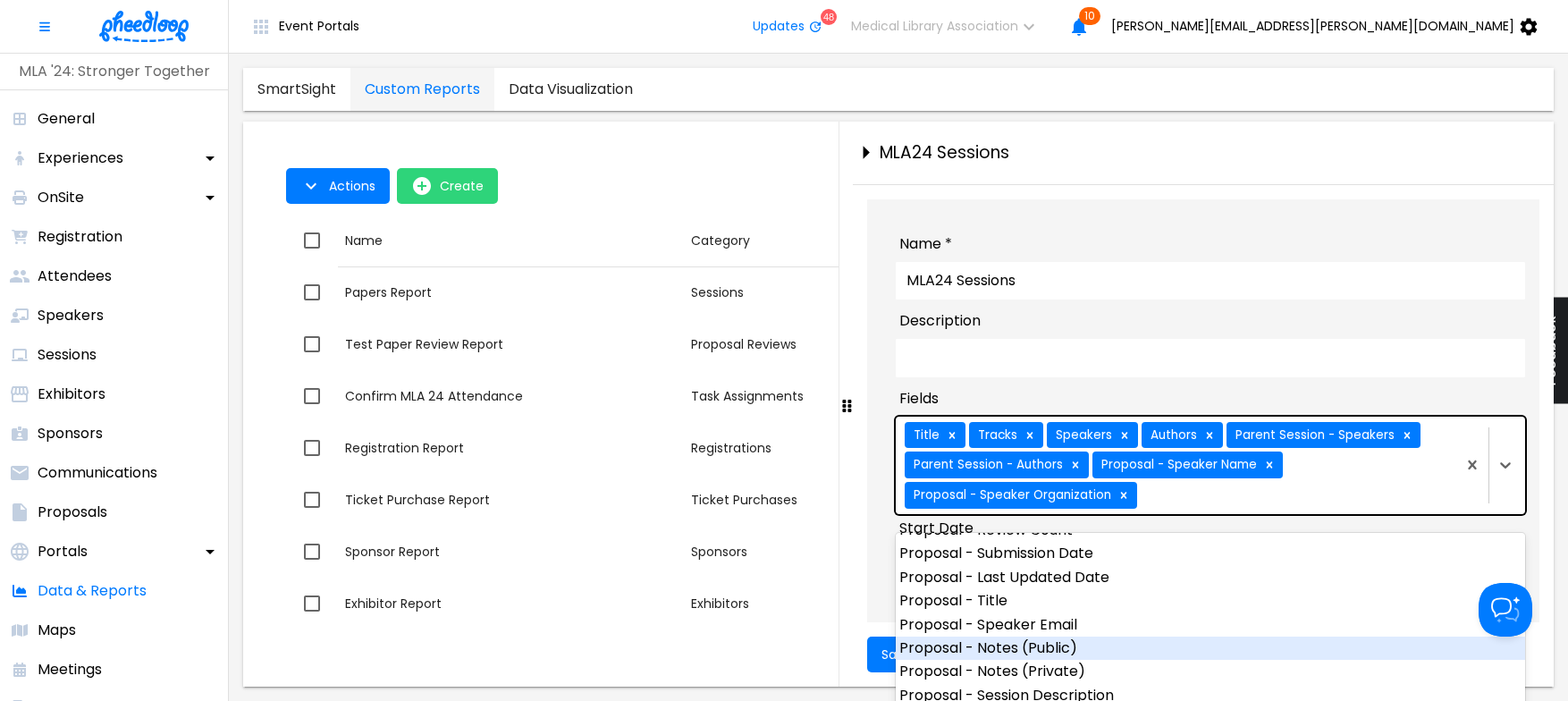
scroll to position [1603, 0]
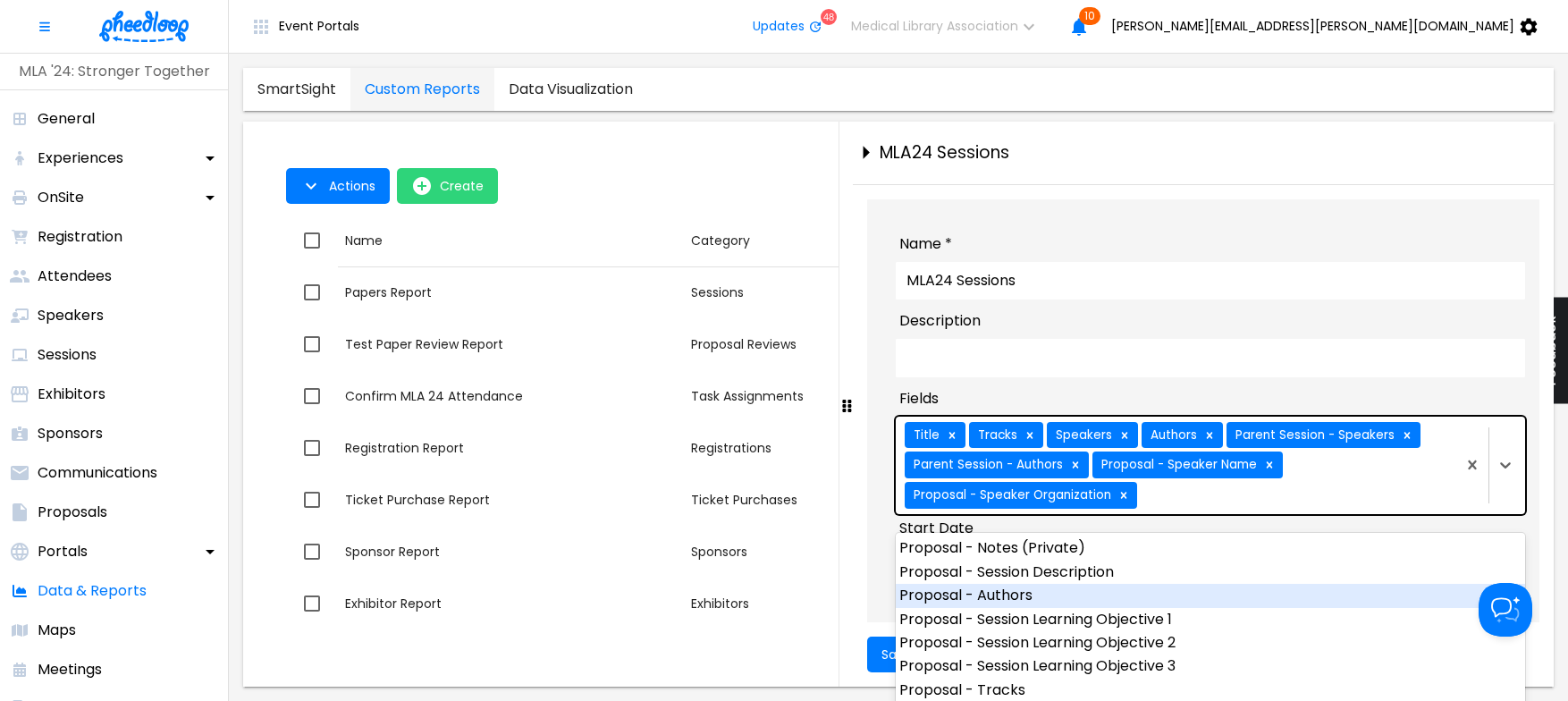
click at [1035, 597] on div "Proposal - Authors" at bounding box center [1210, 594] width 630 height 23
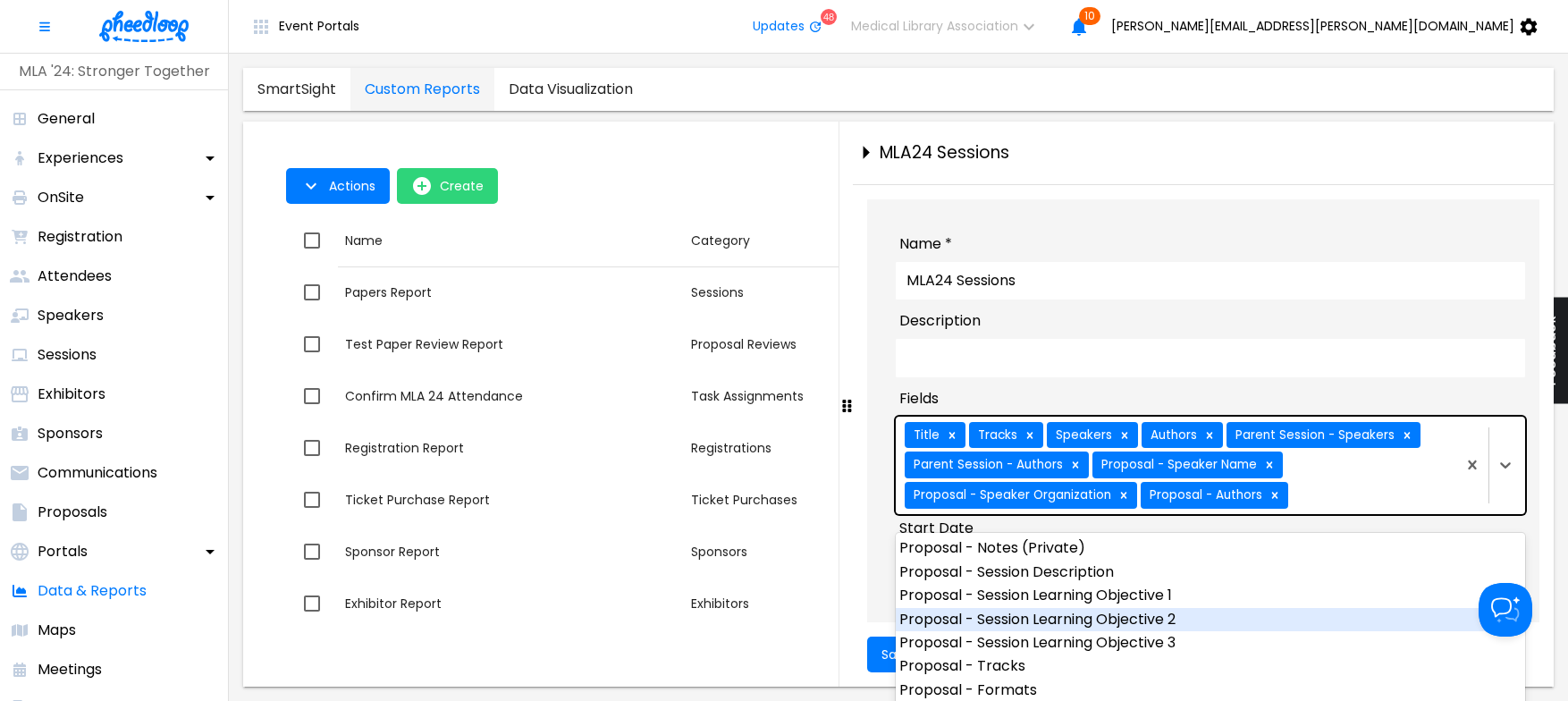
scroll to position [1724, 0]
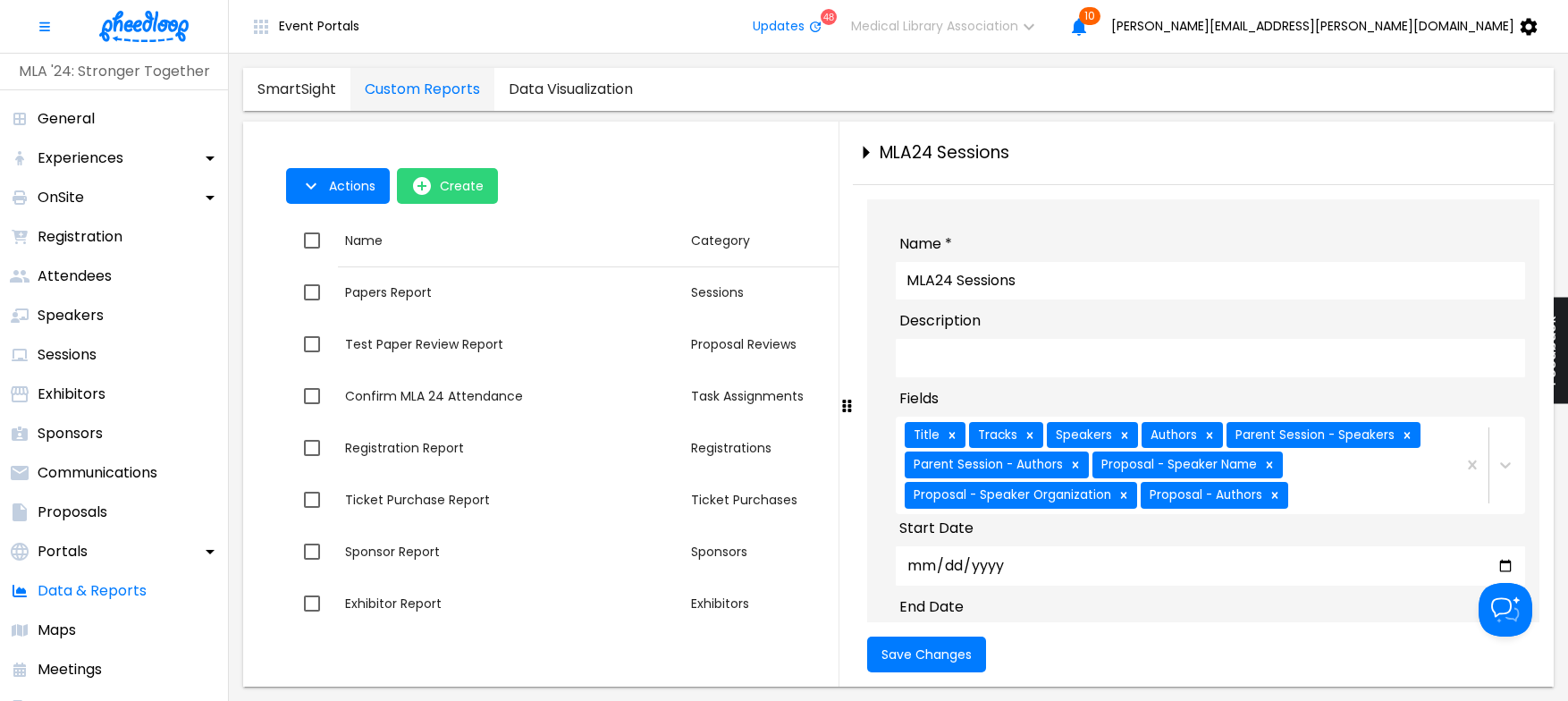
click at [1018, 404] on label "Fields" at bounding box center [1210, 398] width 622 height 21
click at [930, 652] on span "Save Changes" at bounding box center [925, 654] width 90 height 14
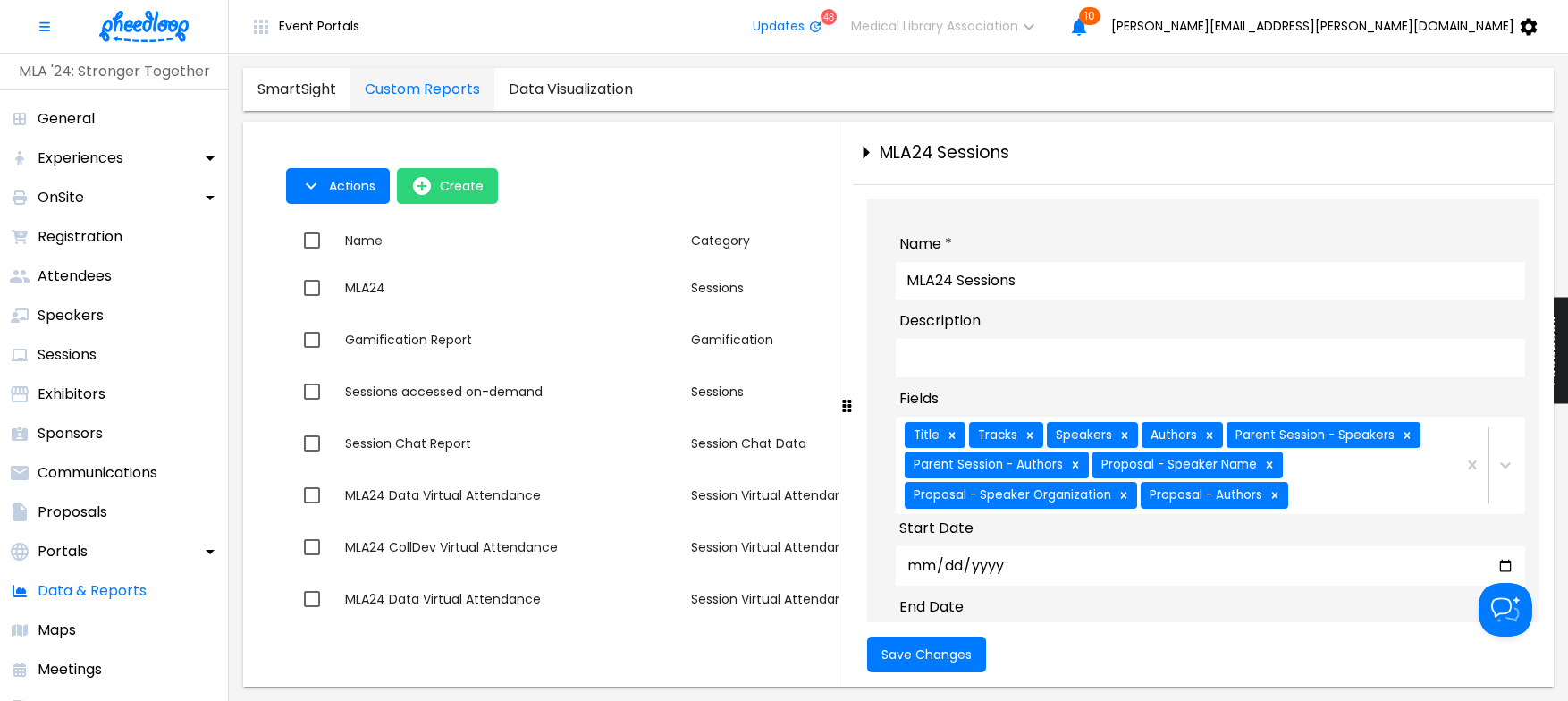
scroll to position [938, 0]
click at [864, 149] on icon "close-drawer" at bounding box center [866, 153] width 6 height 13
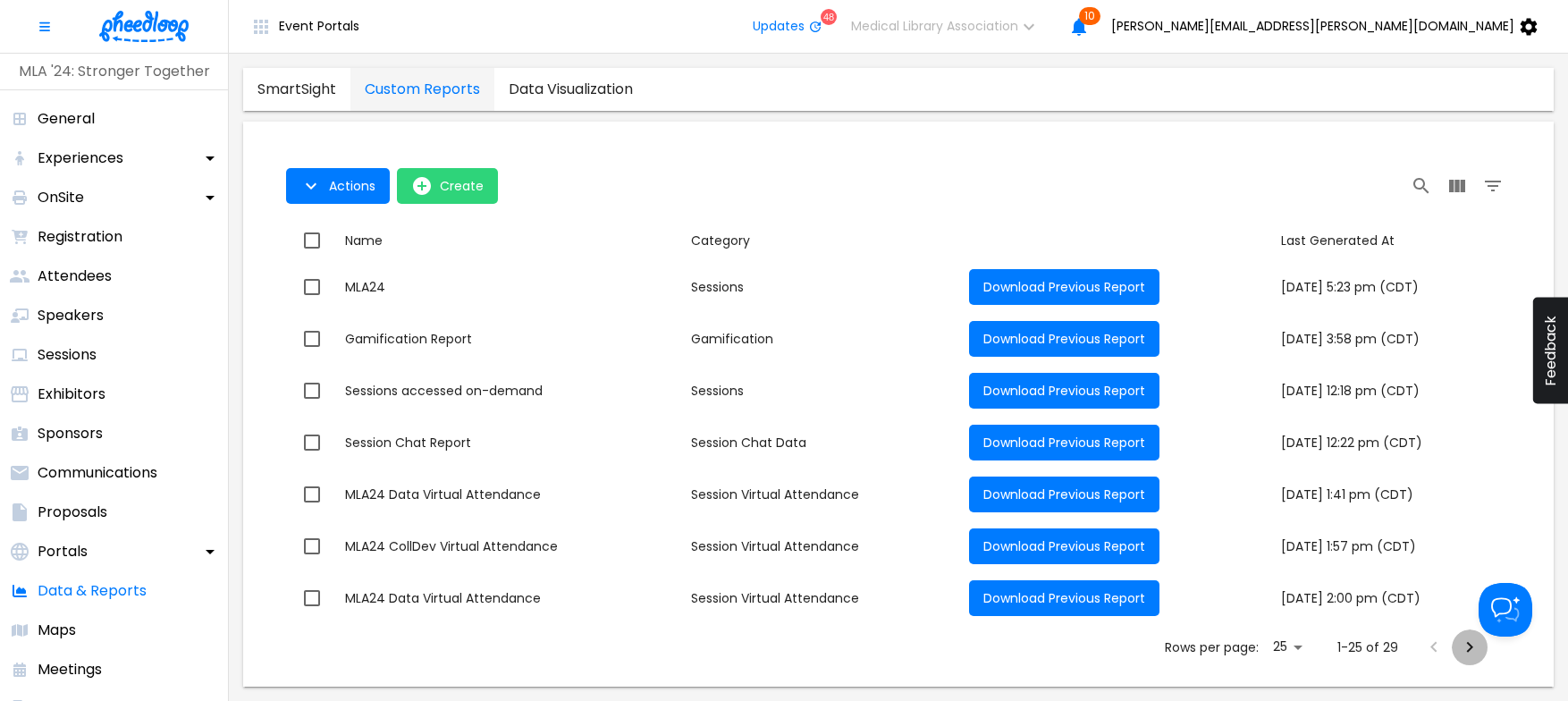
click at [1472, 647] on icon "Next Page" at bounding box center [1470, 647] width 6 height 11
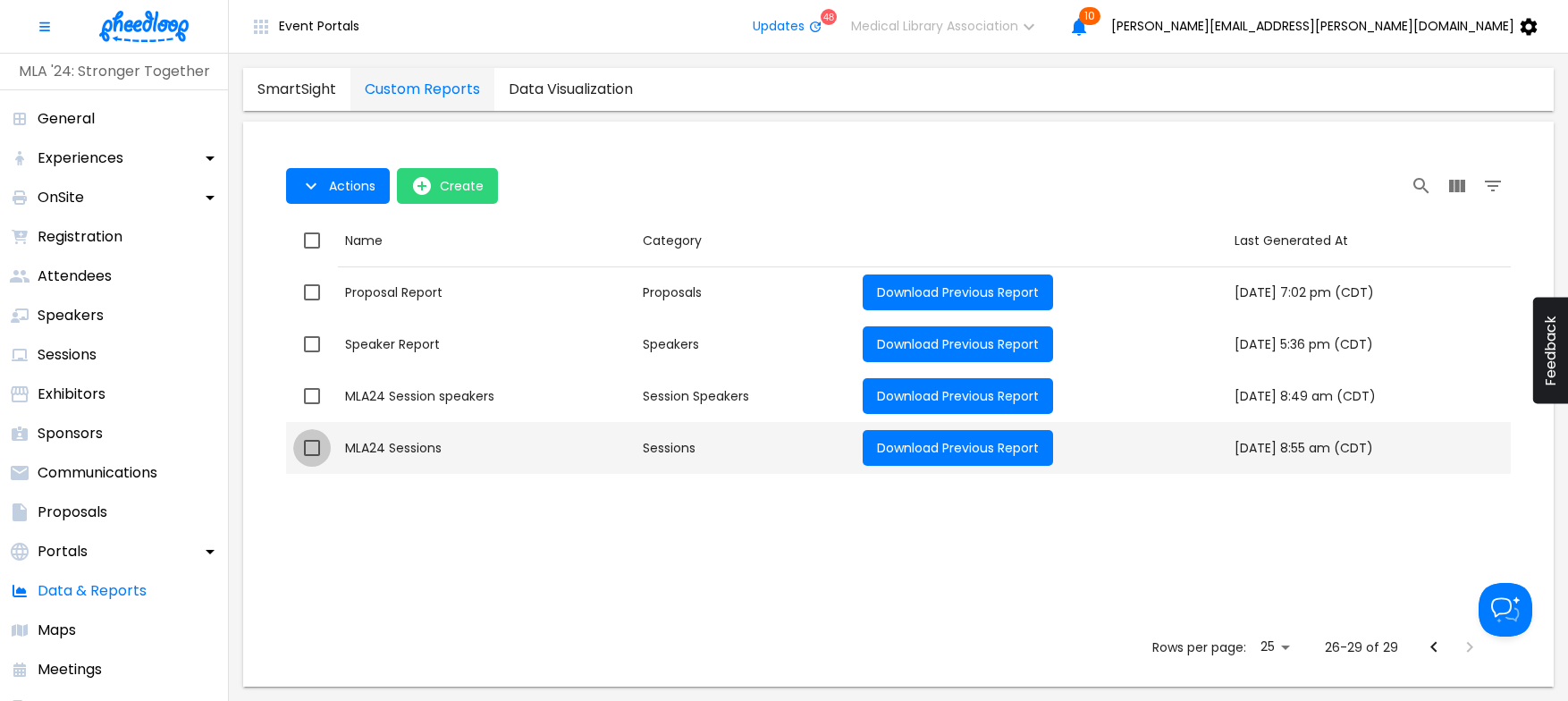
click at [309, 446] on input "checkbox" at bounding box center [312, 448] width 37 height 37
checkbox input "true"
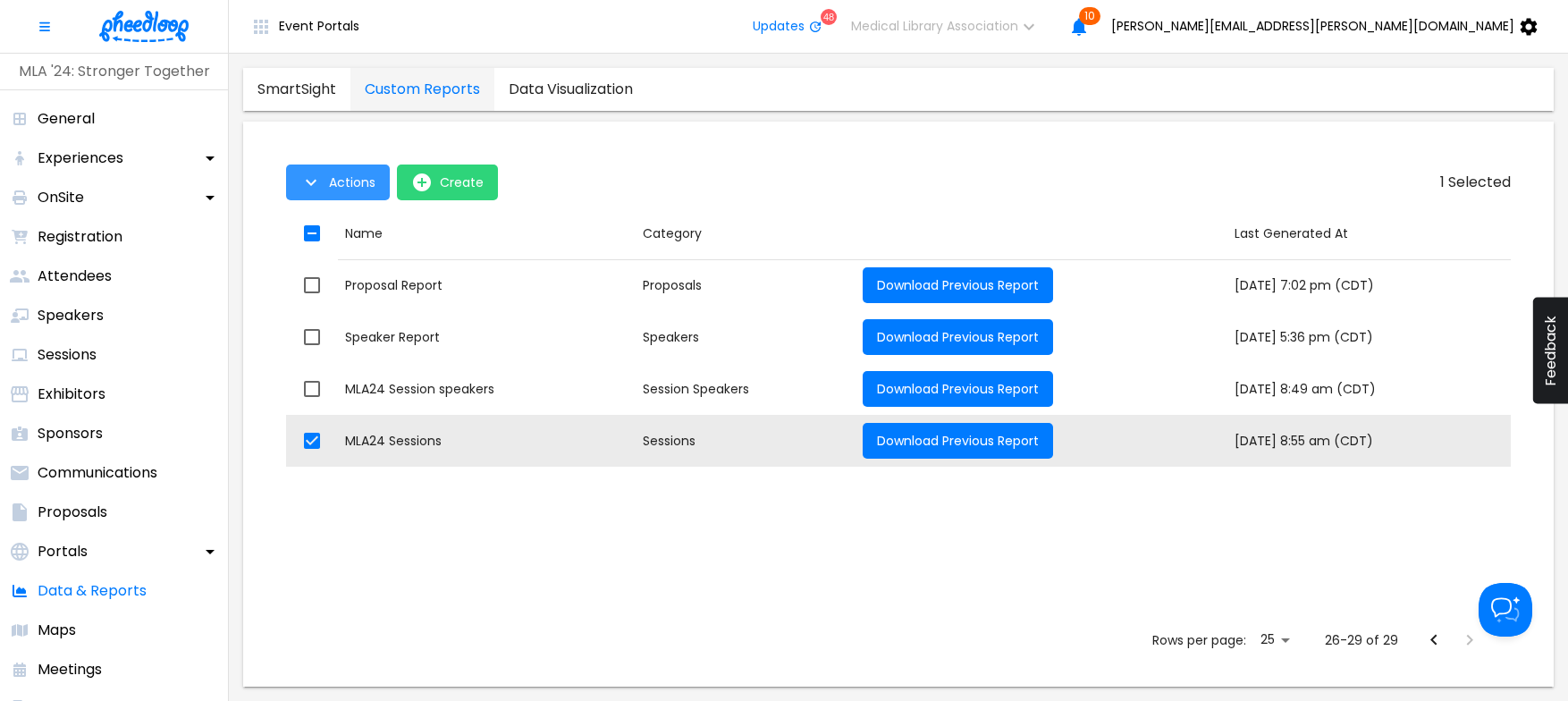
click at [317, 181] on icon "button" at bounding box center [311, 182] width 21 height 21
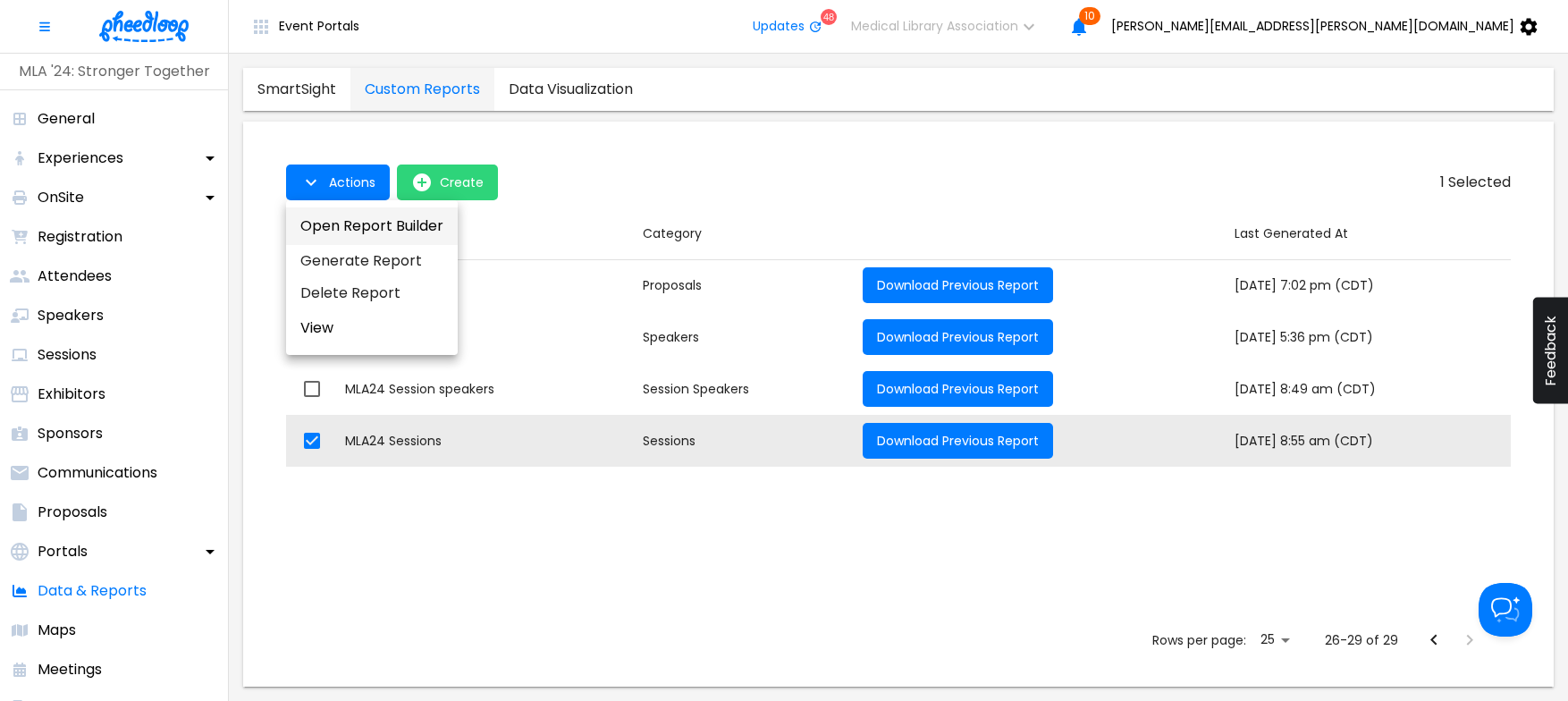
click at [407, 229] on button "Open Report Builder" at bounding box center [371, 226] width 172 height 37
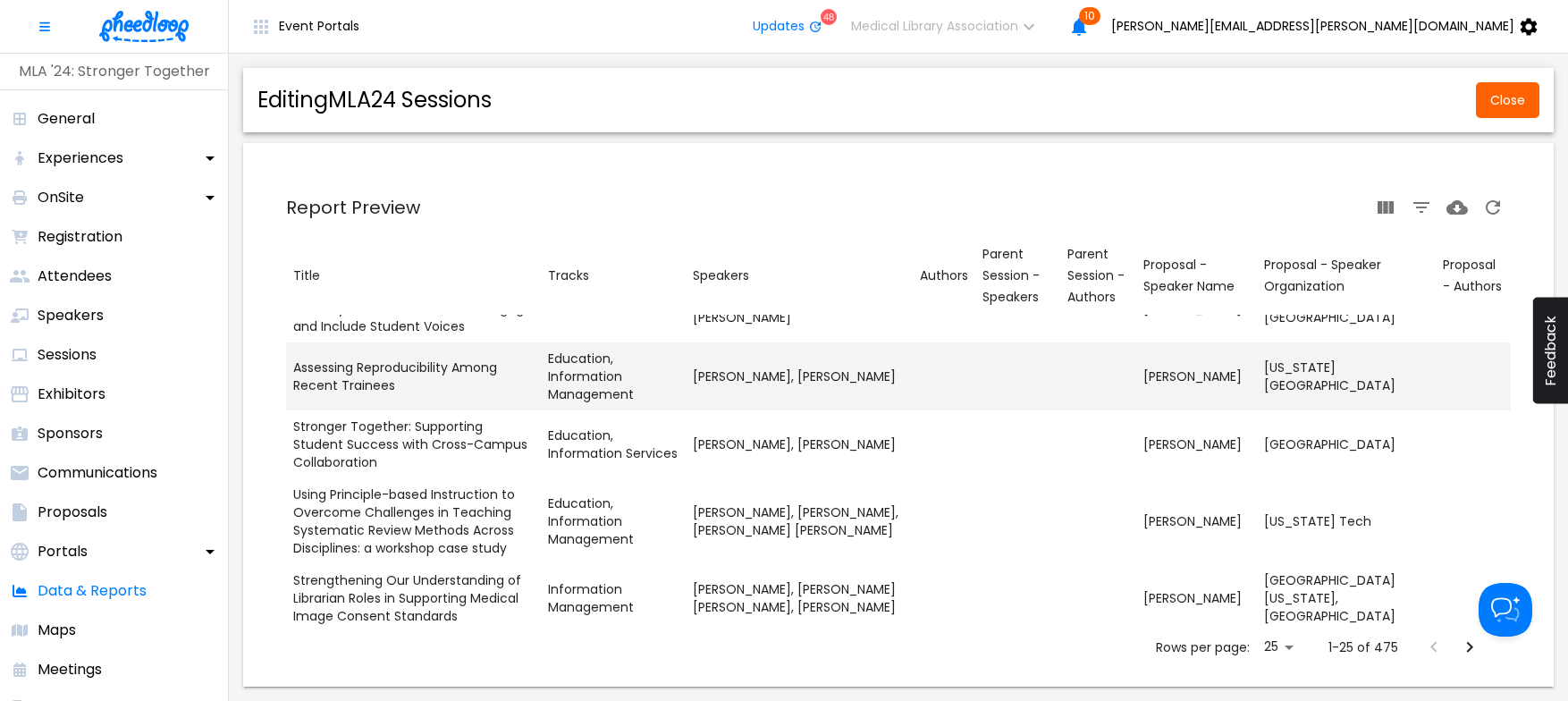
scroll to position [370, 0]
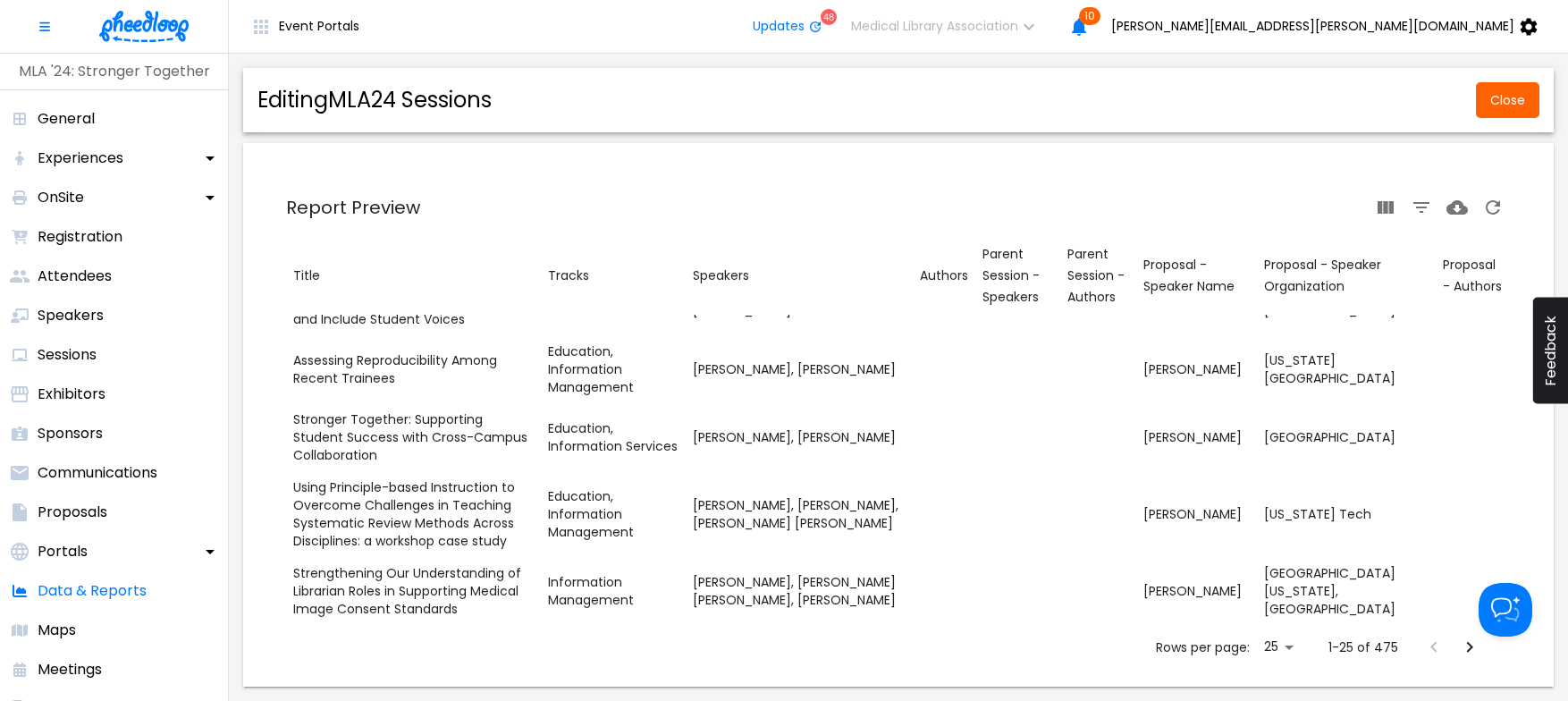
click at [1472, 644] on icon "Next Page" at bounding box center [1469, 646] width 21 height 21
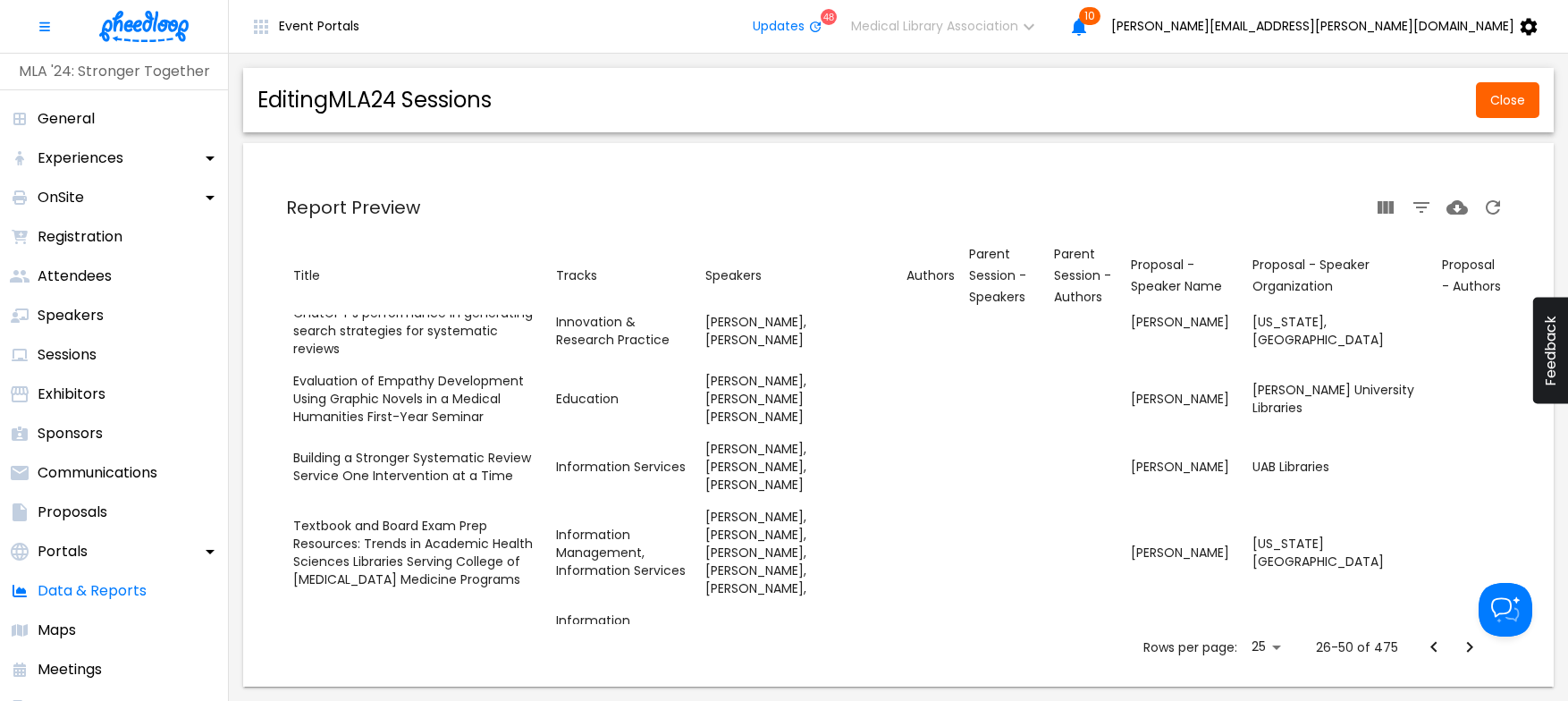
scroll to position [1587, 0]
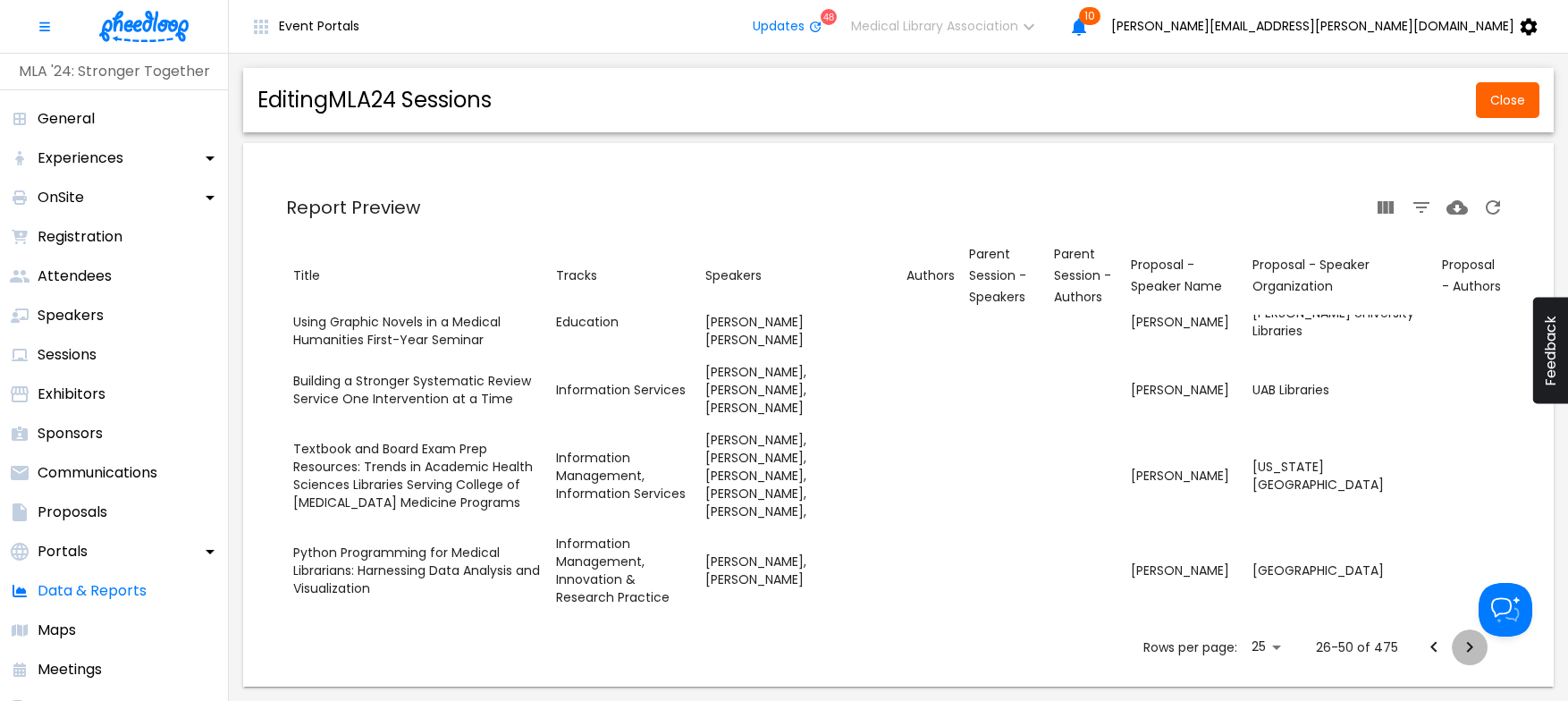
click at [1469, 641] on icon "Next Page" at bounding box center [1469, 646] width 21 height 21
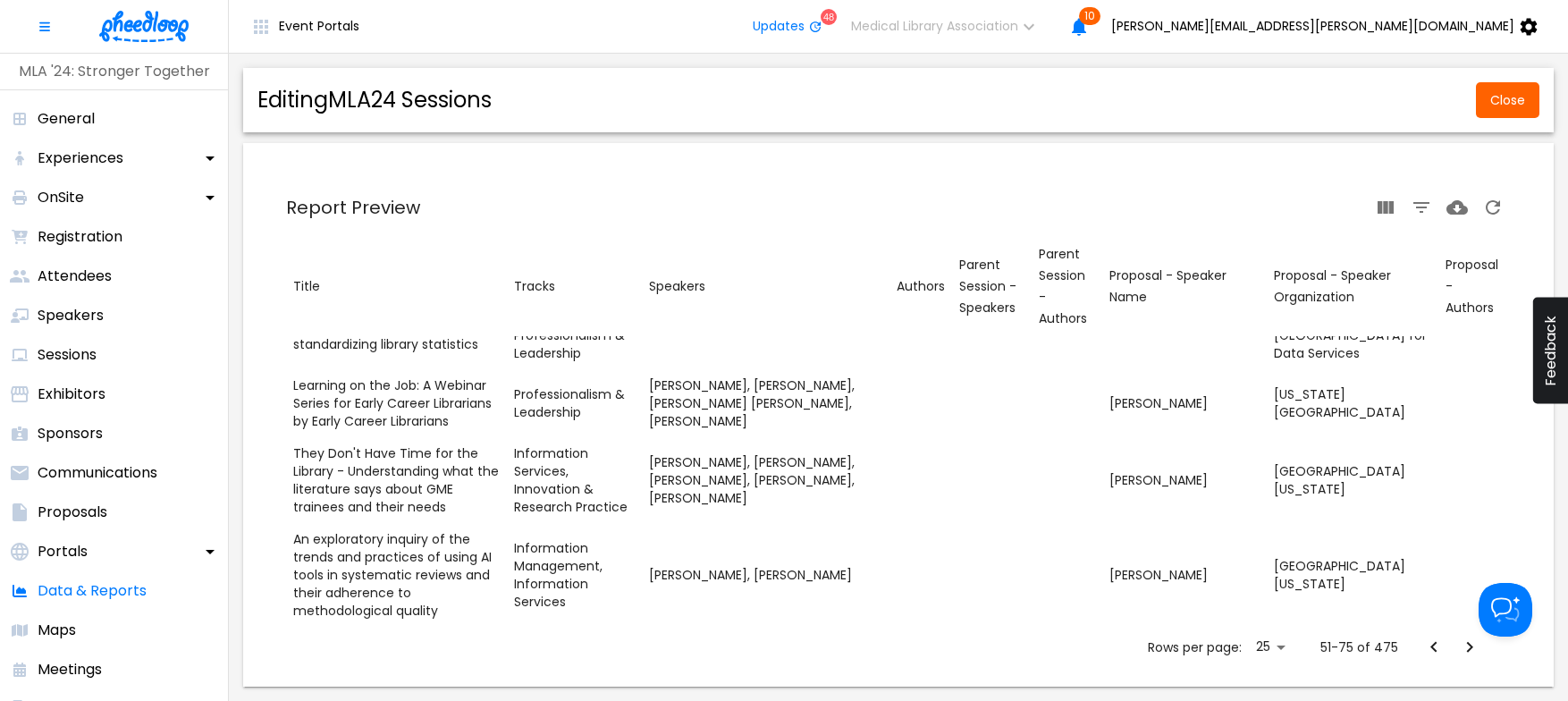
scroll to position [1766, 0]
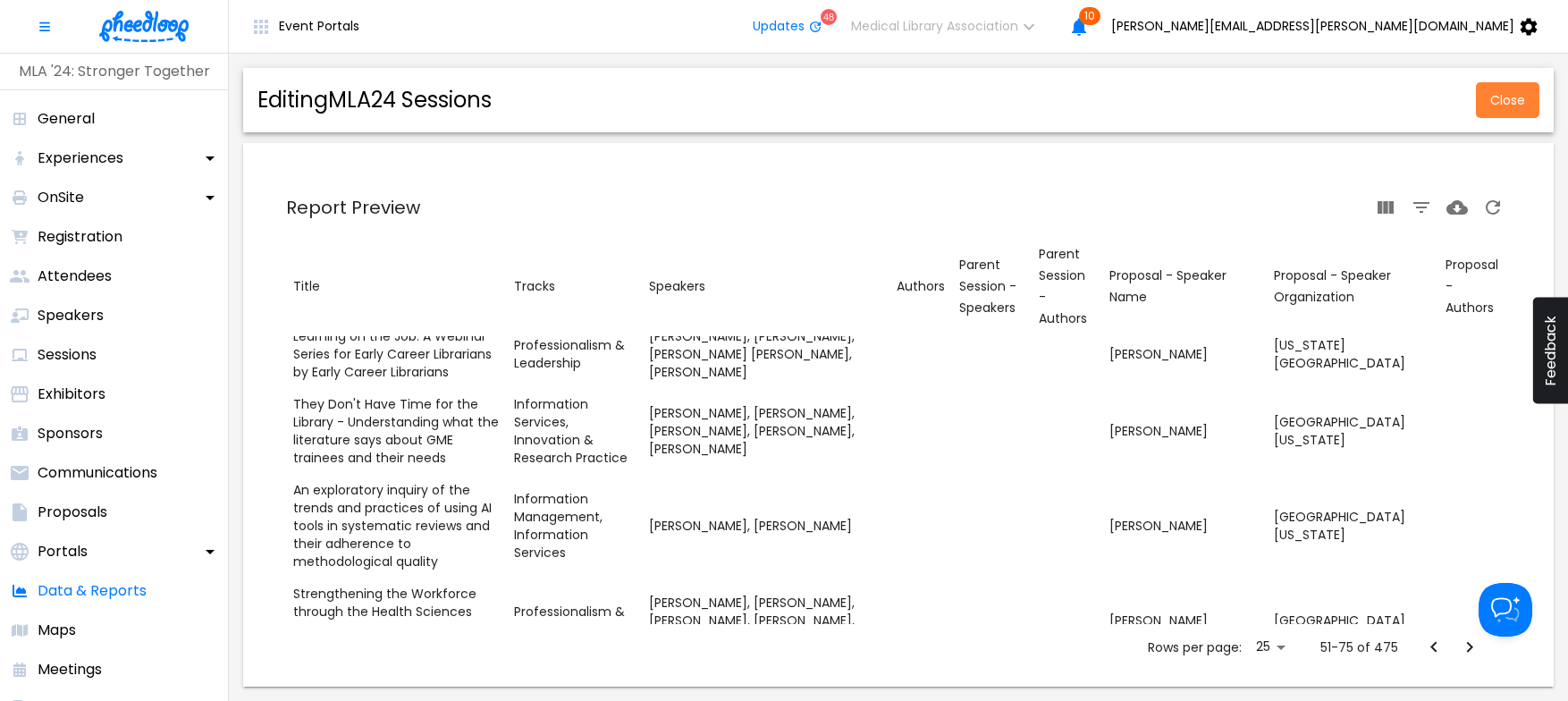
click at [1509, 103] on span "Close" at bounding box center [1508, 99] width 35 height 14
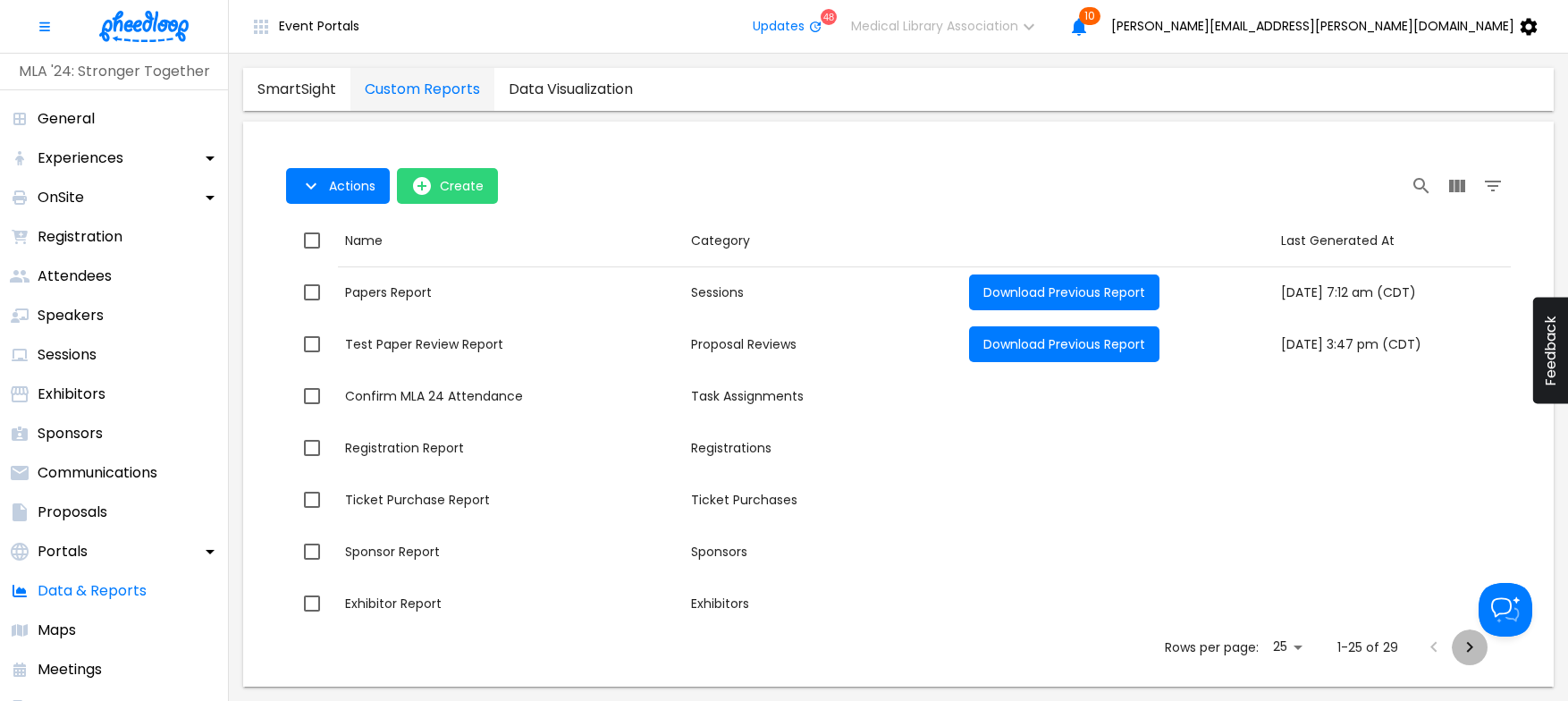
click at [1461, 642] on icon "Next Page" at bounding box center [1469, 646] width 21 height 21
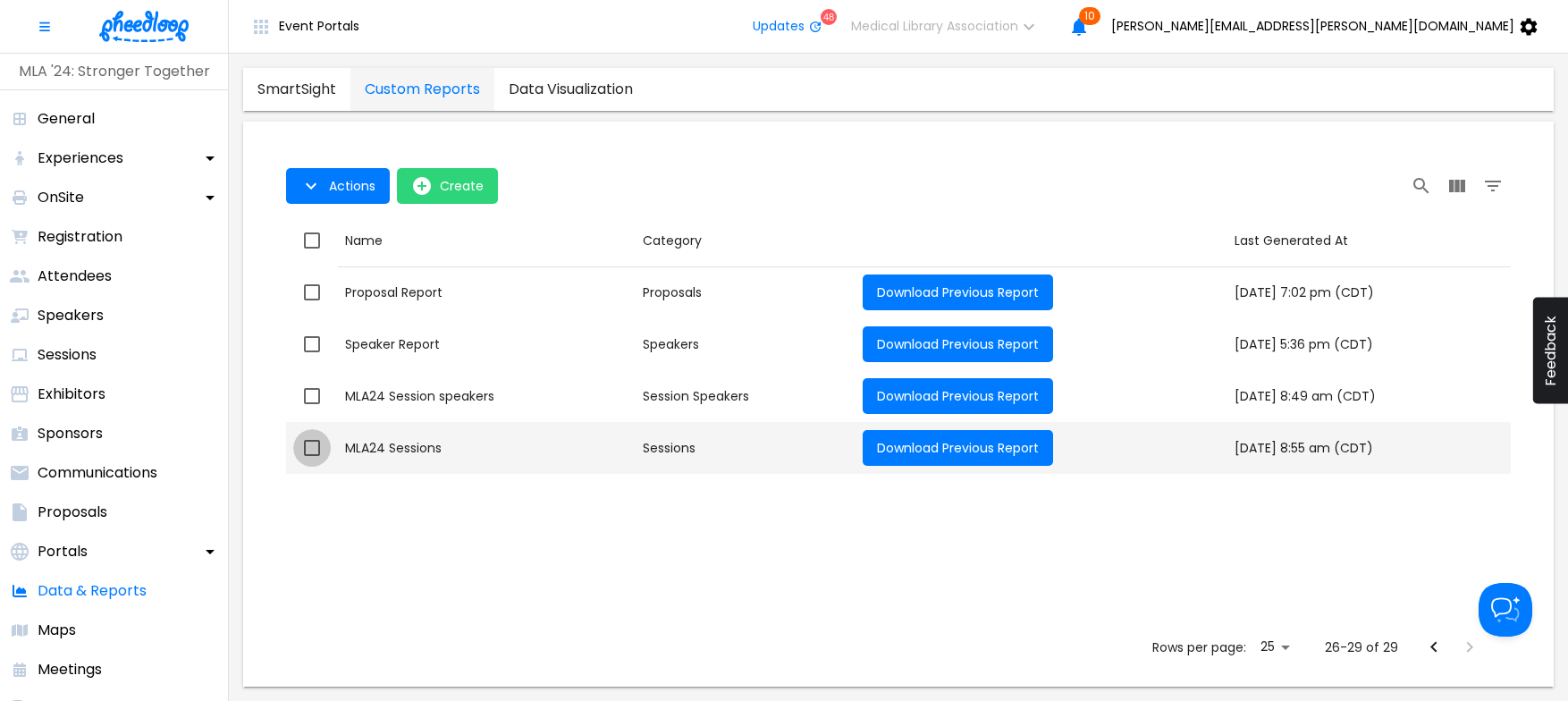
click at [312, 451] on input "checkbox" at bounding box center [312, 448] width 37 height 37
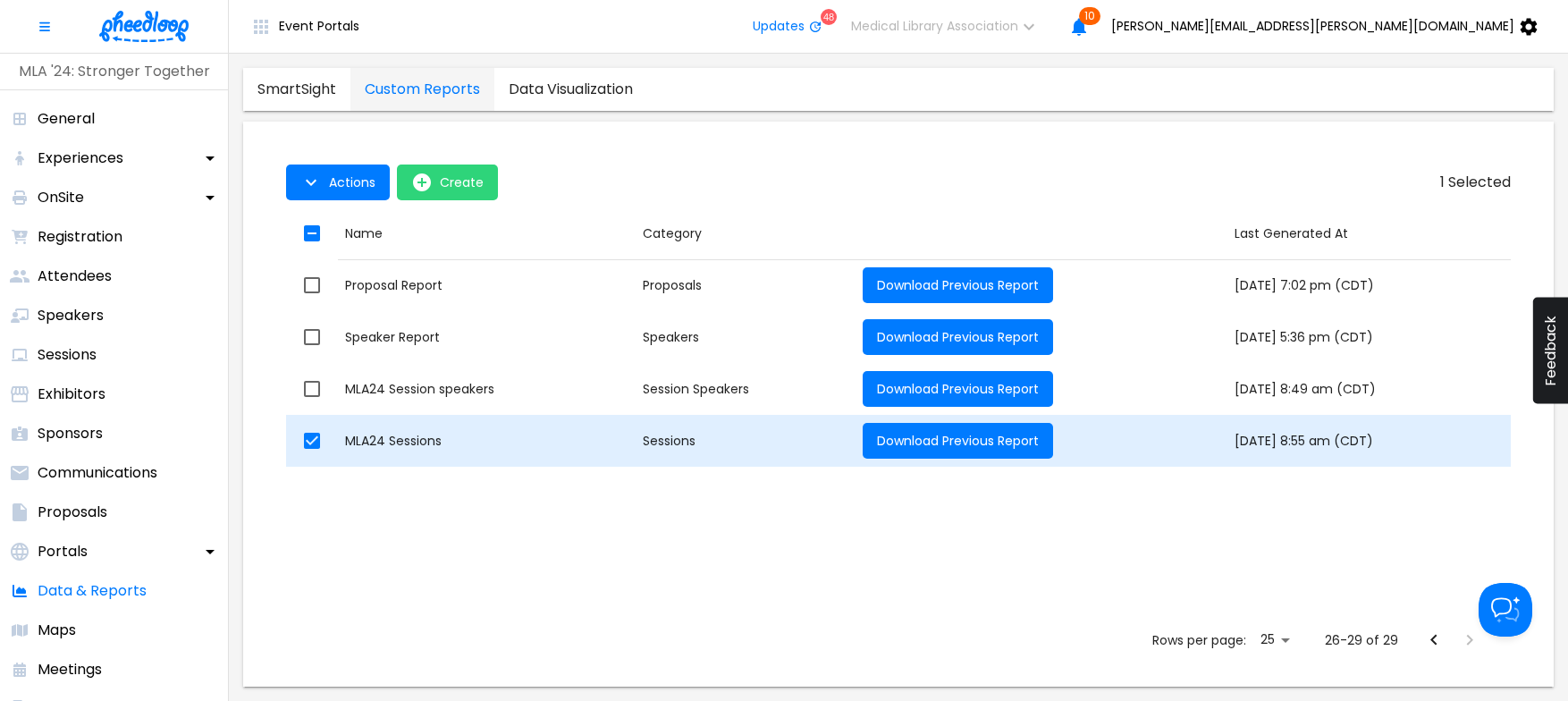
click at [400, 437] on div "MLA24 Sessions" at bounding box center [487, 440] width 284 height 18
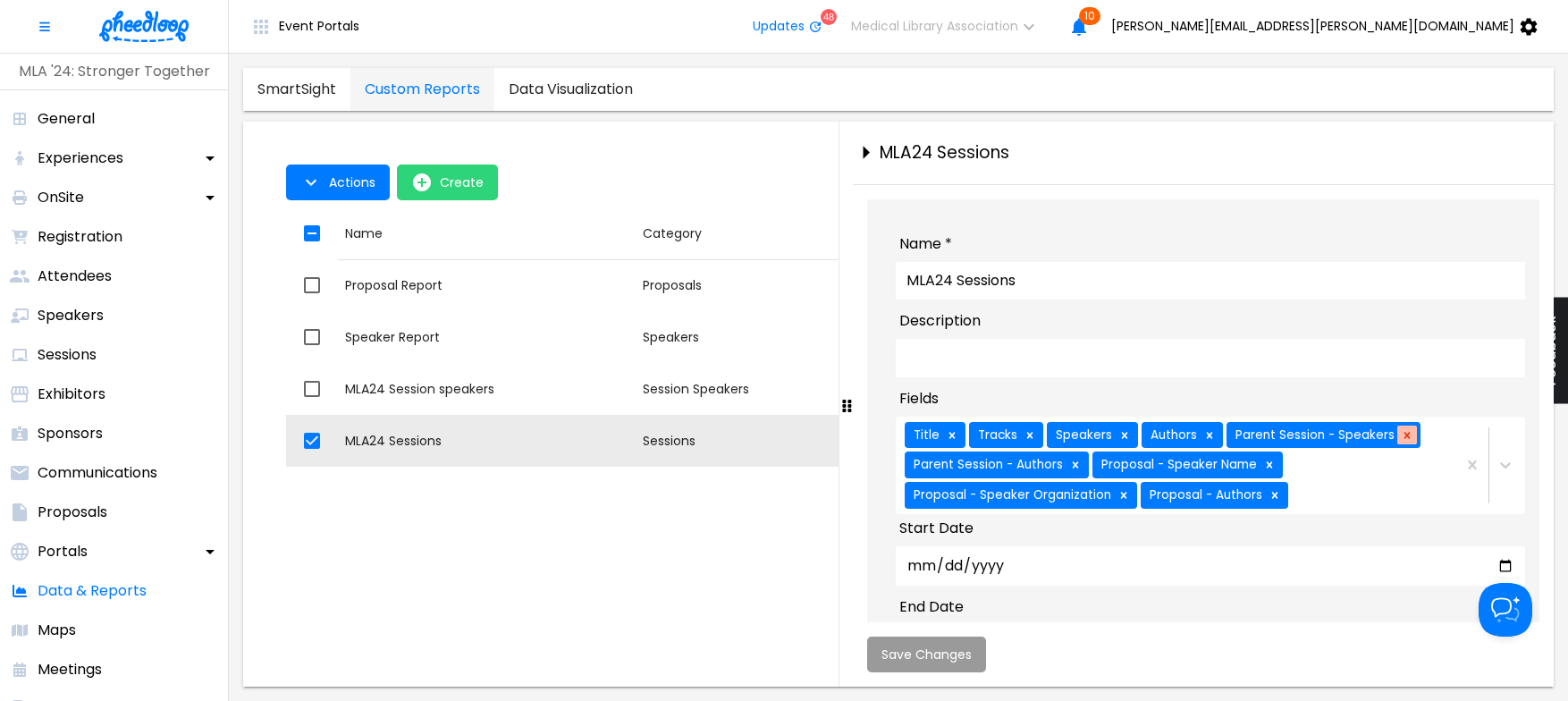
click at [1401, 441] on icon at bounding box center [1407, 435] width 12 height 12
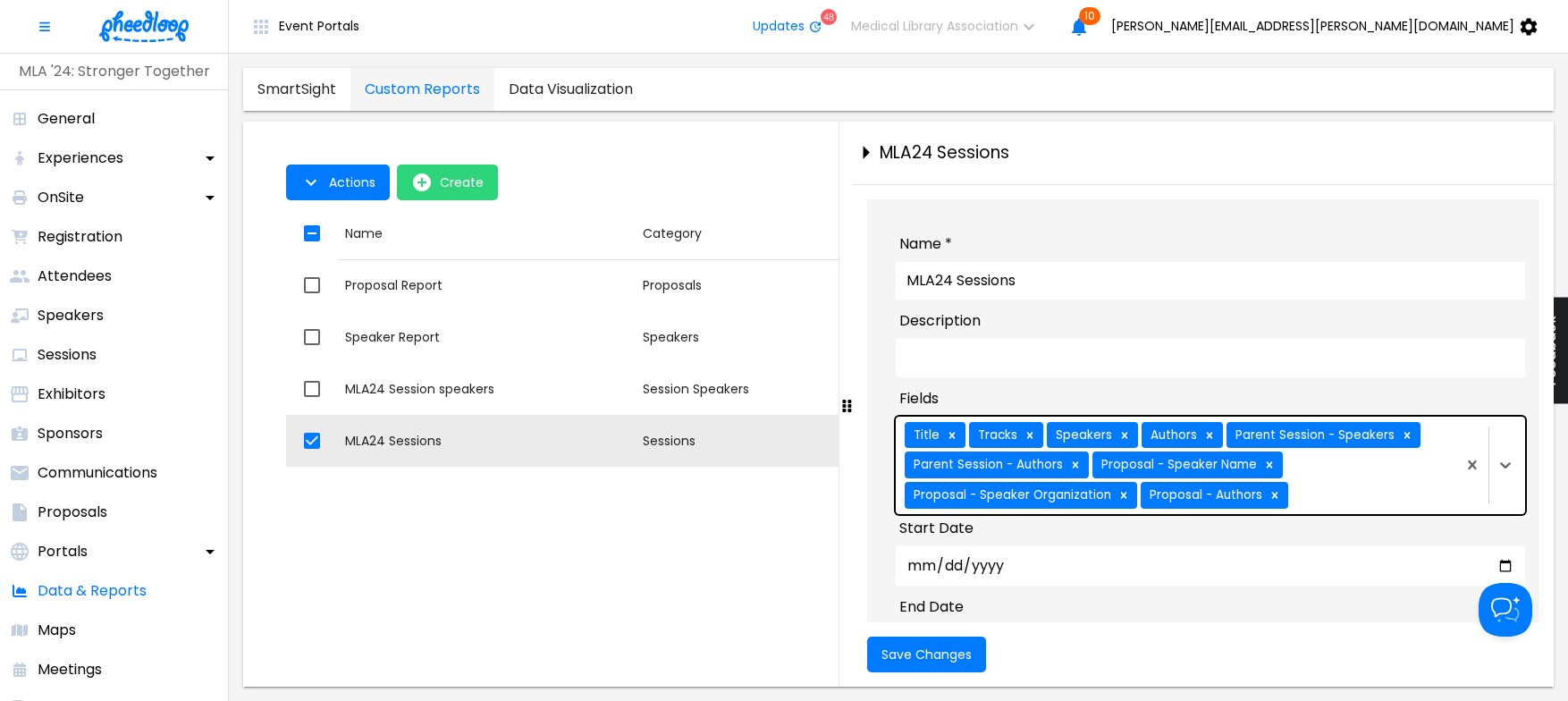
click at [1401, 441] on icon at bounding box center [1407, 435] width 12 height 12
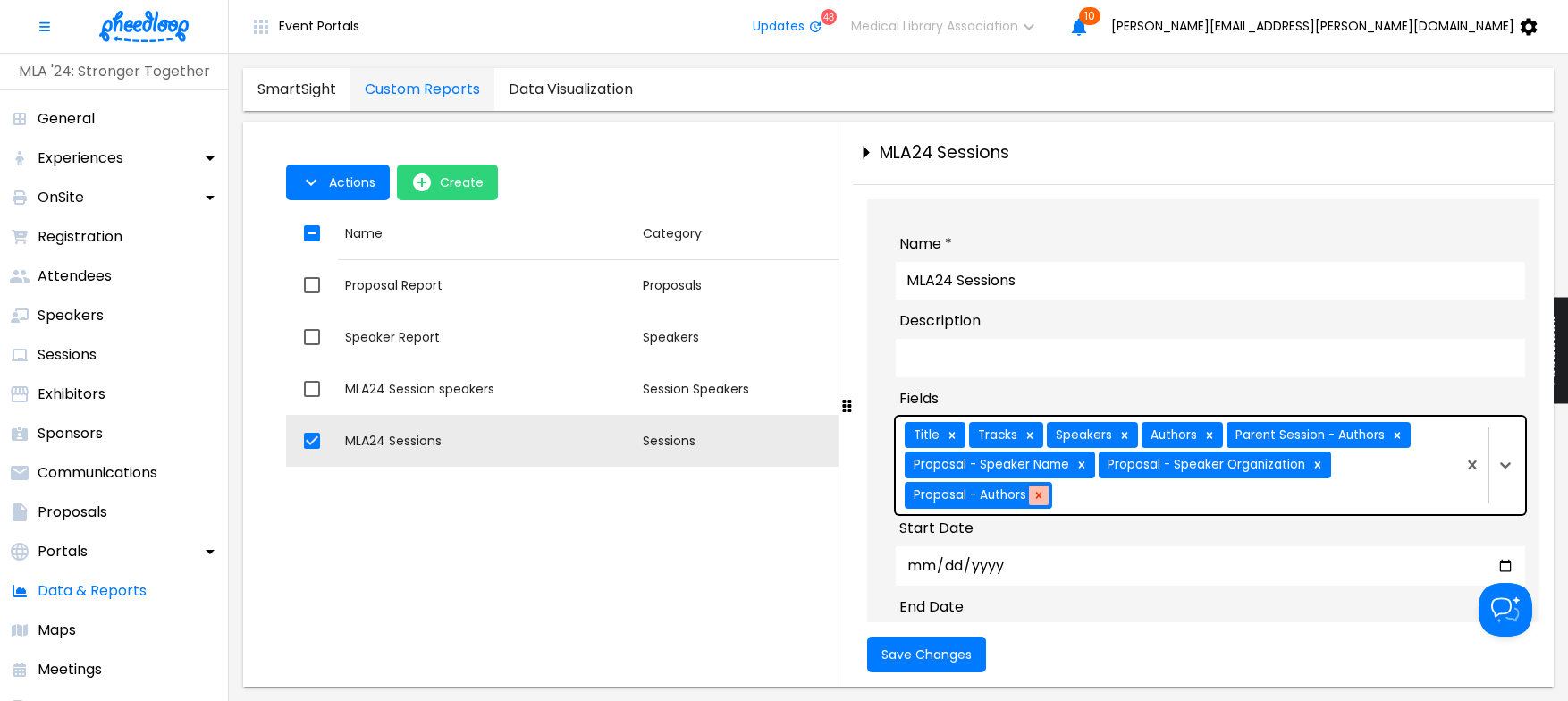
click at [1039, 498] on icon at bounding box center [1039, 494] width 6 height 6
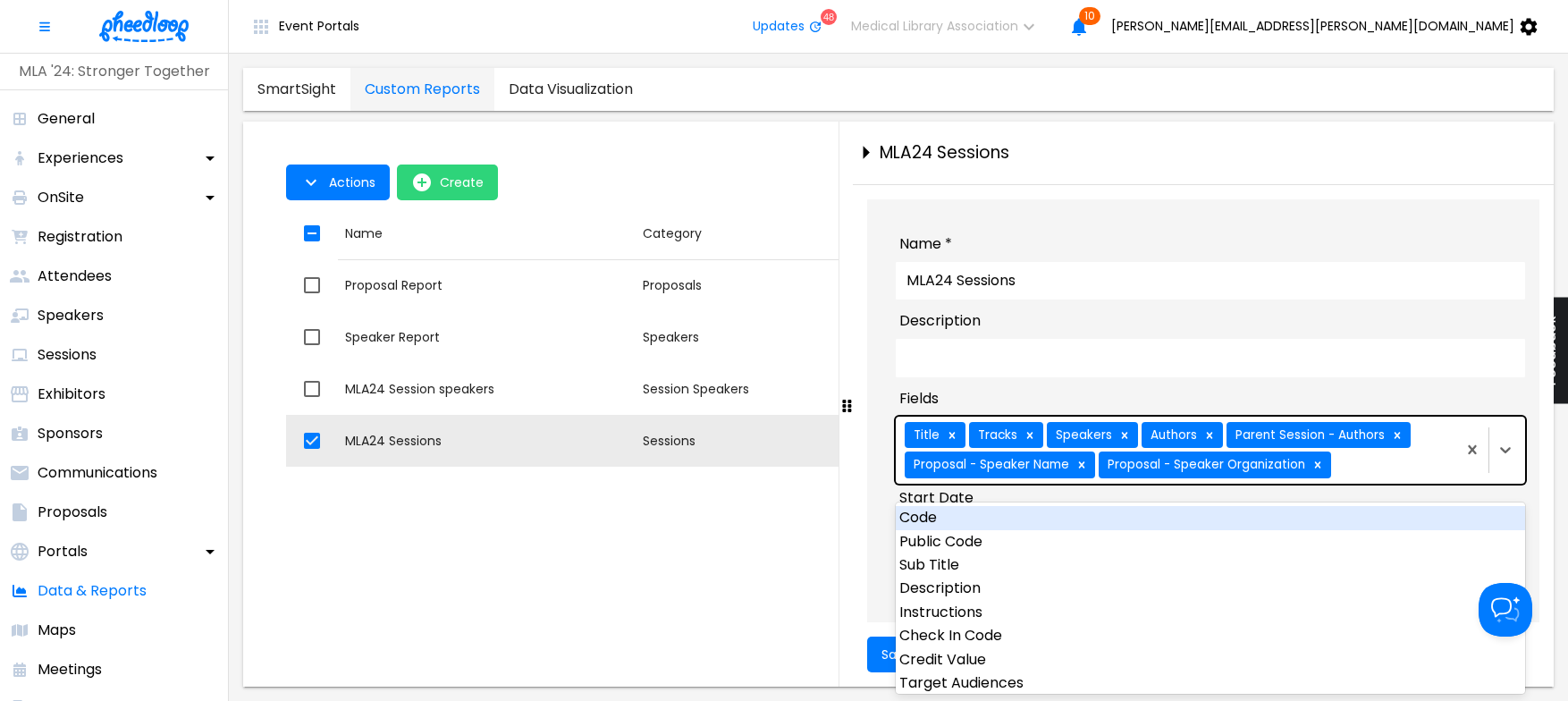
click at [1403, 484] on div "Title Tracks Speakers Authors Parent Session - Authors Proposal - Speaker Name …" at bounding box center [1174, 450] width 557 height 67
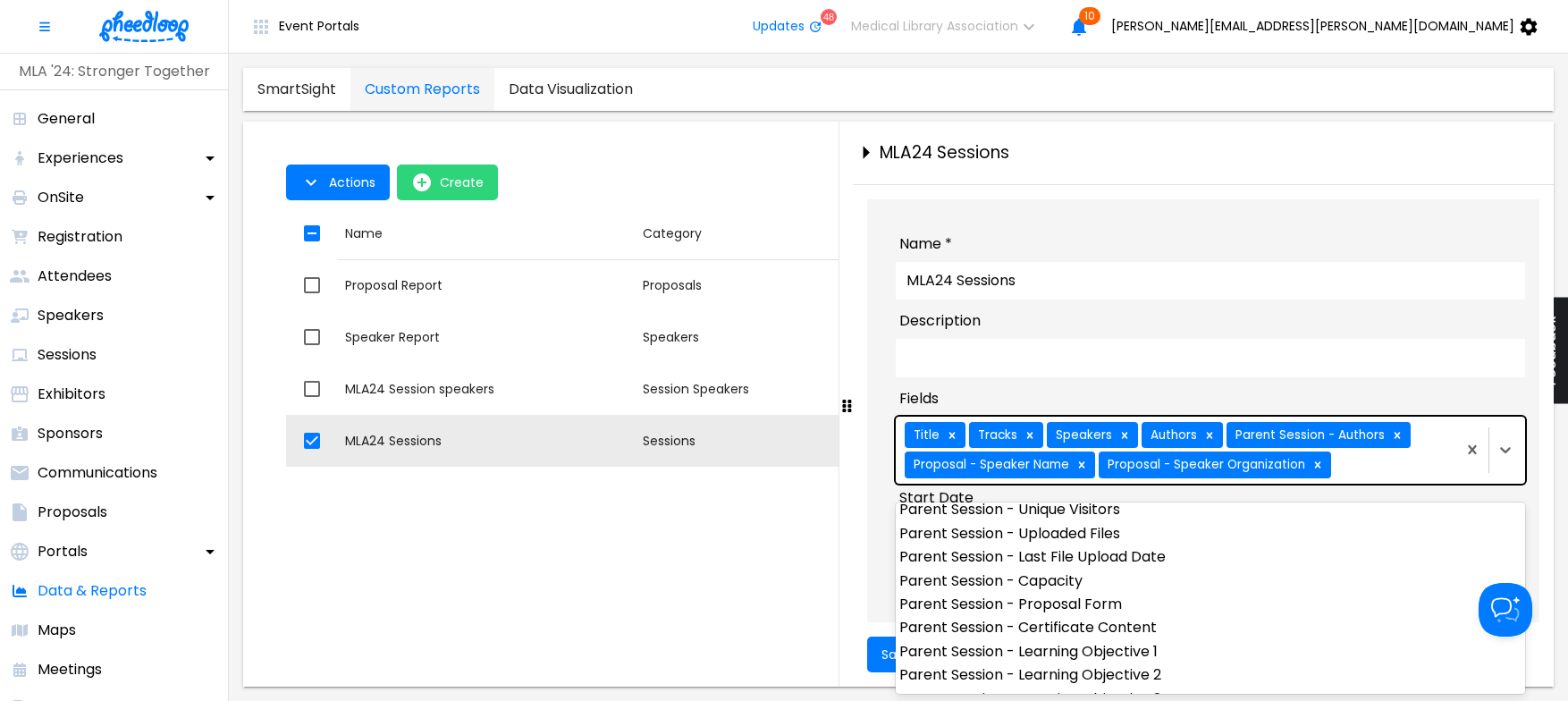
scroll to position [1181, 0]
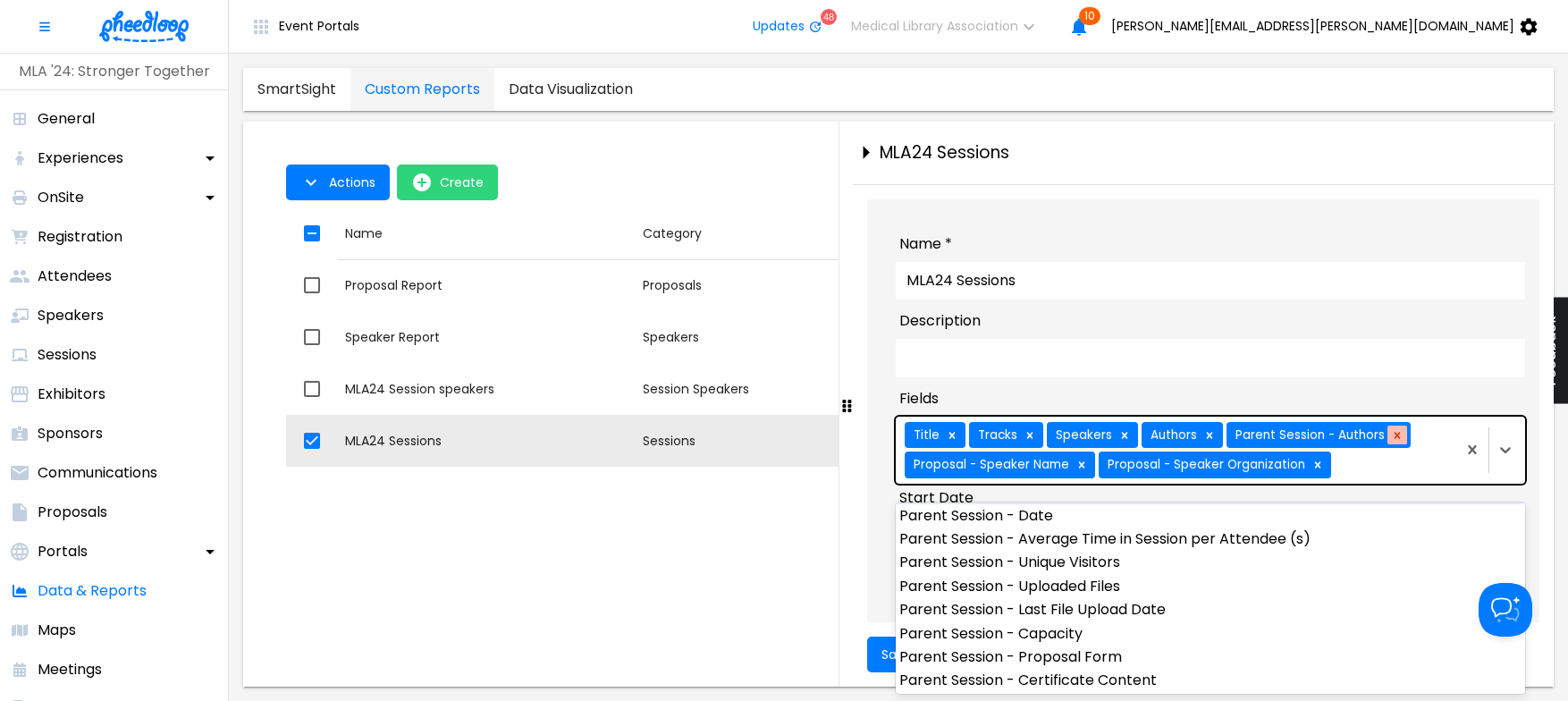
click at [1395, 438] on icon at bounding box center [1397, 435] width 6 height 6
click at [1401, 441] on icon at bounding box center [1403, 435] width 12 height 12
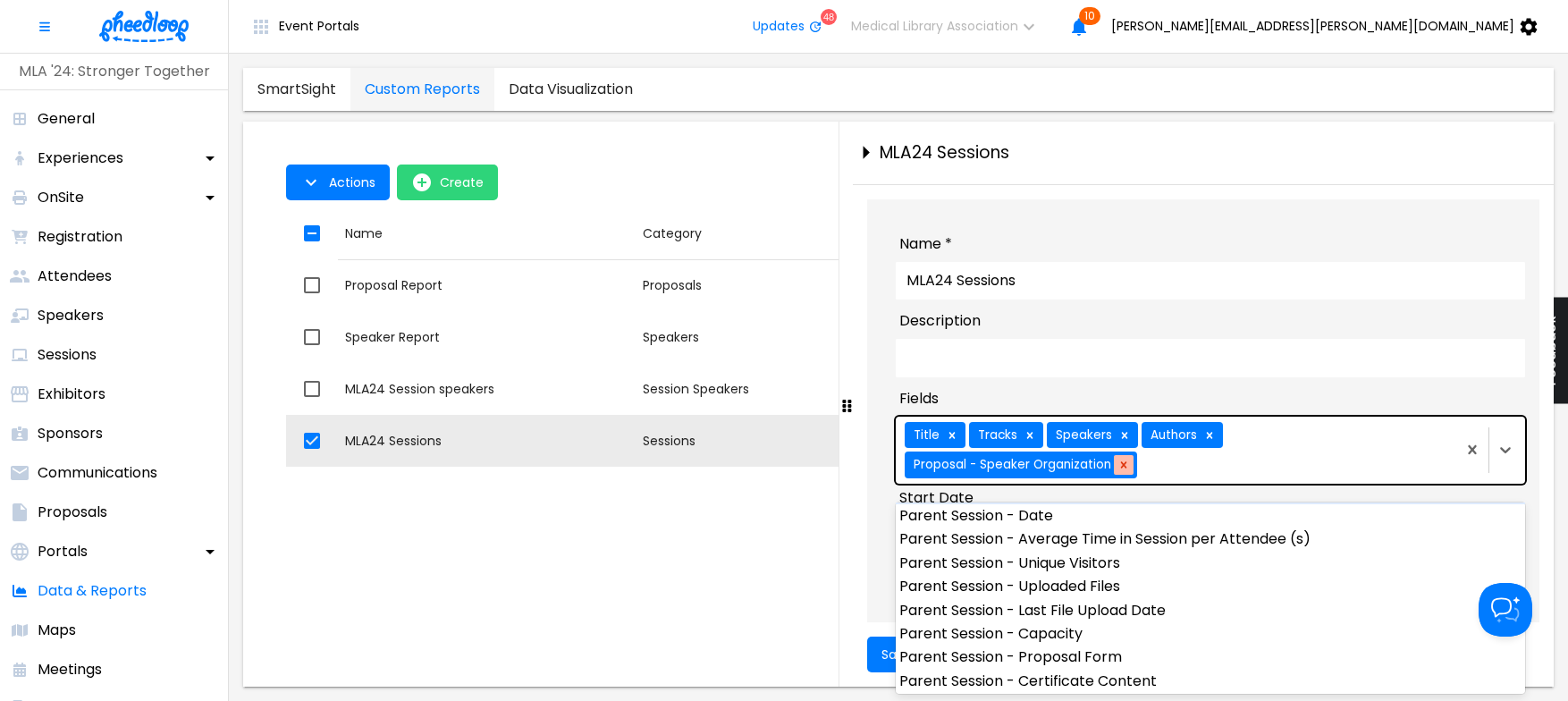
click at [1122, 467] on icon at bounding box center [1124, 464] width 6 height 6
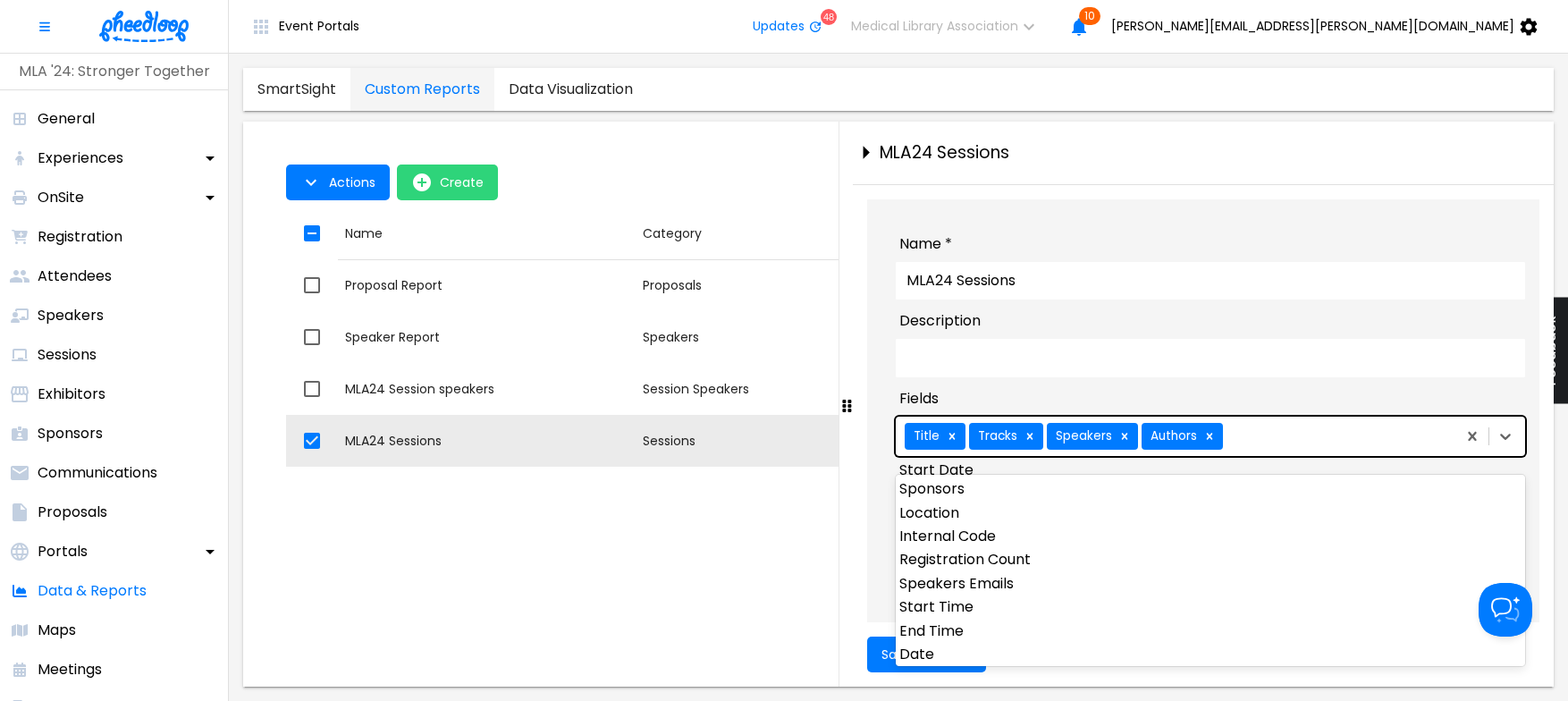
scroll to position [370, 0]
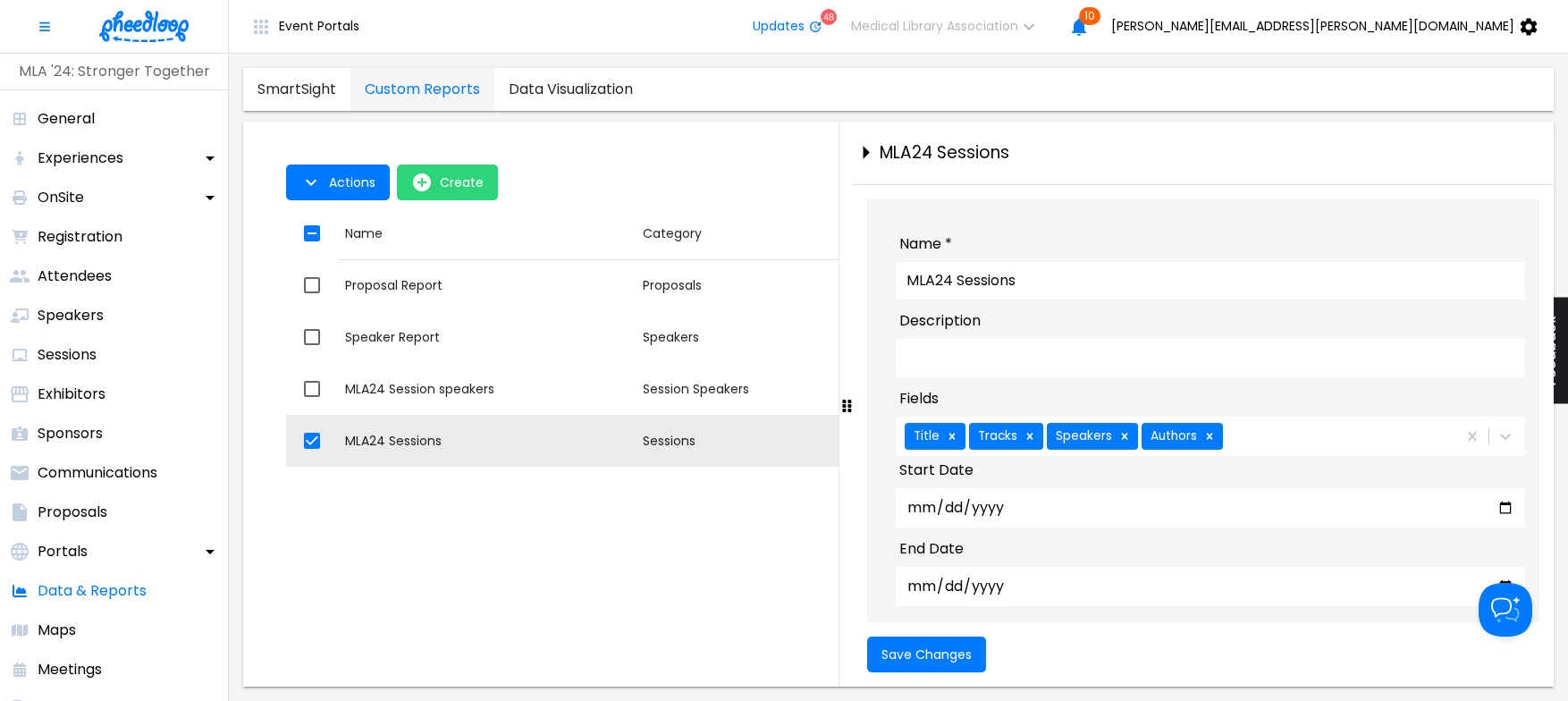
click at [817, 533] on div "Actions Create Name Category Last Generated At Name Proposal Report Category Pr…" at bounding box center [898, 412] width 1225 height 409
click at [922, 649] on span "Save Changes" at bounding box center [925, 654] width 90 height 14
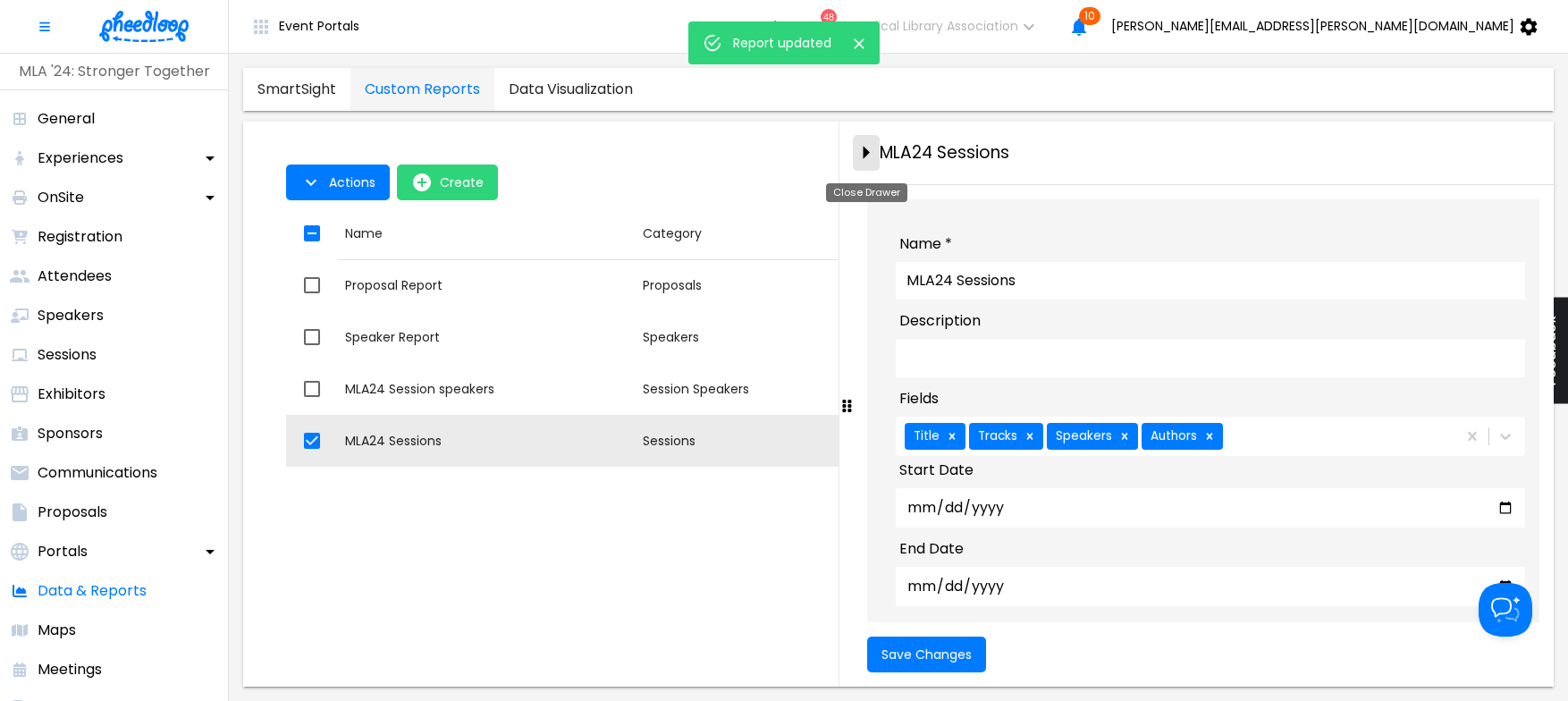
click at [865, 146] on icon "close-drawer" at bounding box center [866, 152] width 32 height 32
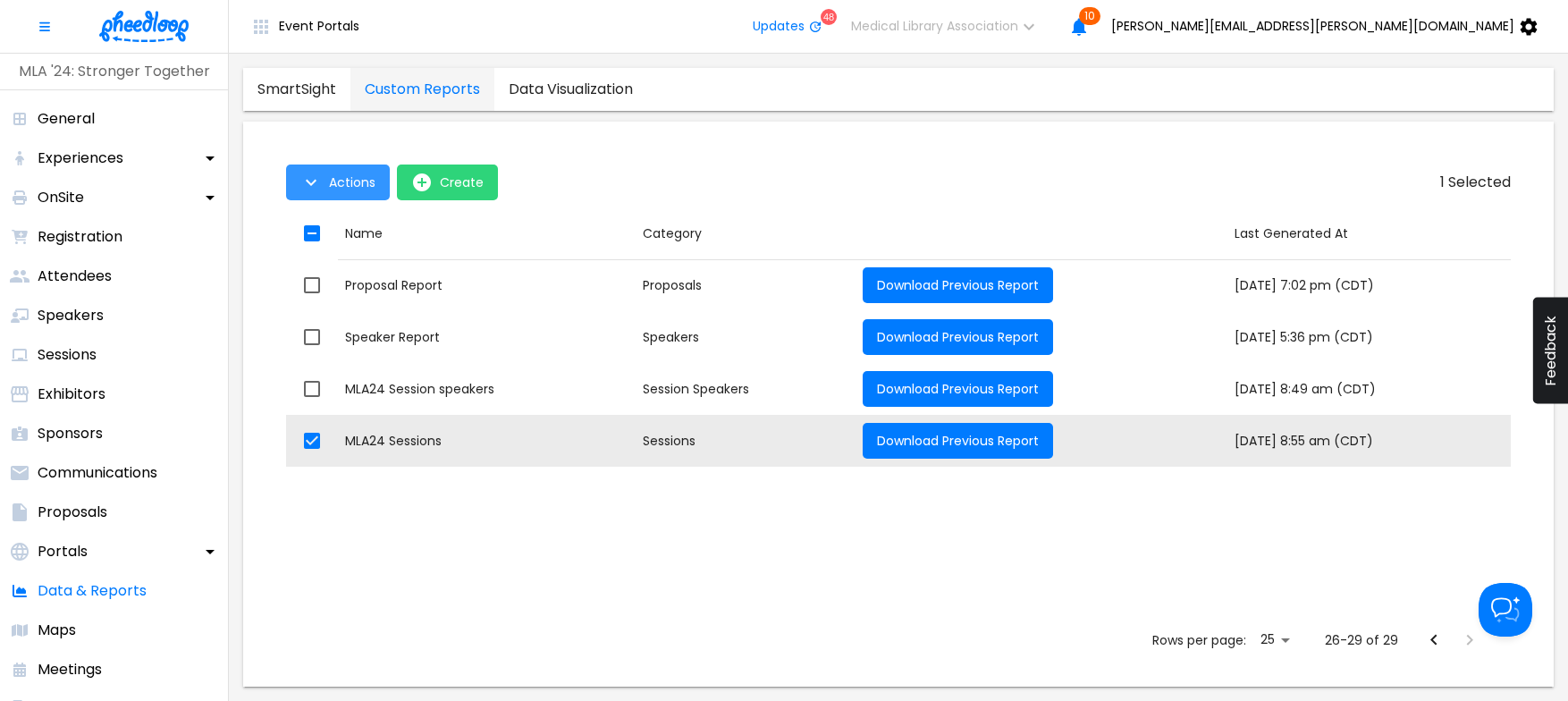
click at [359, 176] on span "Actions" at bounding box center [352, 182] width 46 height 14
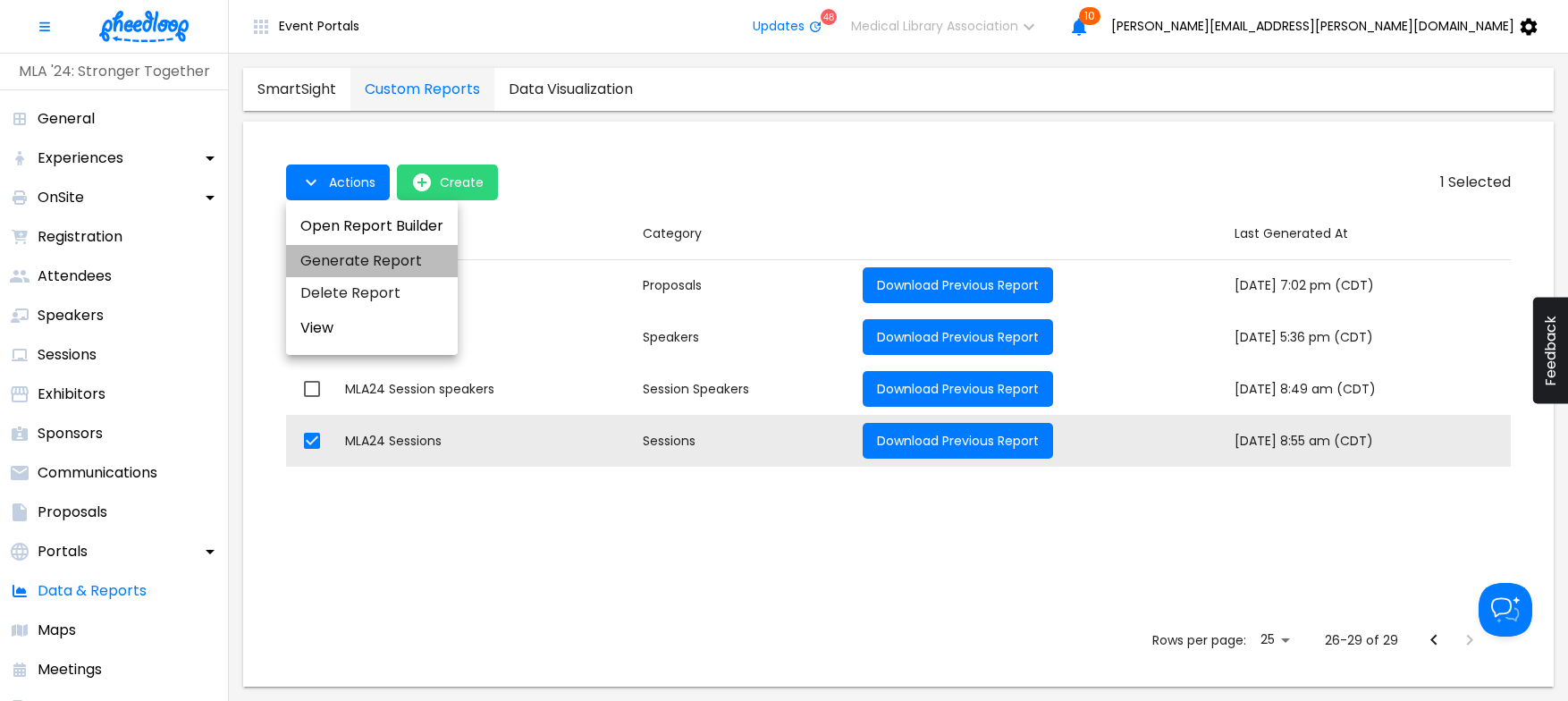
click at [351, 261] on li "Generate Report" at bounding box center [371, 261] width 172 height 32
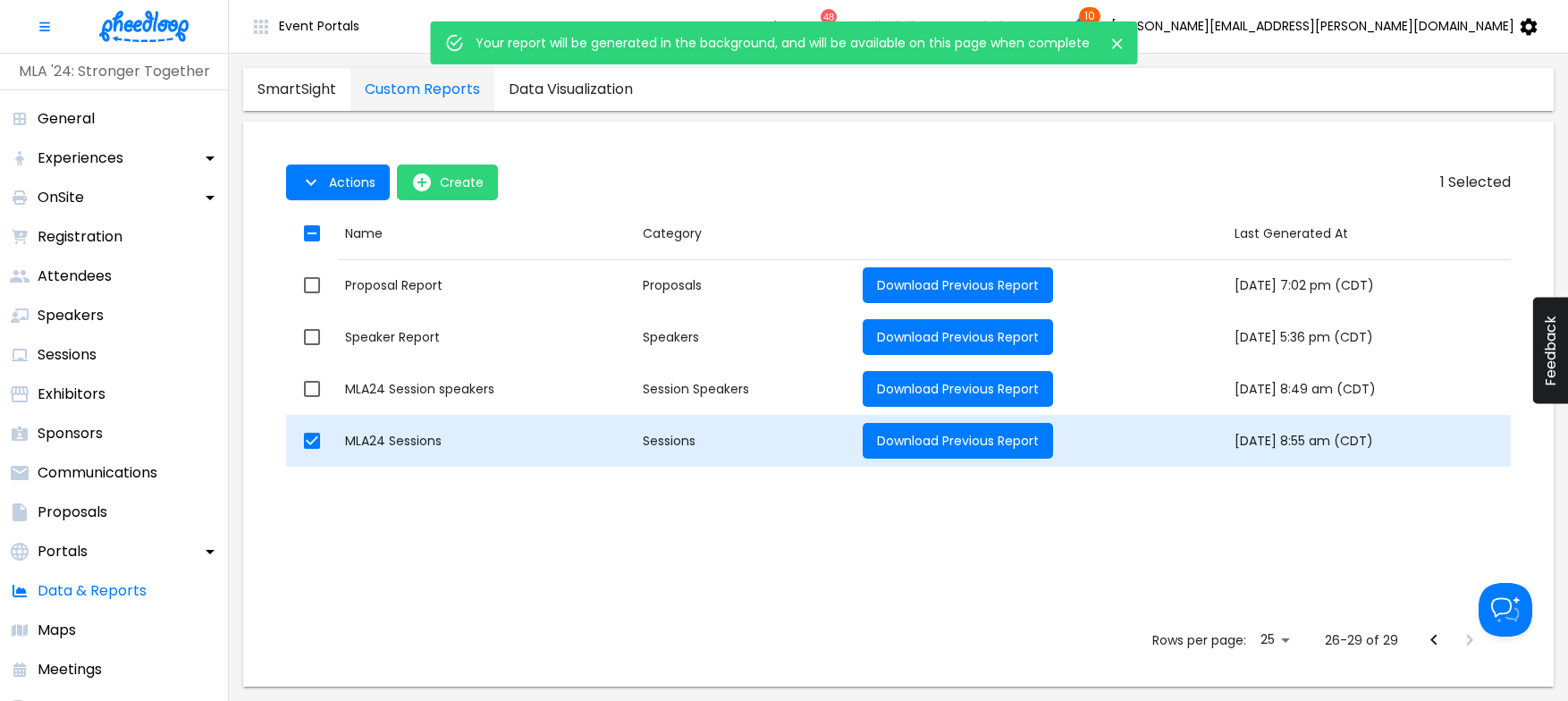
click at [311, 435] on input "checkbox" at bounding box center [312, 440] width 37 height 37
checkbox input "false"
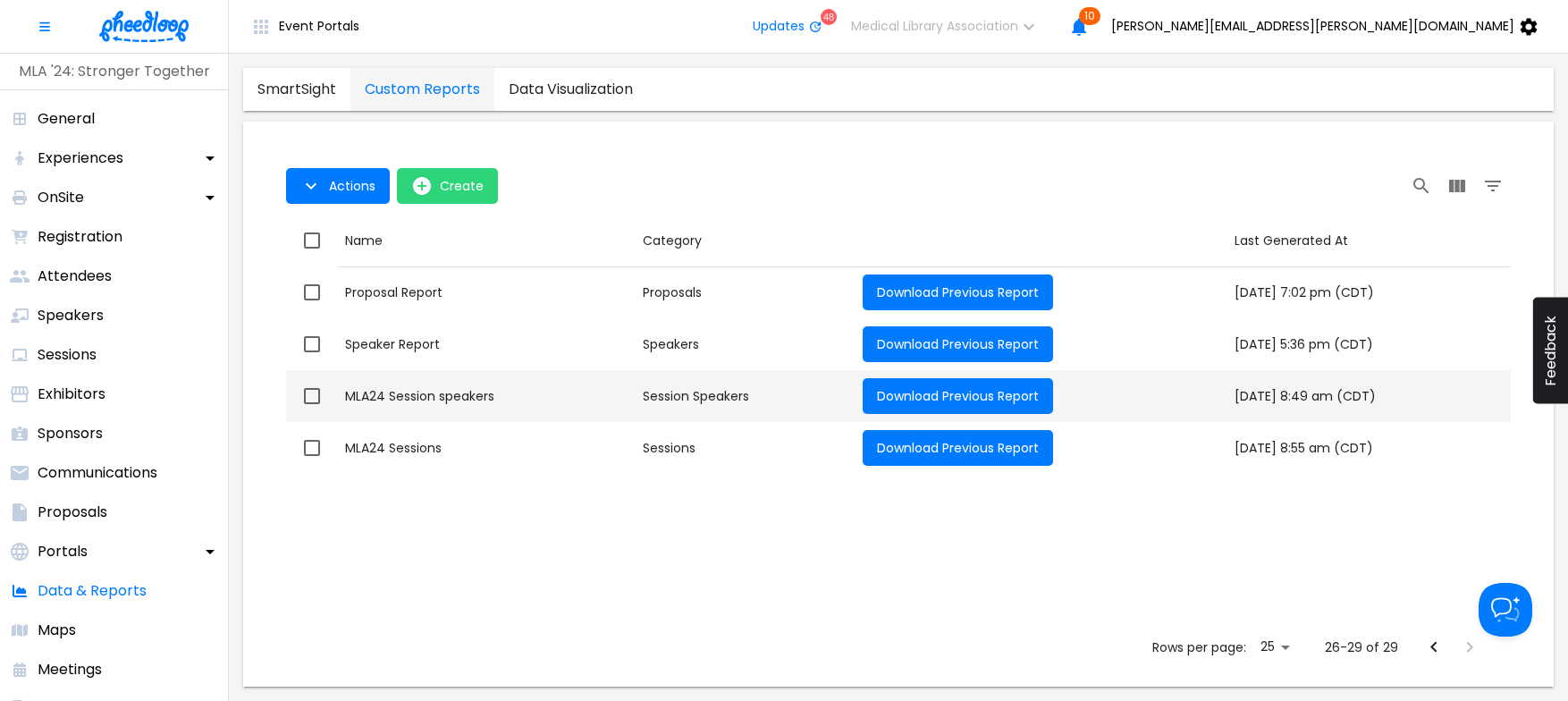
click at [366, 390] on div "MLA24 Session speakers" at bounding box center [487, 395] width 284 height 18
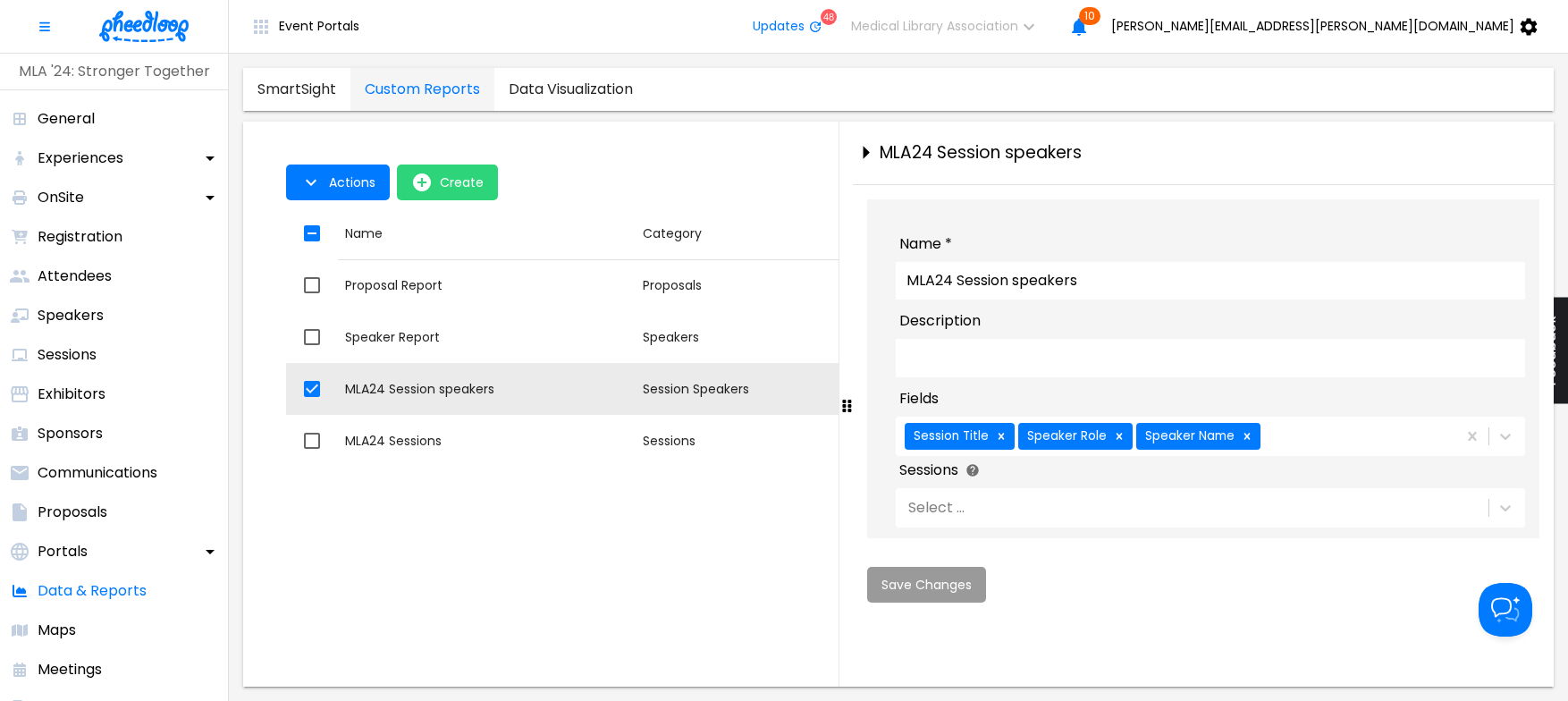
click at [1331, 440] on div "Session Title Speaker Role Speaker Name" at bounding box center [1174, 436] width 557 height 37
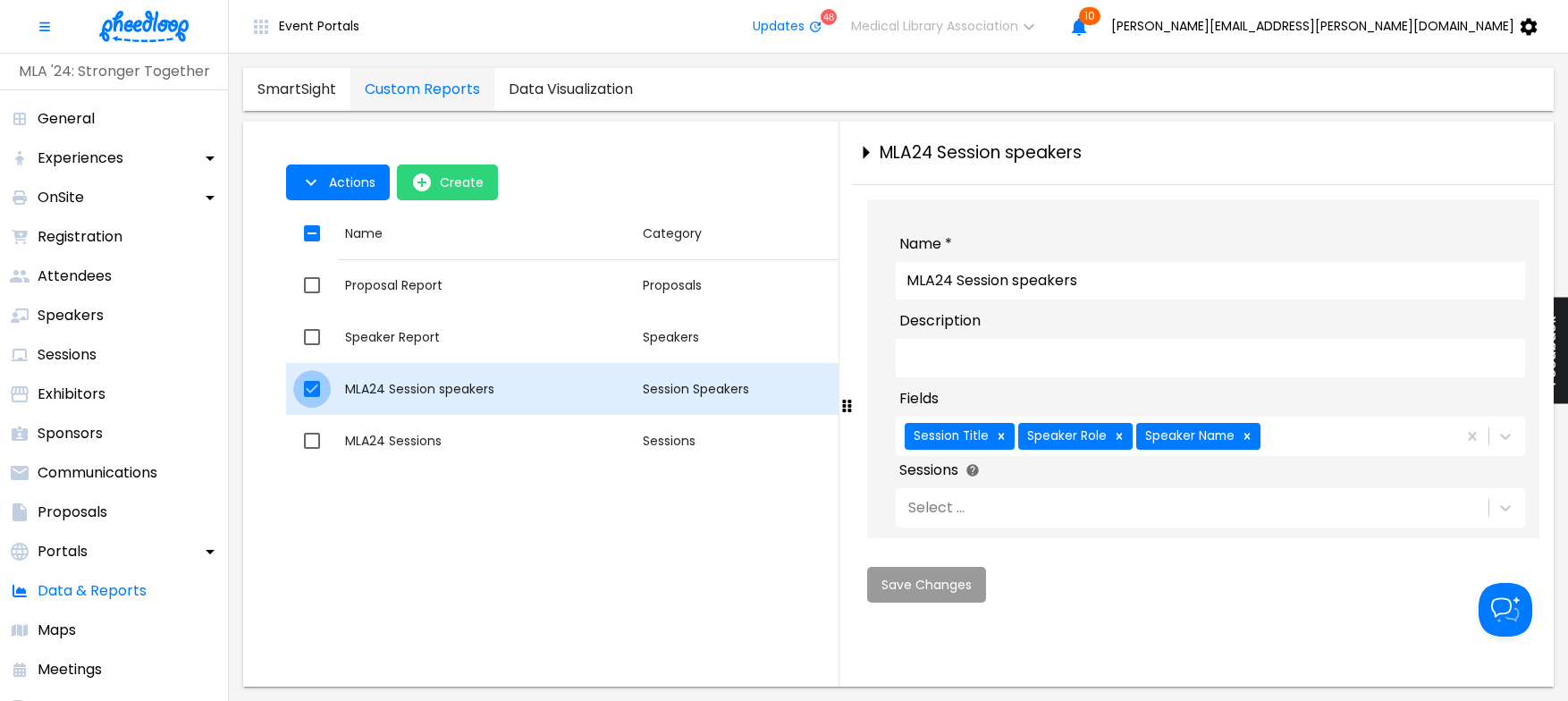
click at [312, 385] on input "checkbox" at bounding box center [312, 389] width 37 height 37
checkbox input "false"
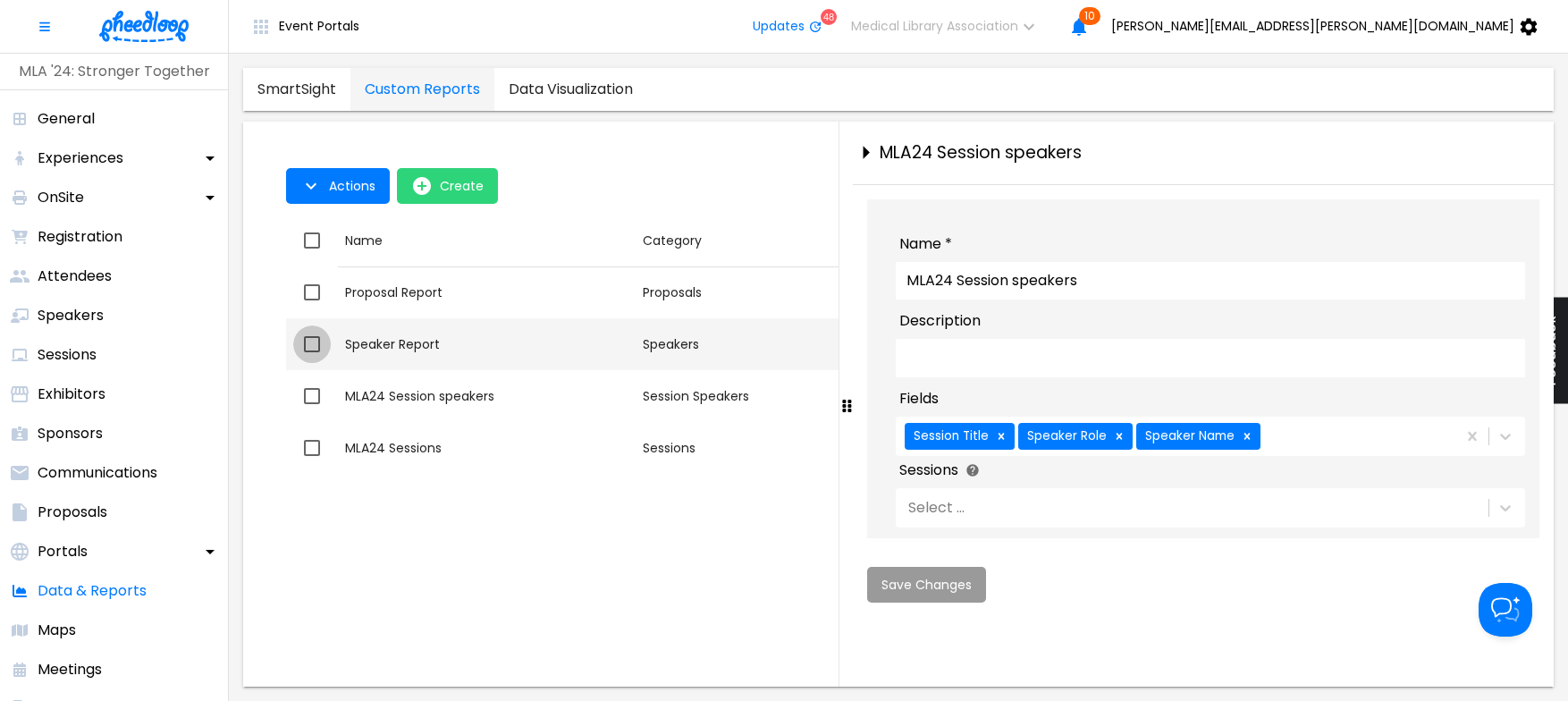
click at [312, 343] on input "checkbox" at bounding box center [312, 344] width 37 height 37
checkbox input "true"
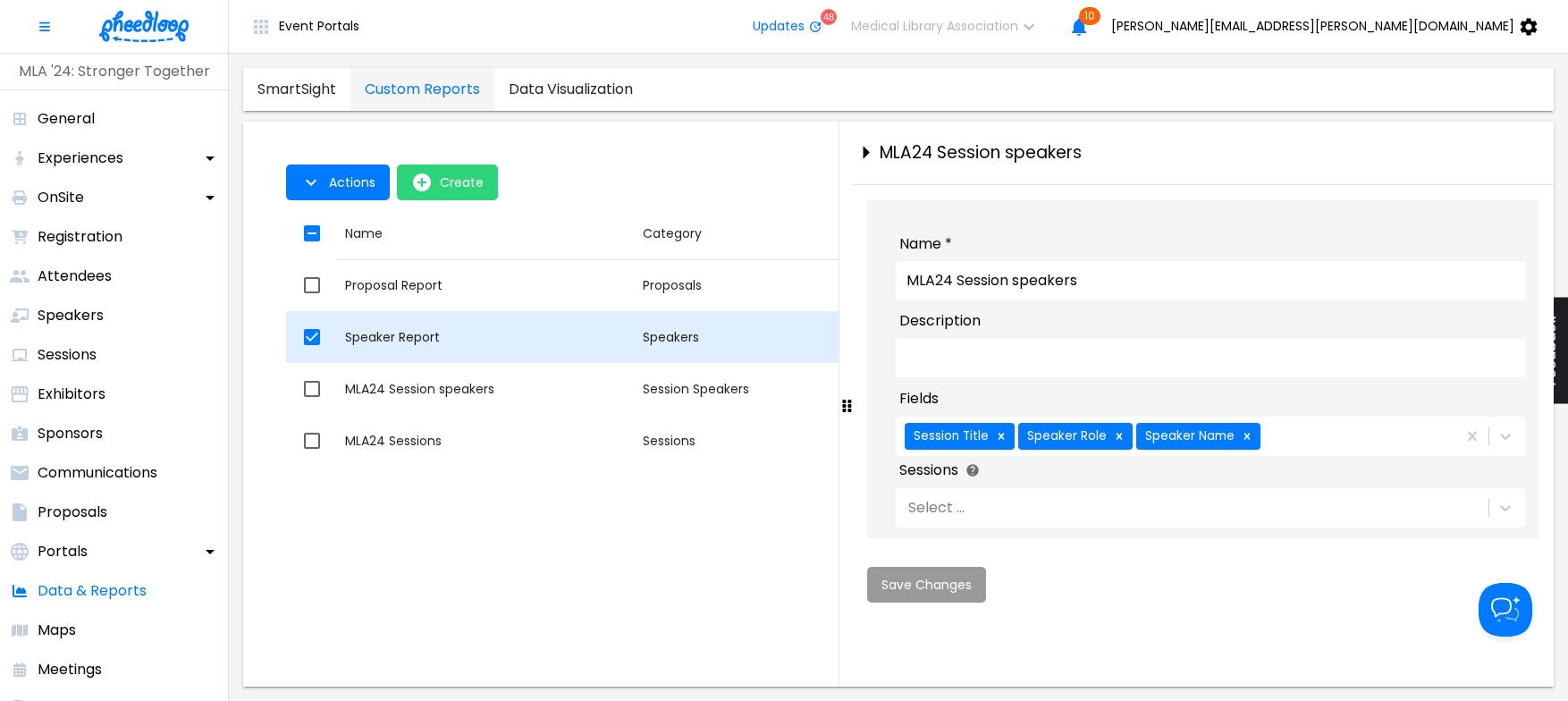
click at [392, 329] on div "Speaker Report" at bounding box center [487, 337] width 284 height 18
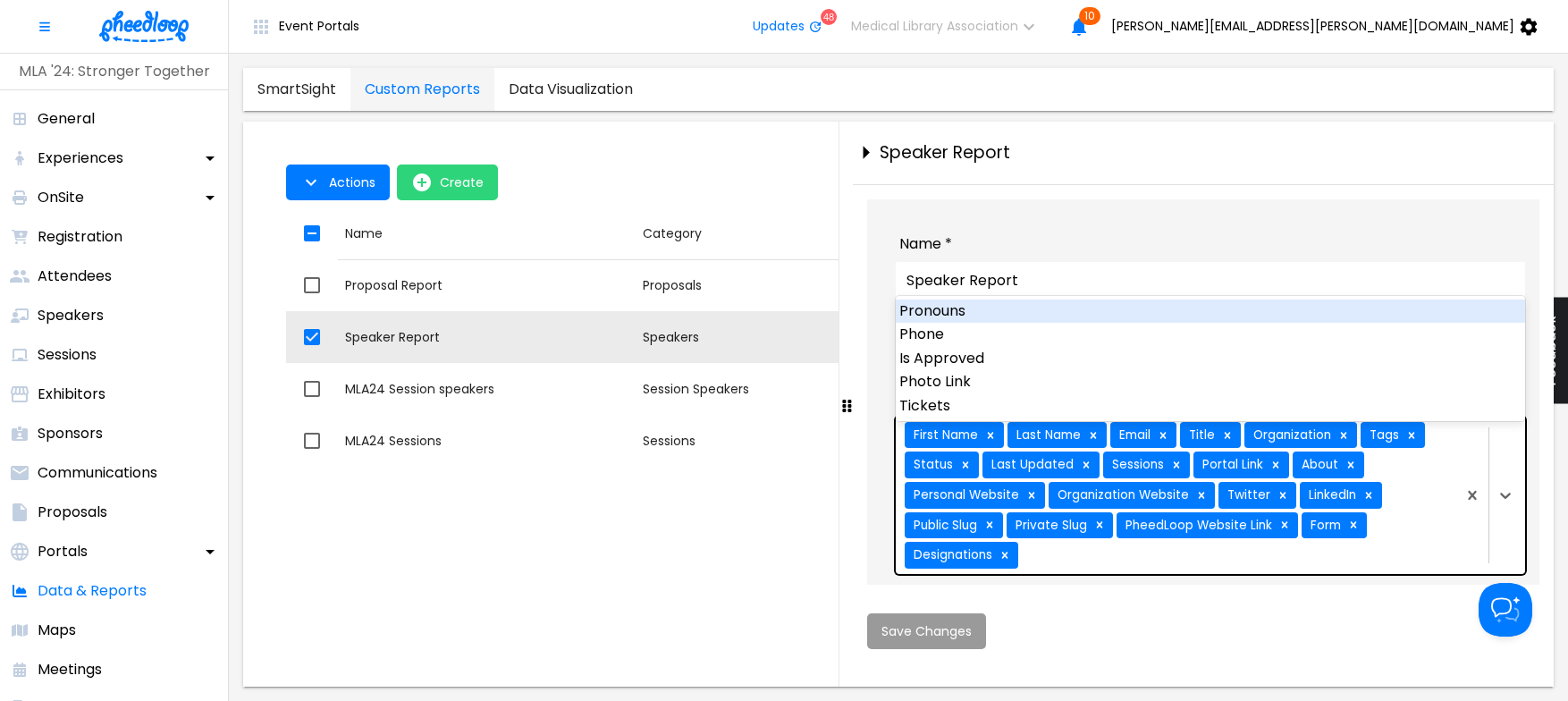
click at [1134, 475] on div "Sessions" at bounding box center [1136, 465] width 60 height 19
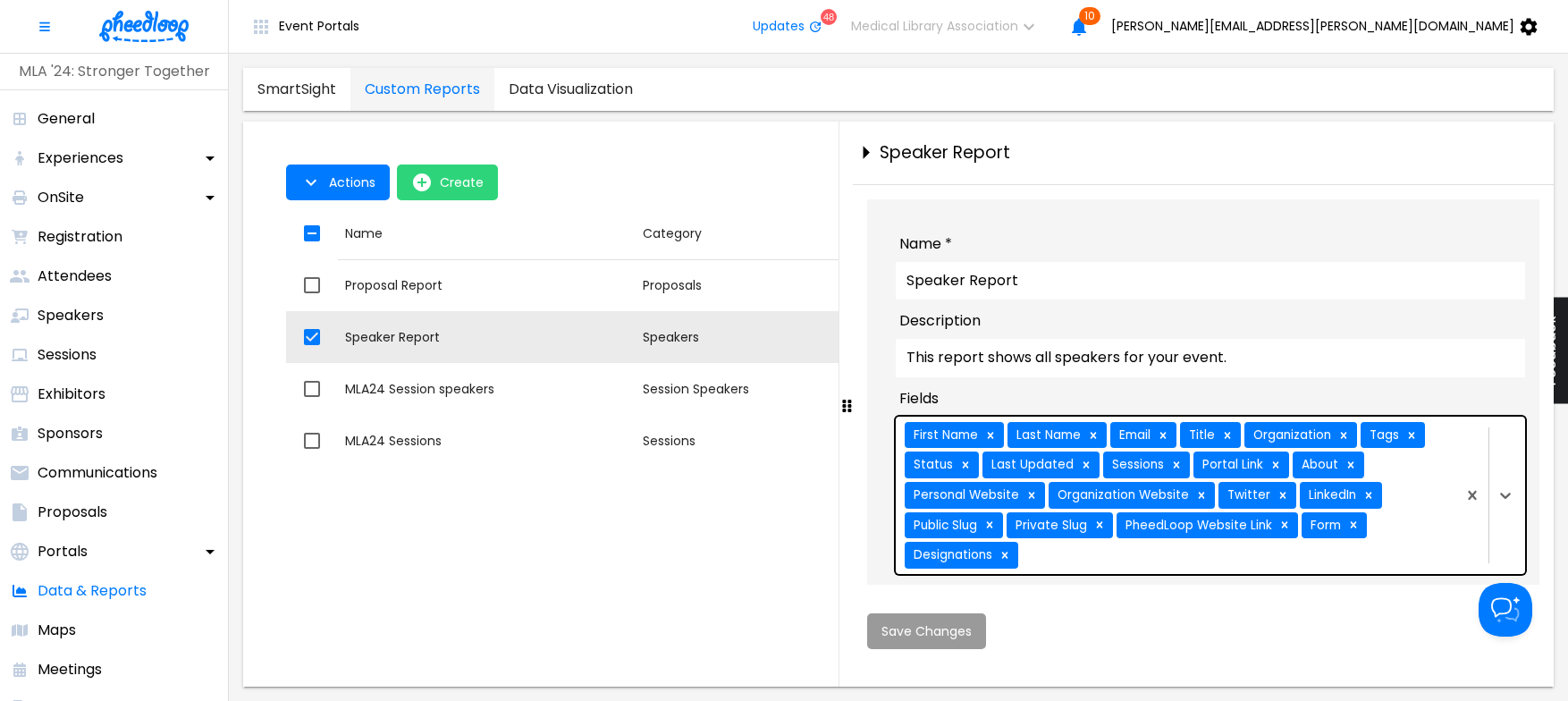
click at [1407, 536] on div "First Name Last Name Email Title Organization Tags Status Last Updated Sessions…" at bounding box center [1174, 495] width 557 height 158
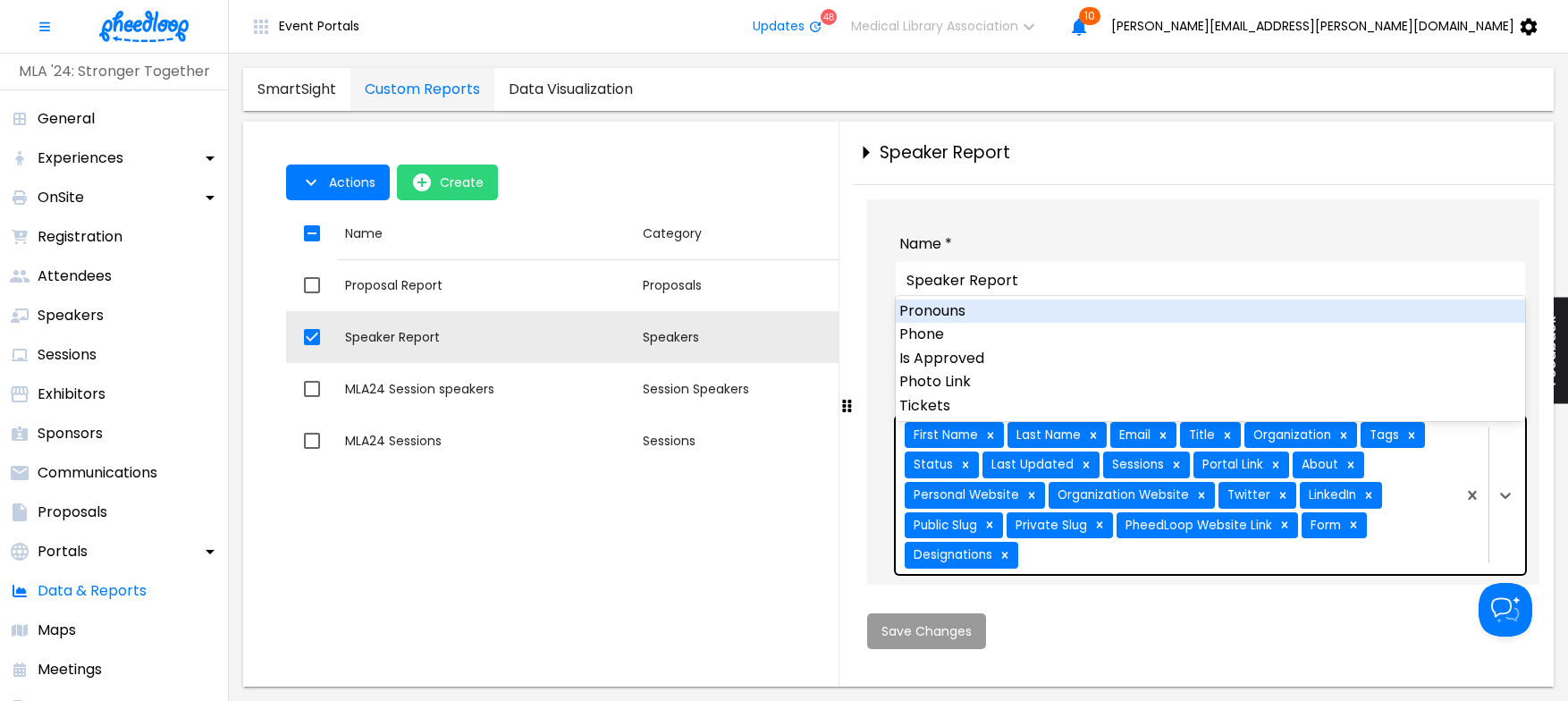
click at [1141, 567] on div "First Name Last Name Email Title Organization Tags Status Last Updated Sessions…" at bounding box center [1174, 495] width 557 height 158
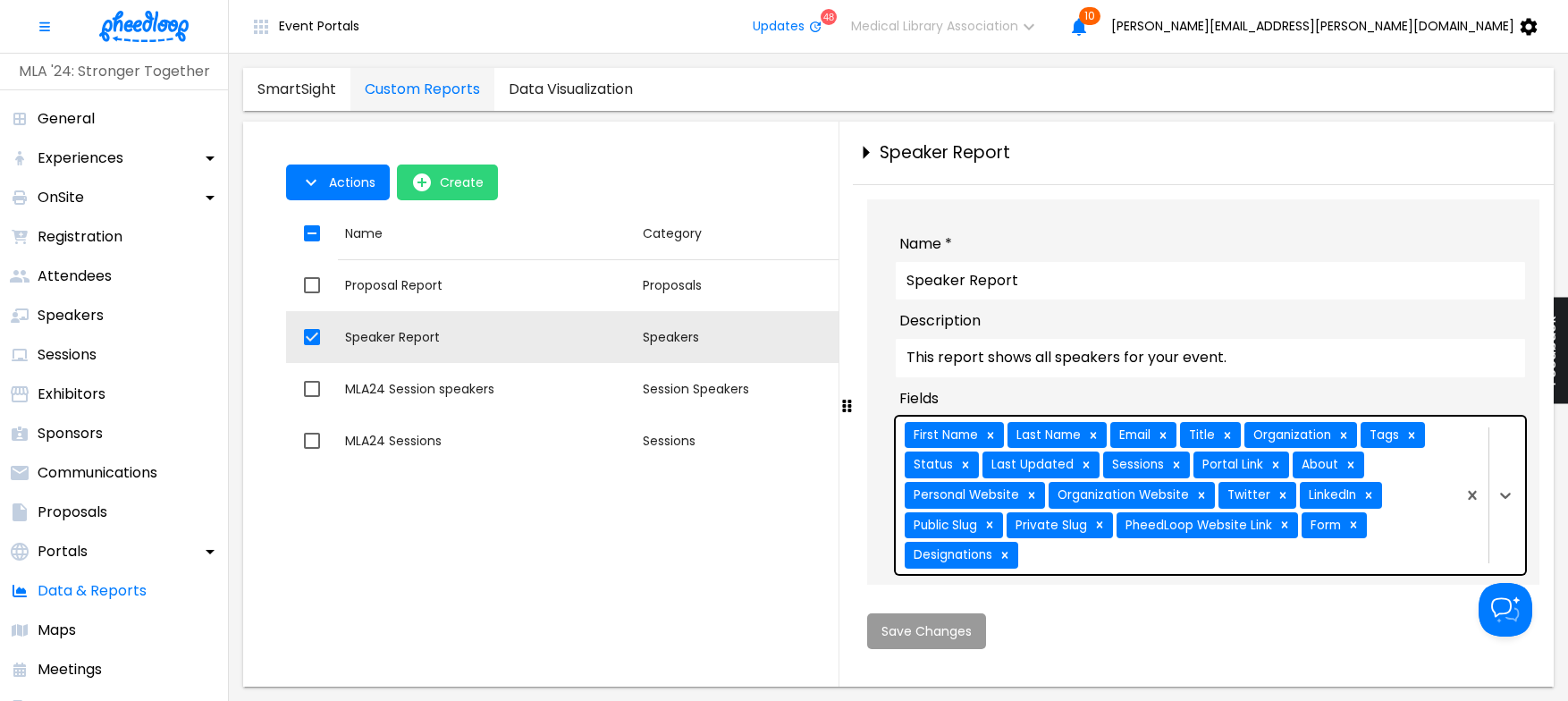
click at [1105, 574] on div "First Name Last Name Email Title Organization Tags Status Last Updated Sessions…" at bounding box center [1174, 495] width 557 height 158
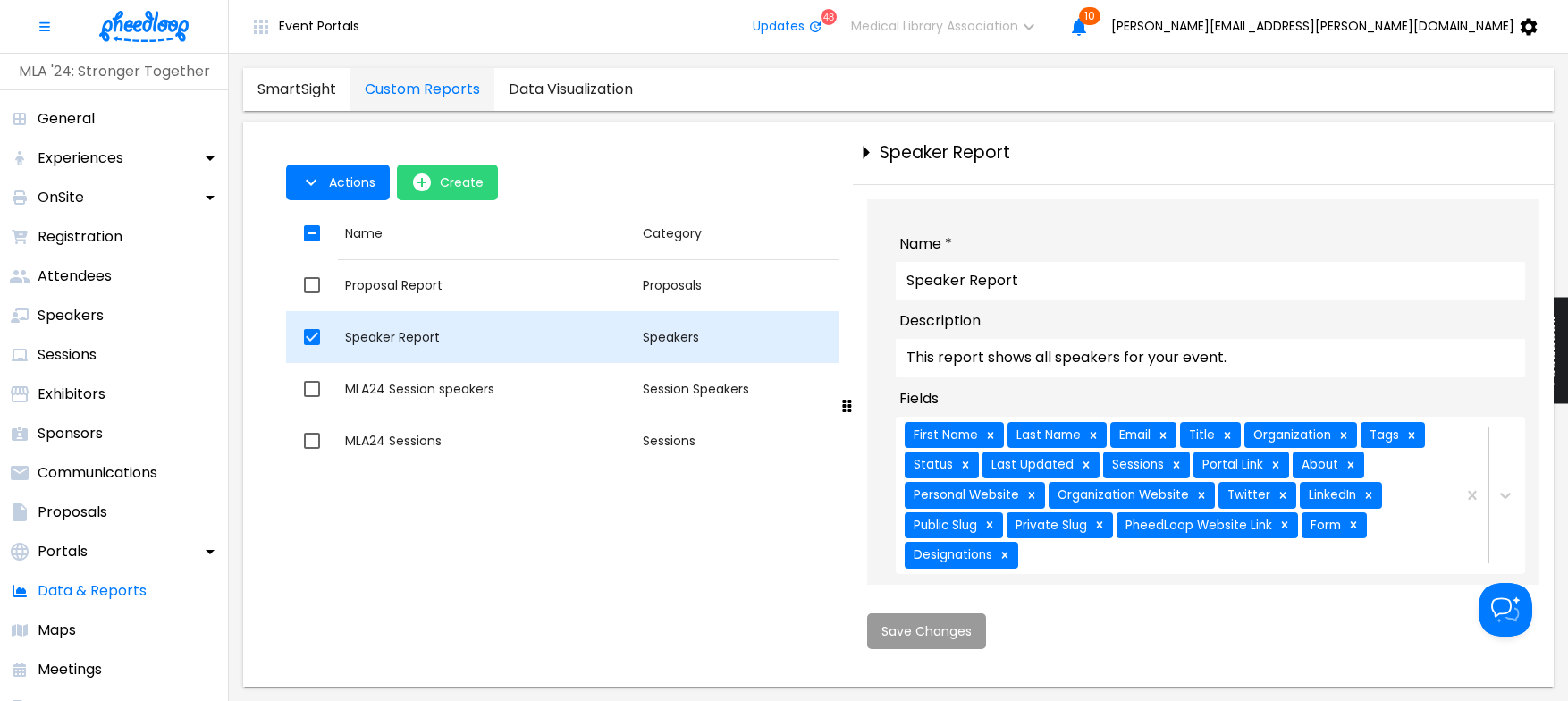
click at [508, 335] on div "Speaker Report" at bounding box center [487, 337] width 284 height 18
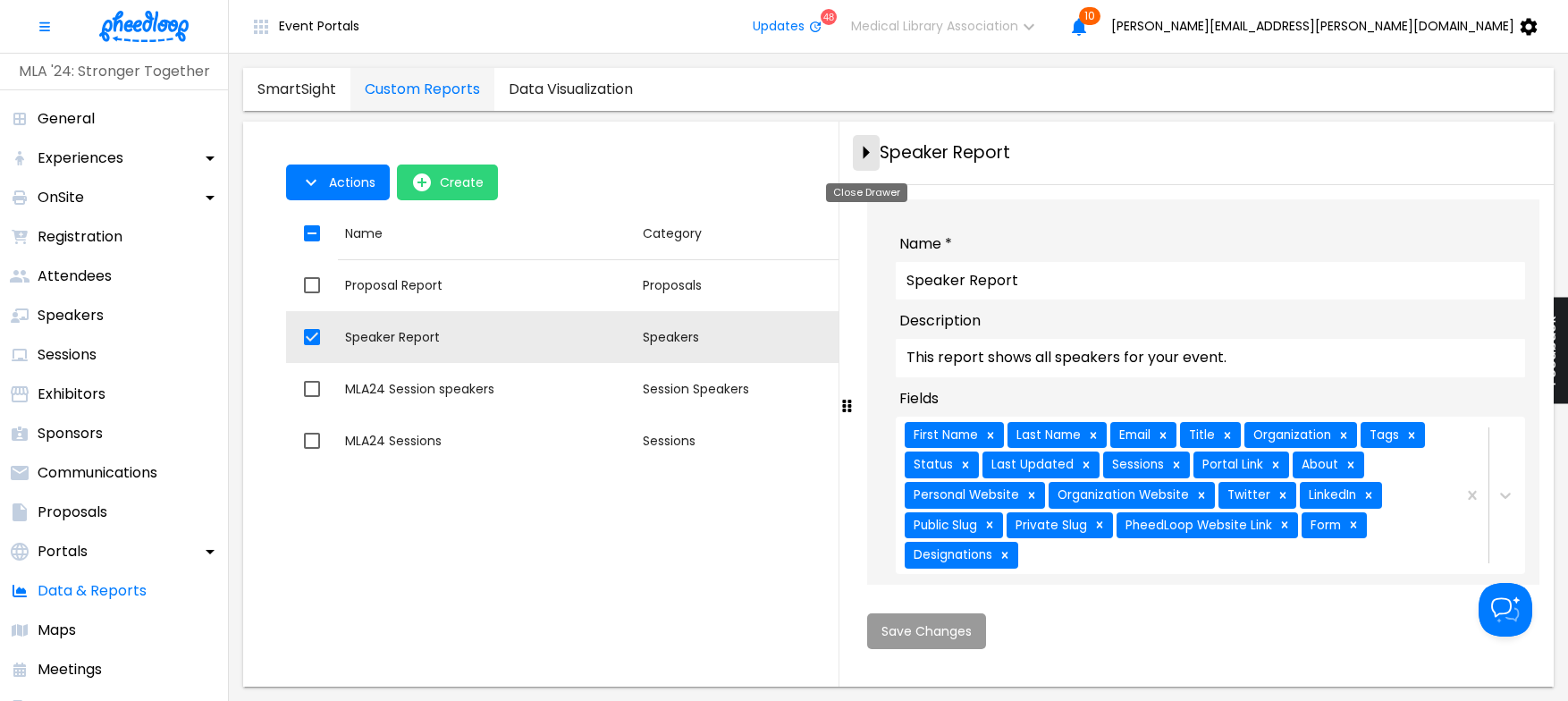
click at [865, 154] on icon "close-drawer" at bounding box center [866, 153] width 6 height 13
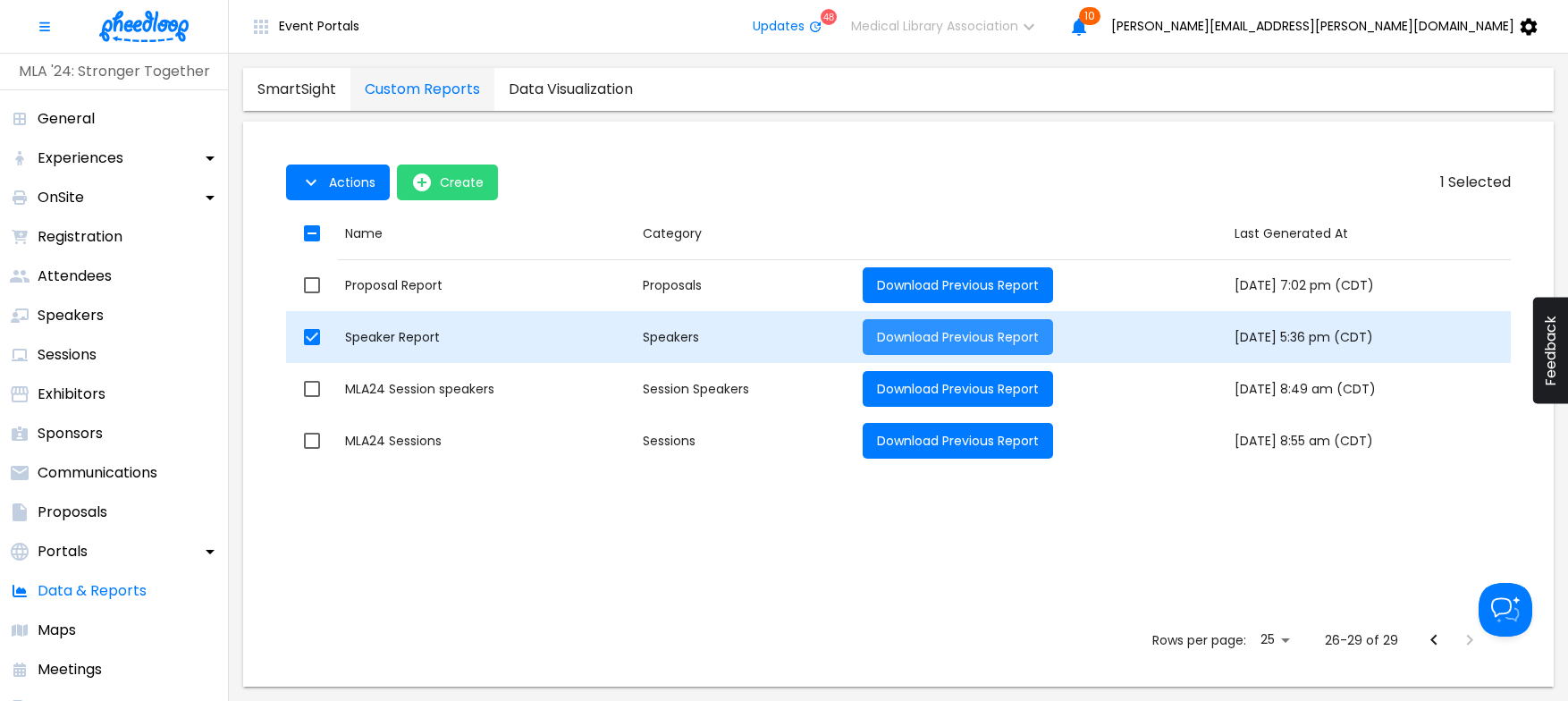
click at [883, 331] on span "Download Previous Report" at bounding box center [958, 337] width 161 height 18
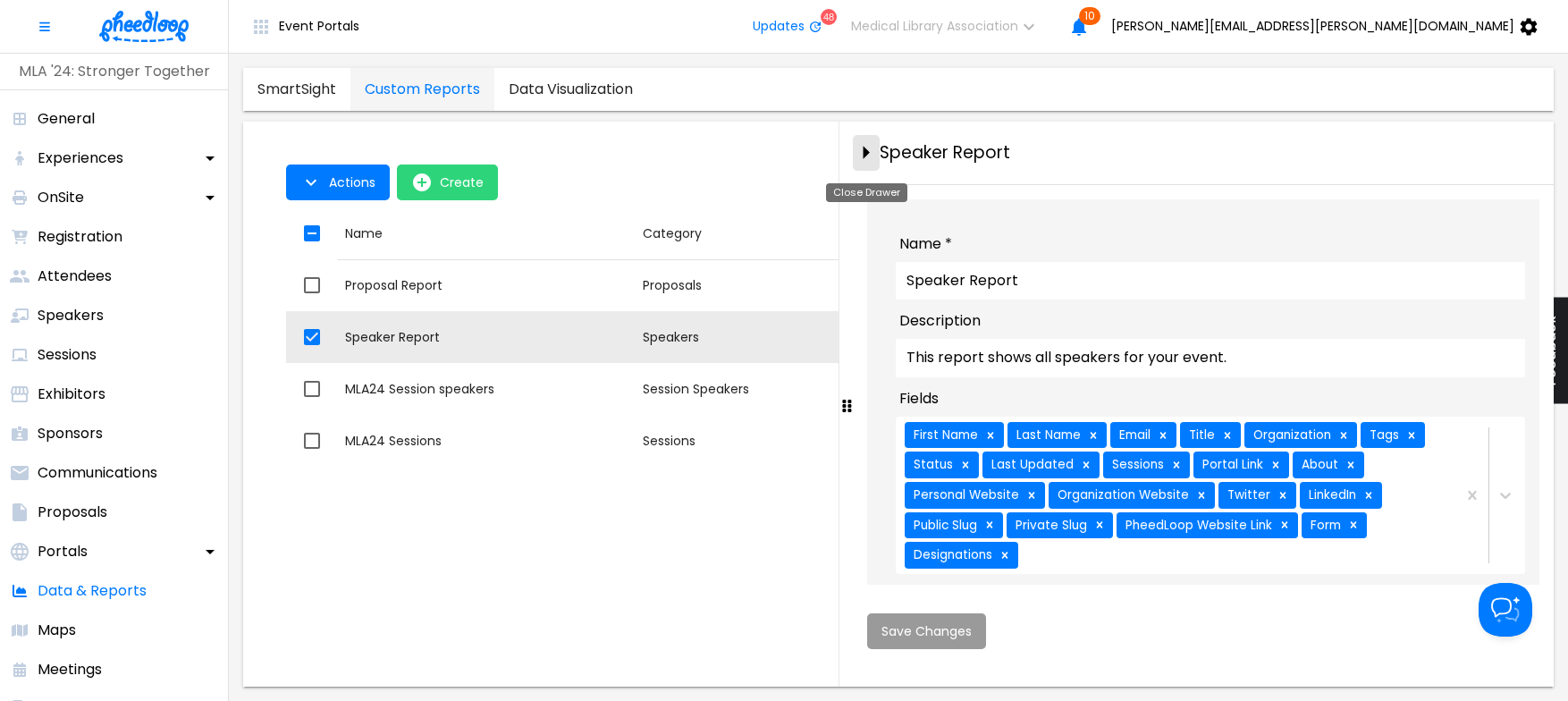
click at [860, 147] on icon "close-drawer" at bounding box center [866, 152] width 32 height 32
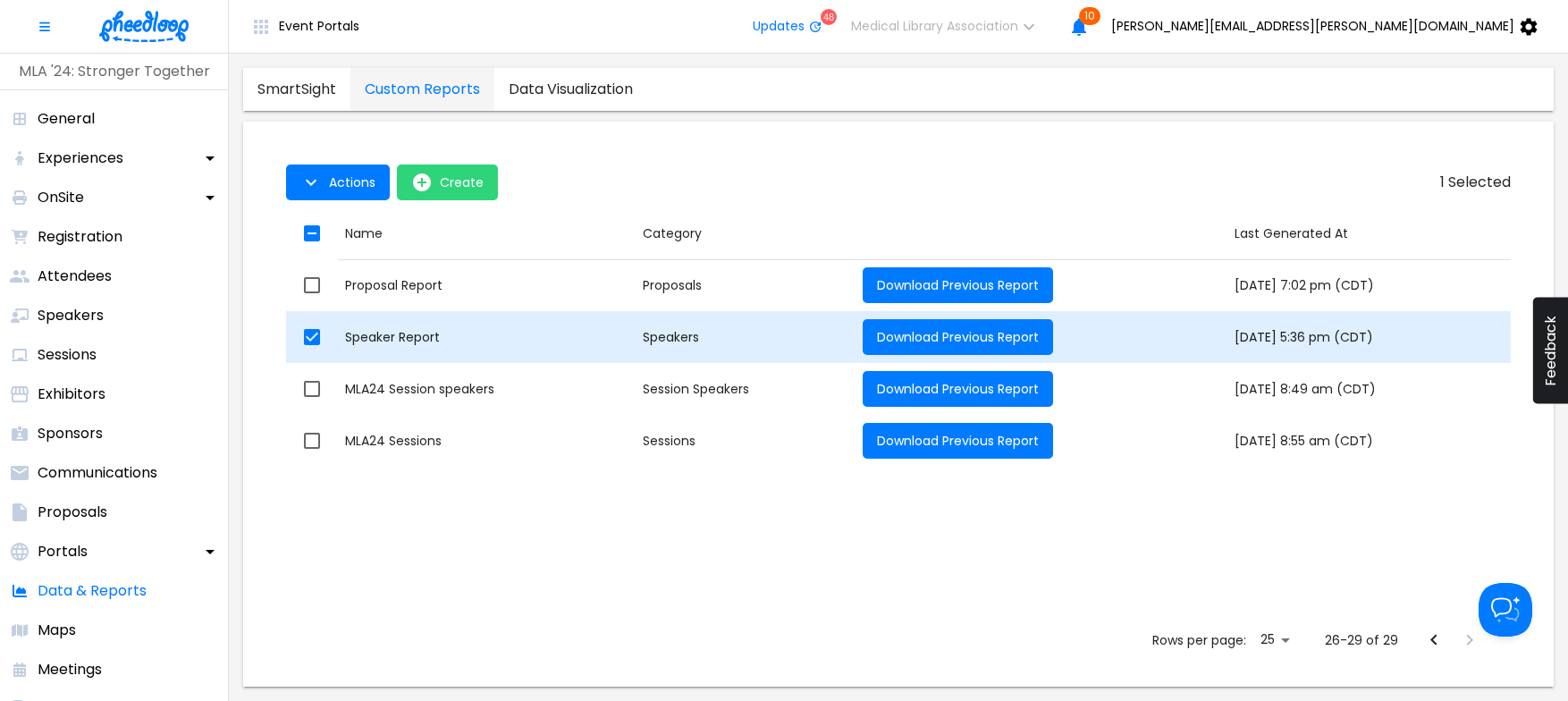
click at [376, 336] on div "Speaker Report" at bounding box center [487, 337] width 284 height 18
